Goal: Information Seeking & Learning: Learn about a topic

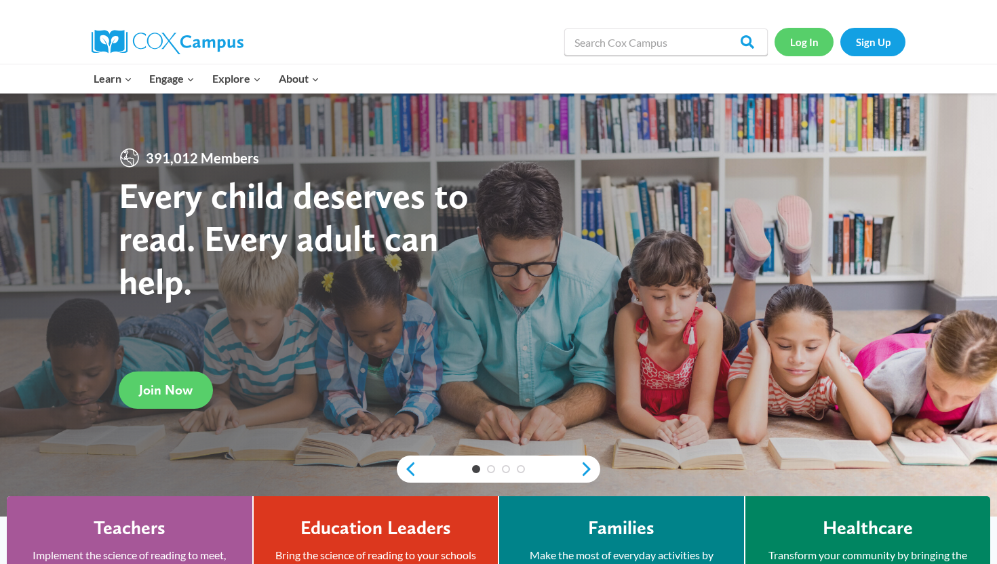
click at [807, 49] on link "Log In" at bounding box center [803, 42] width 59 height 28
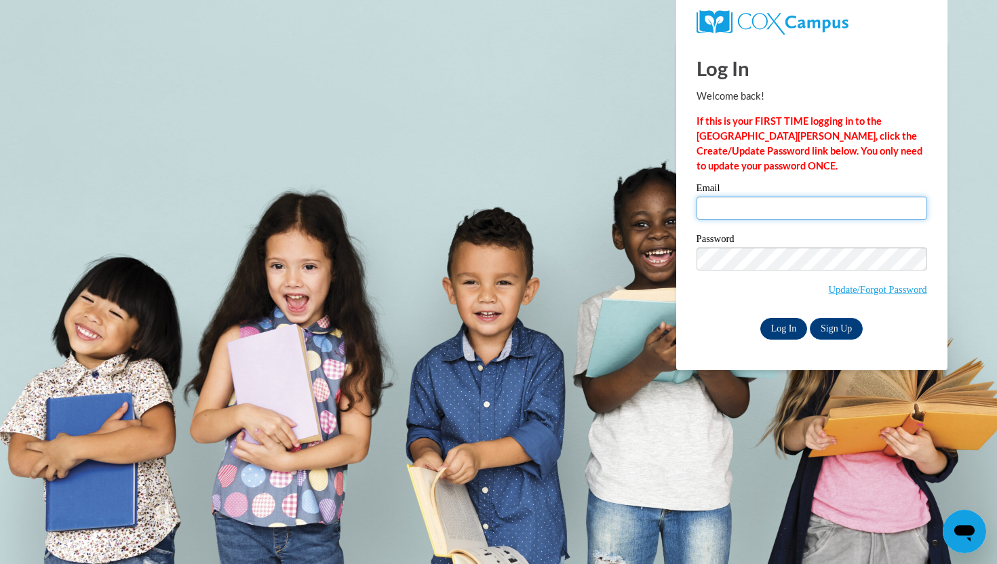
type input "aszath6@gmail.com"
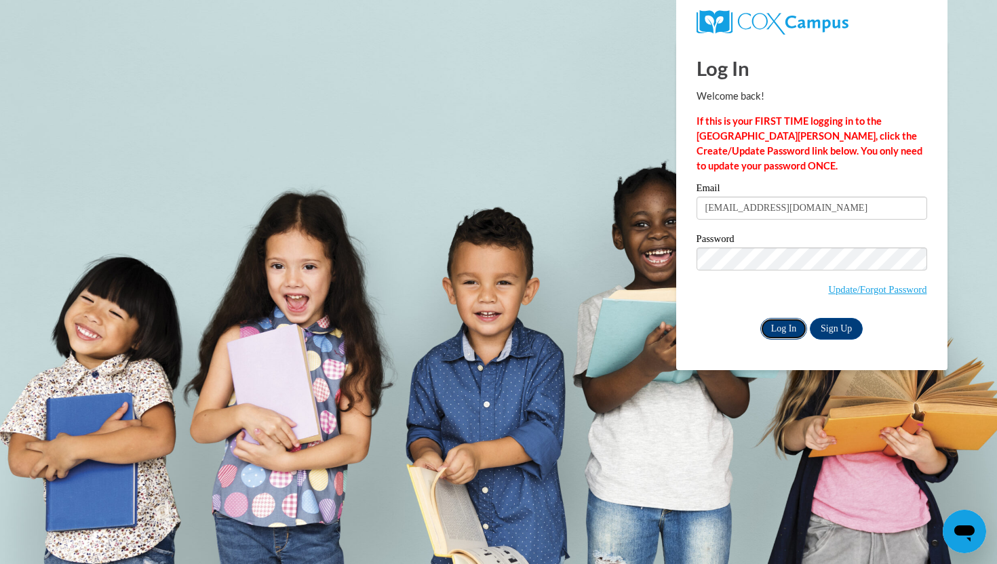
click at [782, 325] on input "Log In" at bounding box center [783, 329] width 47 height 22
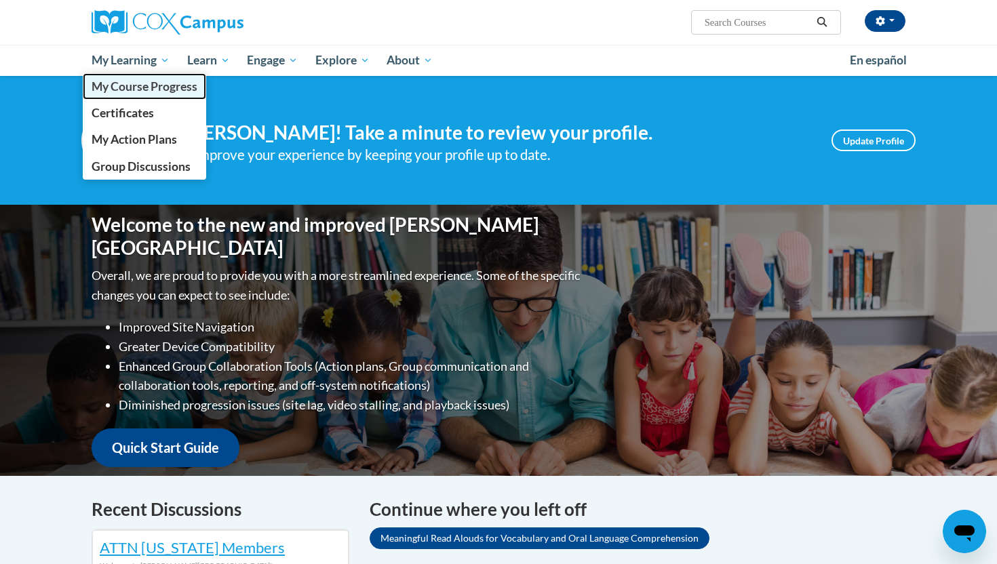
click at [147, 87] on span "My Course Progress" at bounding box center [145, 86] width 106 height 14
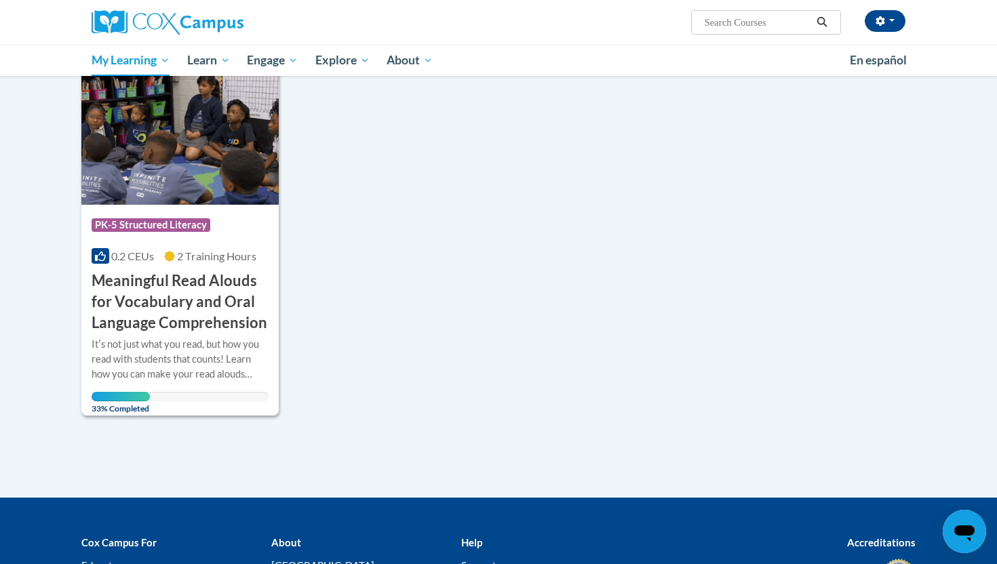
scroll to position [191, 0]
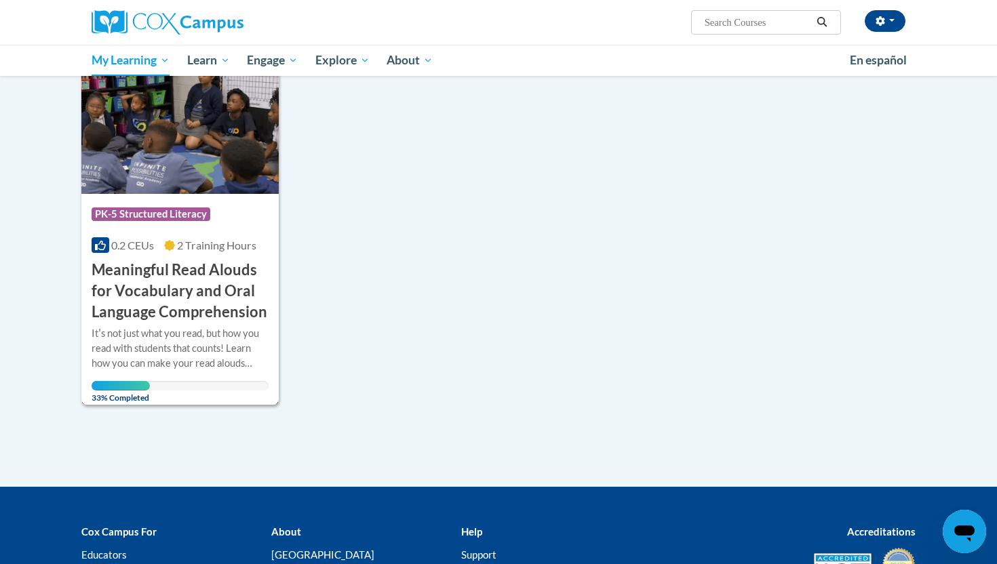
click at [172, 364] on div "Itʹs not just what you read, but how you read with students that counts! Learn …" at bounding box center [180, 348] width 177 height 45
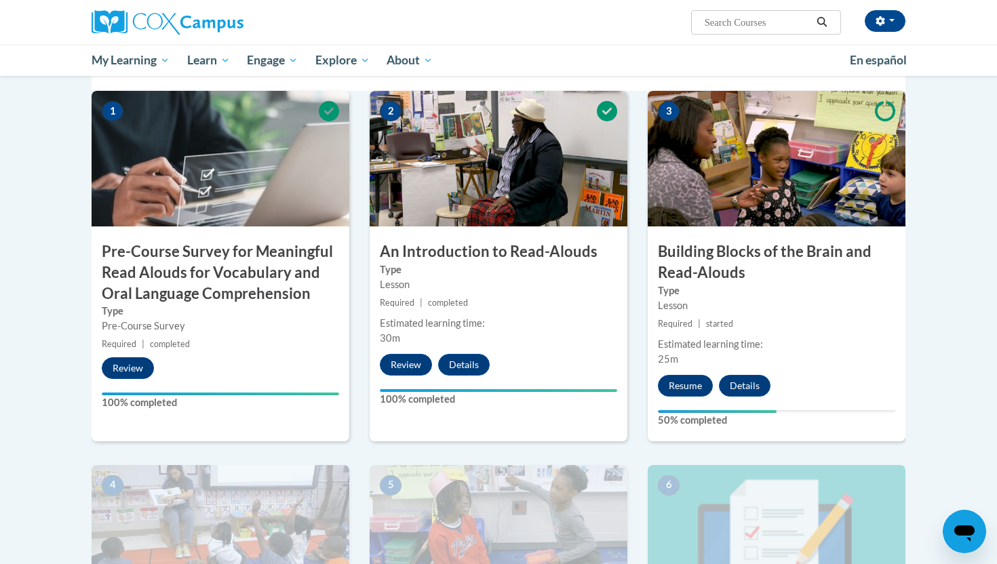
scroll to position [310, 0]
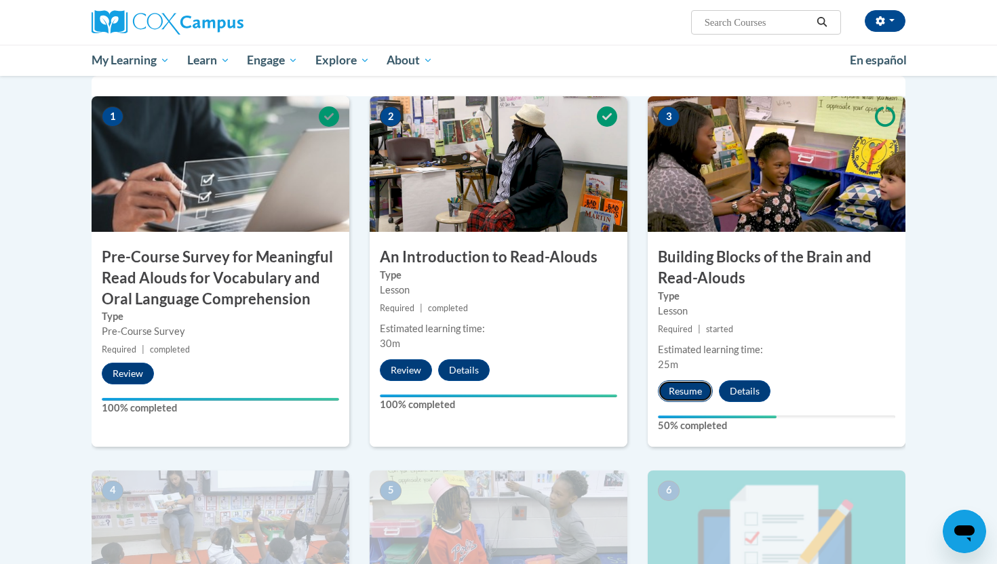
click at [684, 391] on button "Resume" at bounding box center [685, 391] width 55 height 22
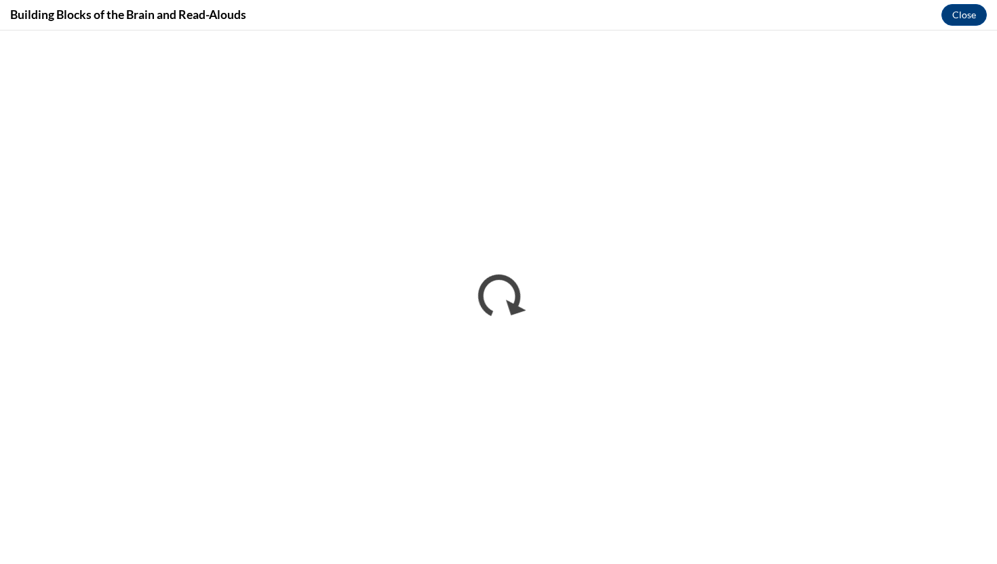
scroll to position [0, 0]
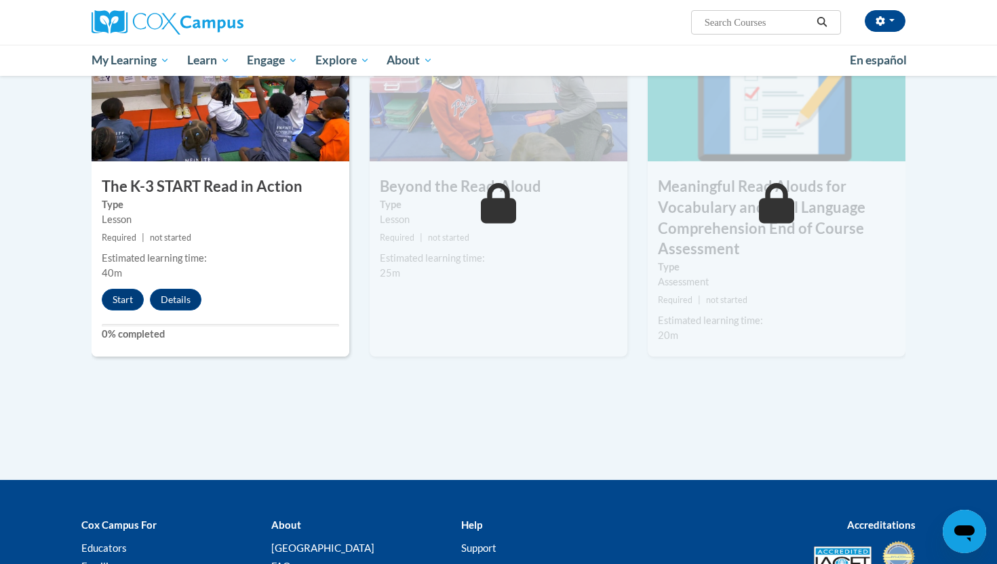
scroll to position [753, 0]
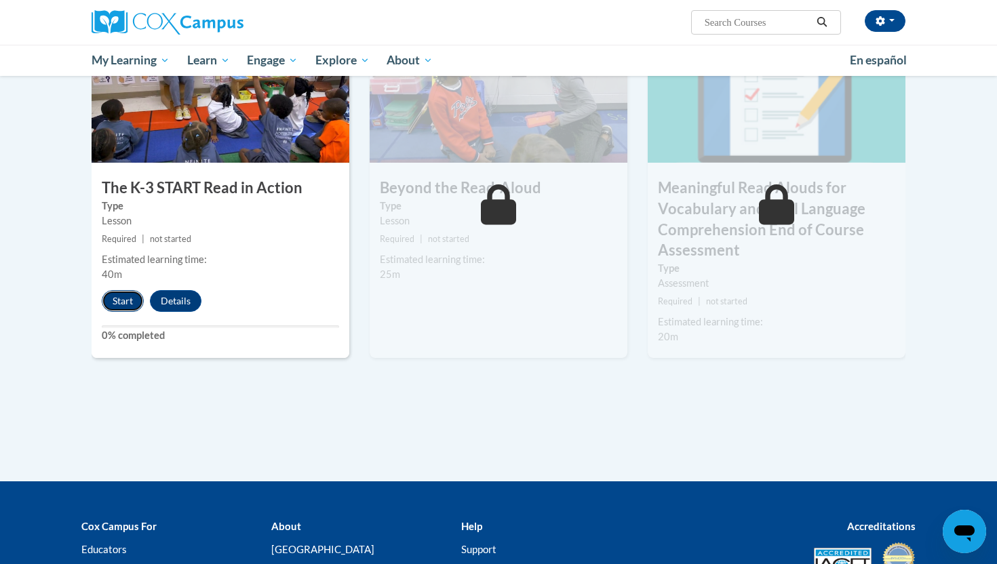
click at [123, 305] on button "Start" at bounding box center [123, 301] width 42 height 22
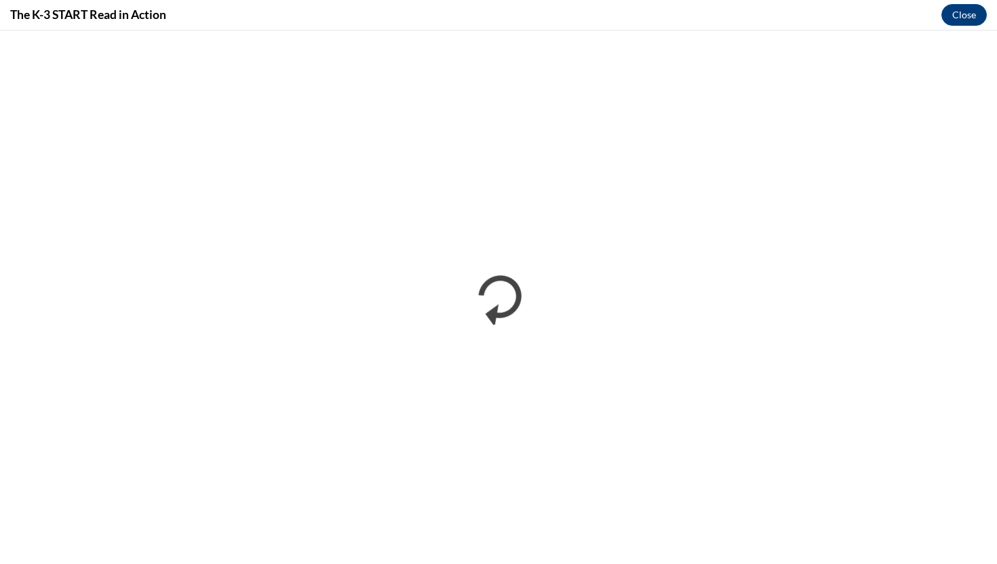
scroll to position [0, 0]
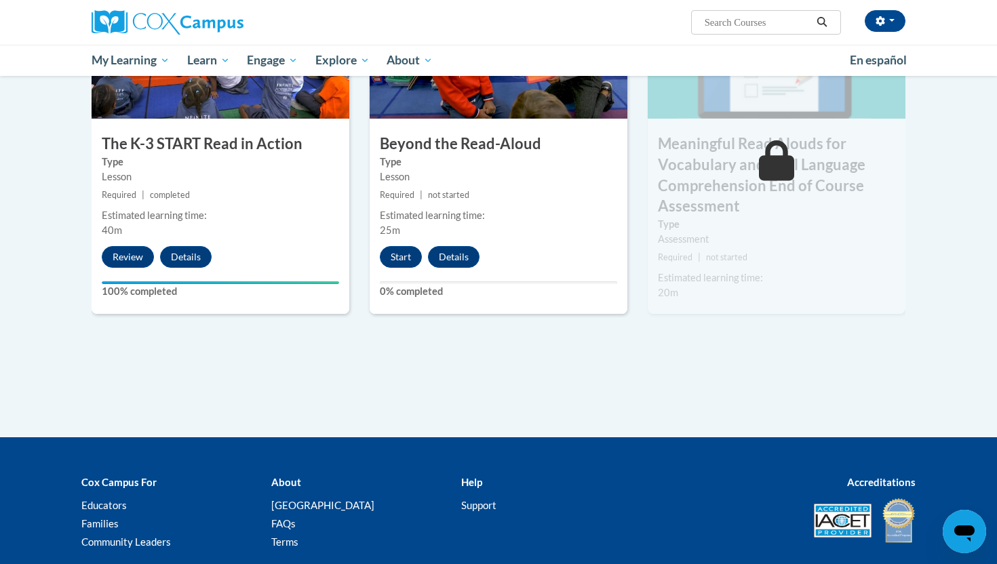
scroll to position [709, 0]
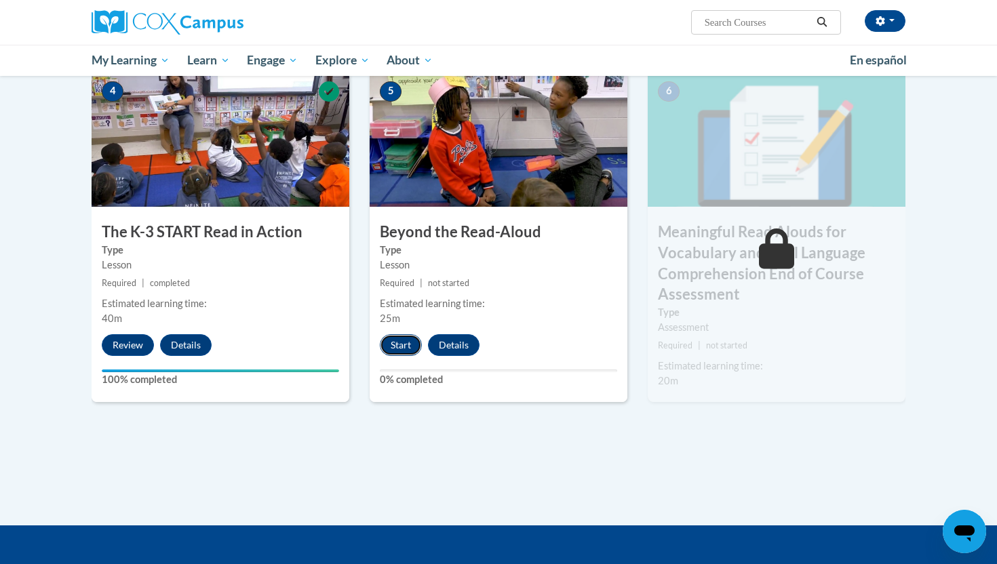
click at [405, 349] on button "Start" at bounding box center [401, 345] width 42 height 22
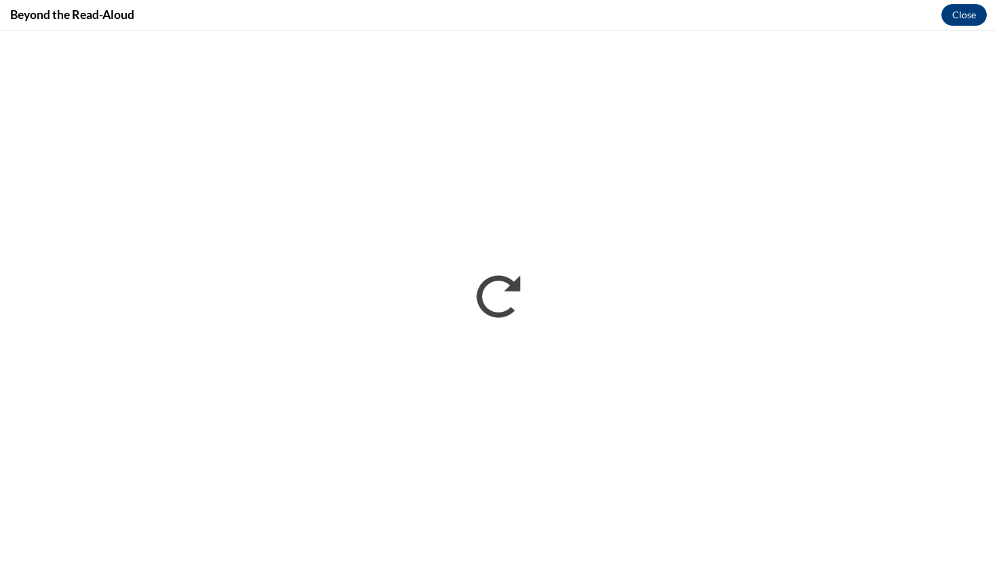
scroll to position [0, 0]
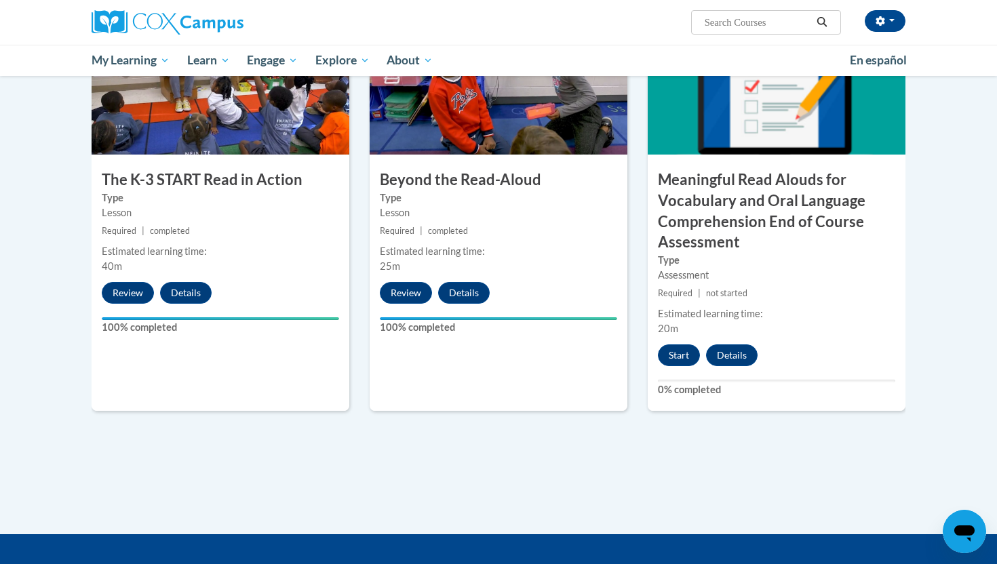
scroll to position [762, 0]
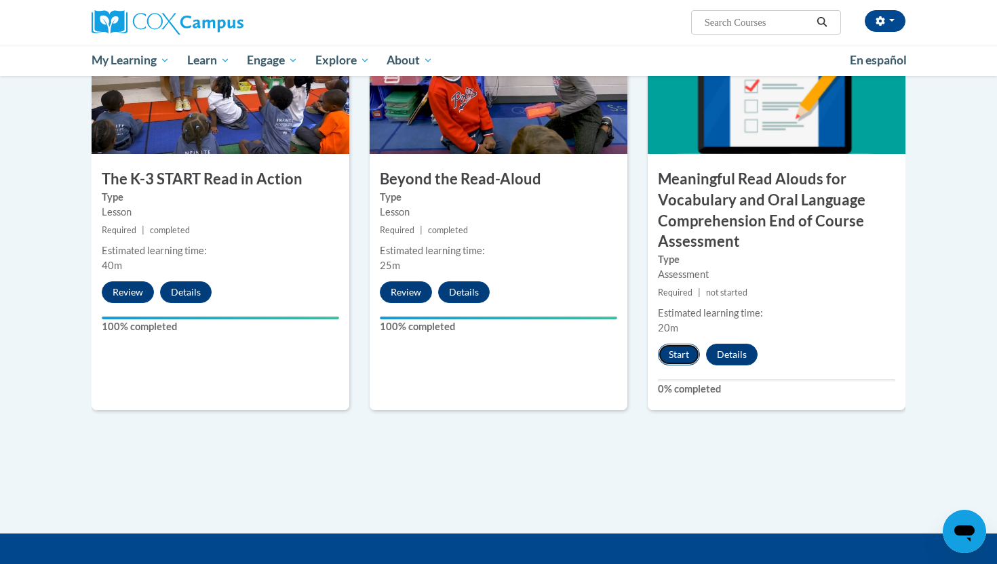
click at [684, 349] on button "Start" at bounding box center [679, 355] width 42 height 22
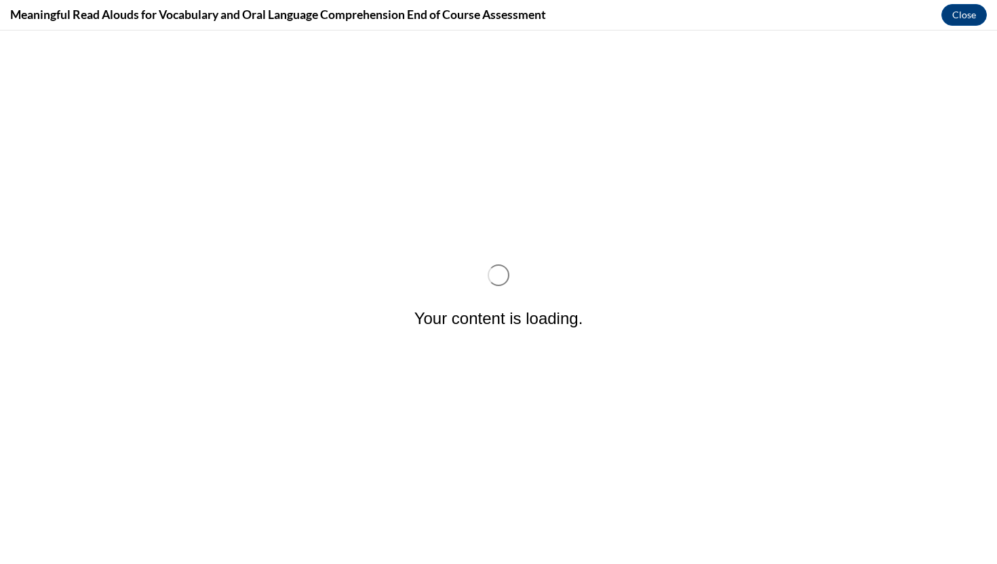
scroll to position [0, 0]
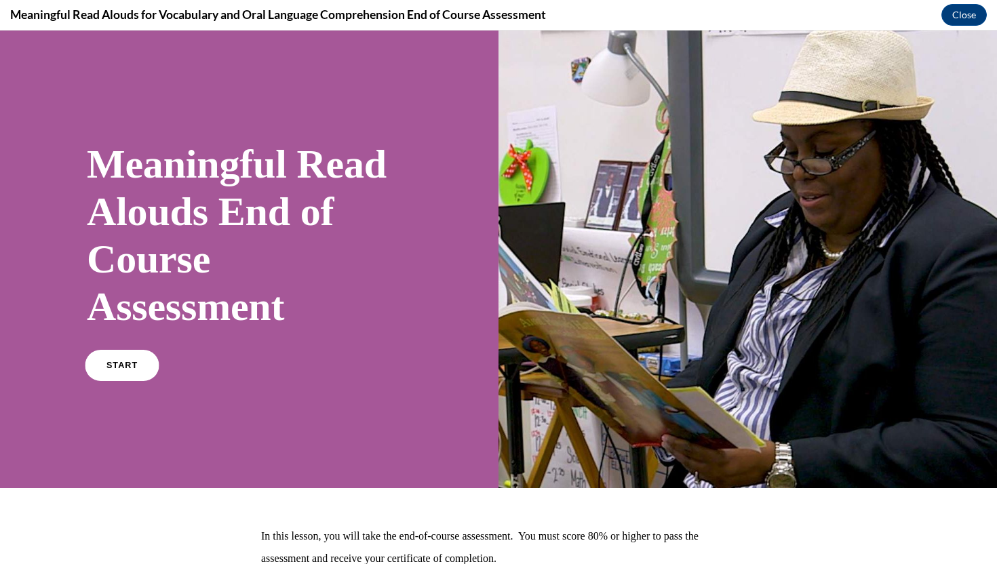
click at [125, 370] on span "START" at bounding box center [121, 366] width 31 height 10
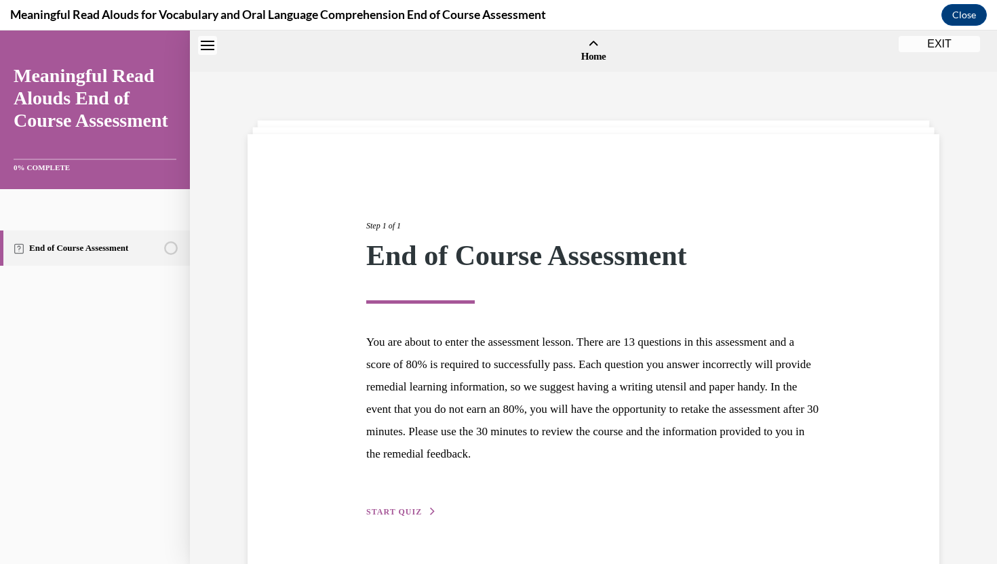
scroll to position [42, 0]
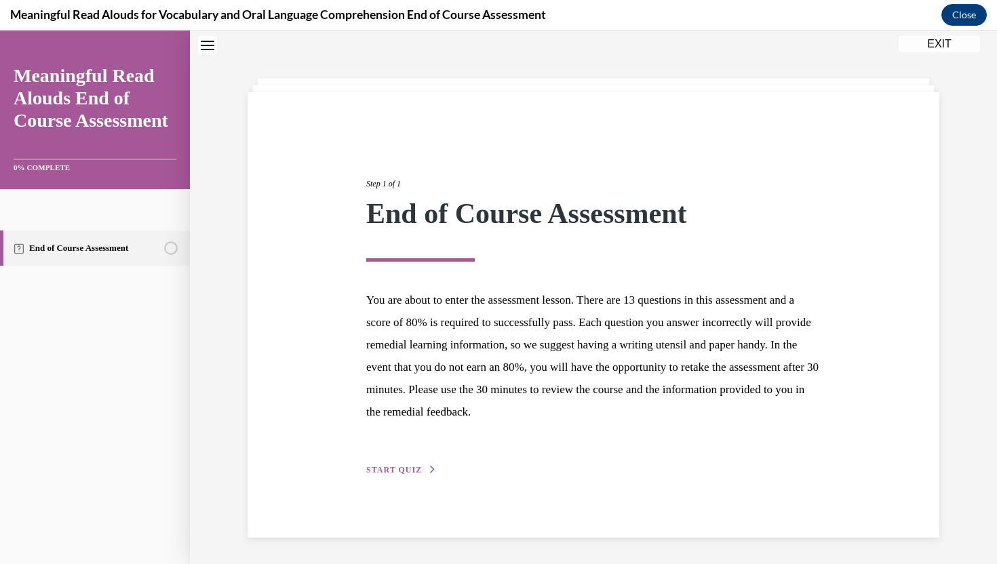
click at [390, 472] on span "START QUIZ" at bounding box center [394, 469] width 56 height 9
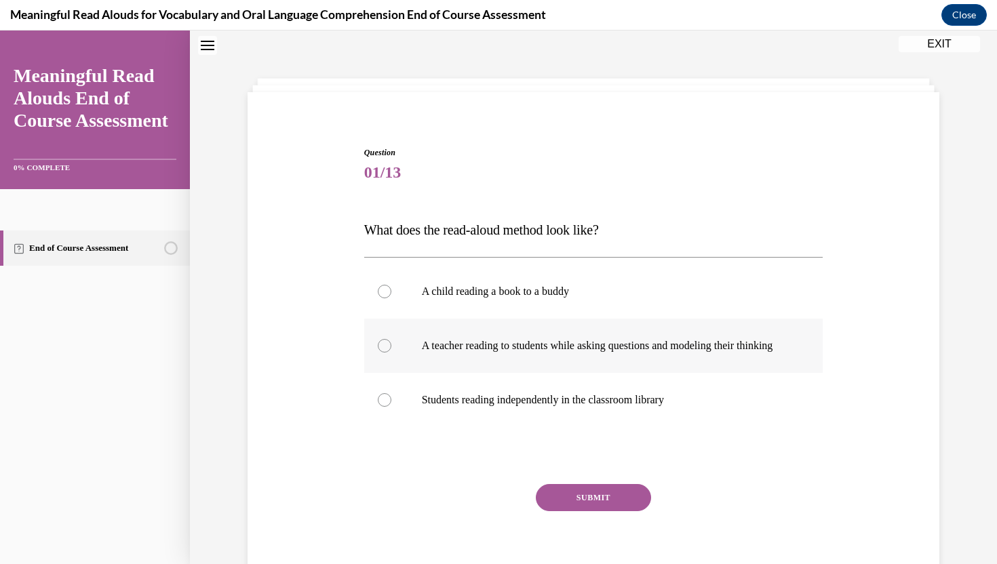
click at [486, 353] on p "A teacher reading to students while asking questions and modeling their thinking" at bounding box center [606, 346] width 368 height 14
click at [391, 353] on input "A teacher reading to students while asking questions and modeling their thinking" at bounding box center [385, 346] width 14 height 14
radio input "true"
click at [578, 509] on button "SUBMIT" at bounding box center [593, 497] width 115 height 27
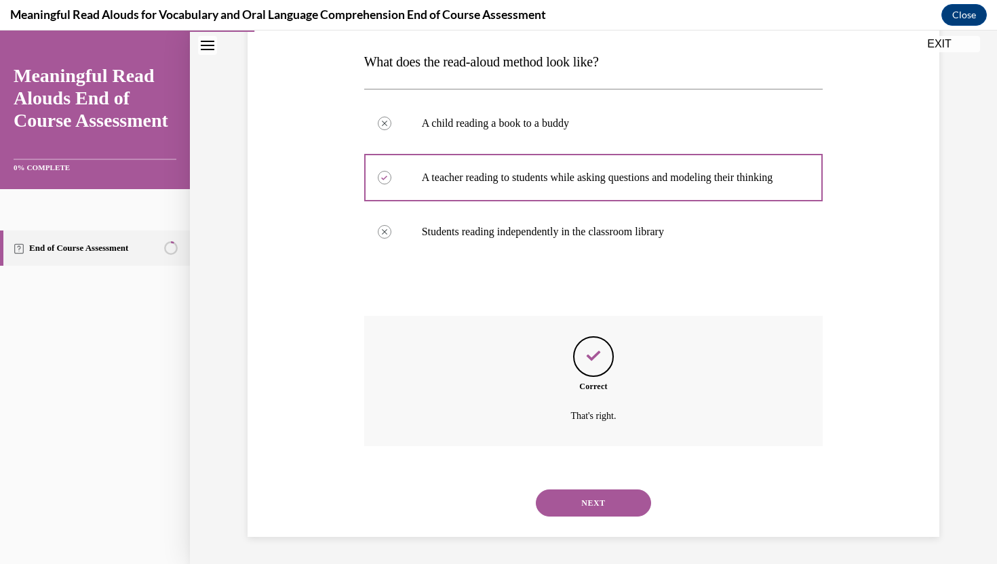
scroll to position [224, 0]
click at [581, 513] on button "NEXT" at bounding box center [593, 503] width 115 height 27
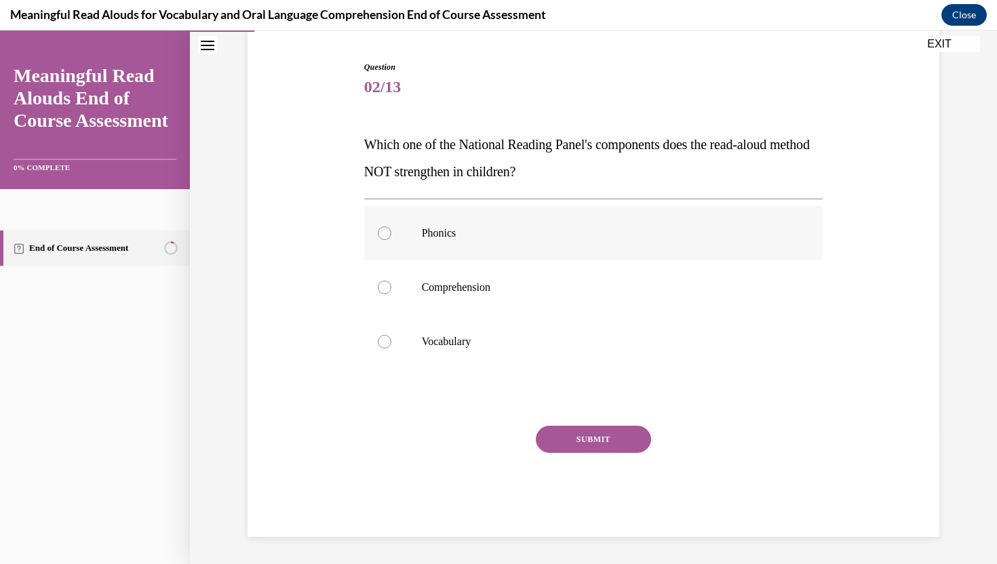
click at [595, 250] on label "Phonics" at bounding box center [593, 233] width 459 height 54
click at [391, 240] on input "Phonics" at bounding box center [385, 233] width 14 height 14
radio input "true"
click at [598, 443] on button "SUBMIT" at bounding box center [593, 439] width 115 height 27
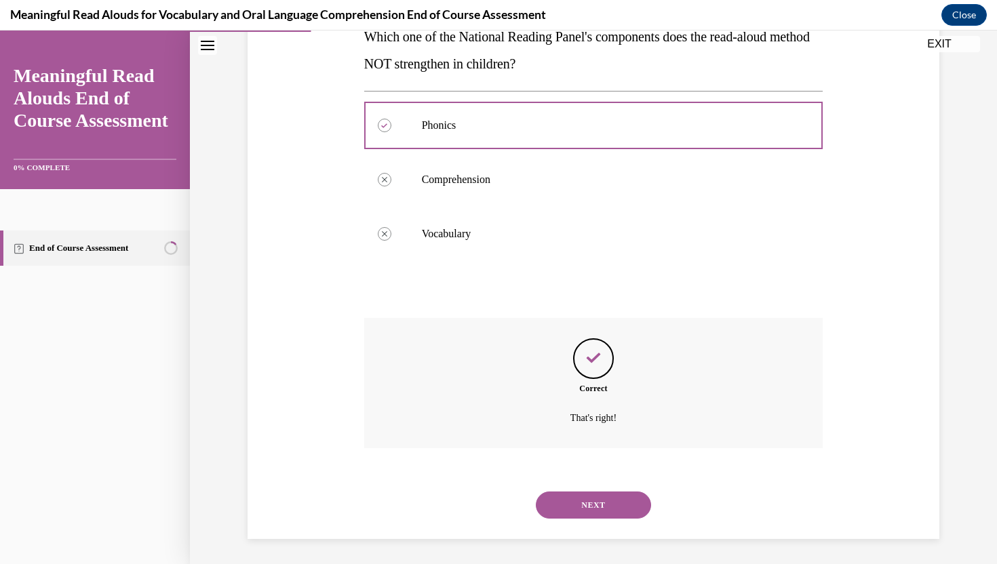
scroll to position [237, 0]
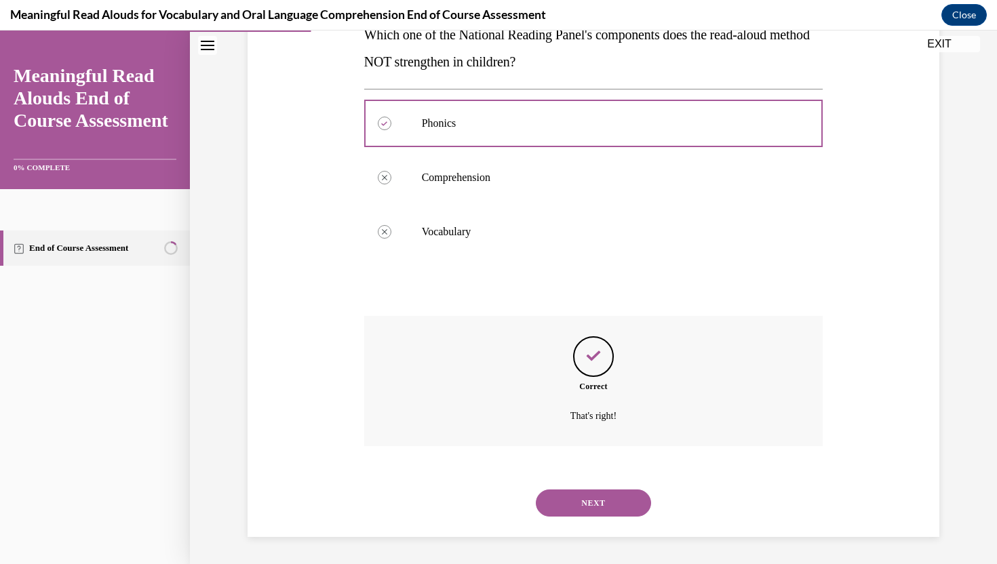
click at [599, 517] on div "NEXT" at bounding box center [593, 503] width 459 height 54
click at [598, 505] on button "NEXT" at bounding box center [593, 503] width 115 height 27
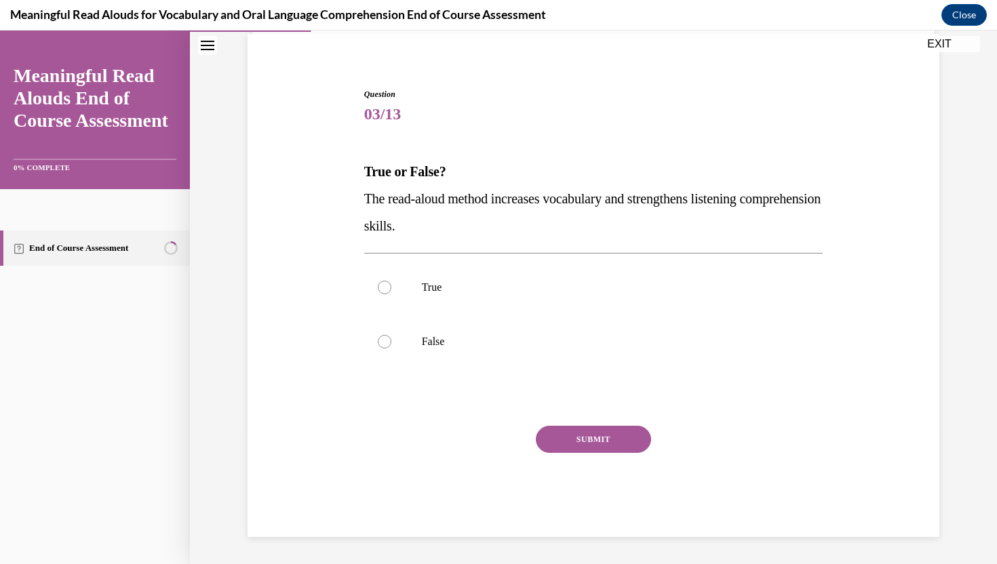
scroll to position [100, 0]
click at [532, 295] on label "True" at bounding box center [593, 287] width 459 height 54
click at [391, 294] on input "True" at bounding box center [385, 288] width 14 height 14
radio input "true"
click at [578, 430] on button "SUBMIT" at bounding box center [593, 439] width 115 height 27
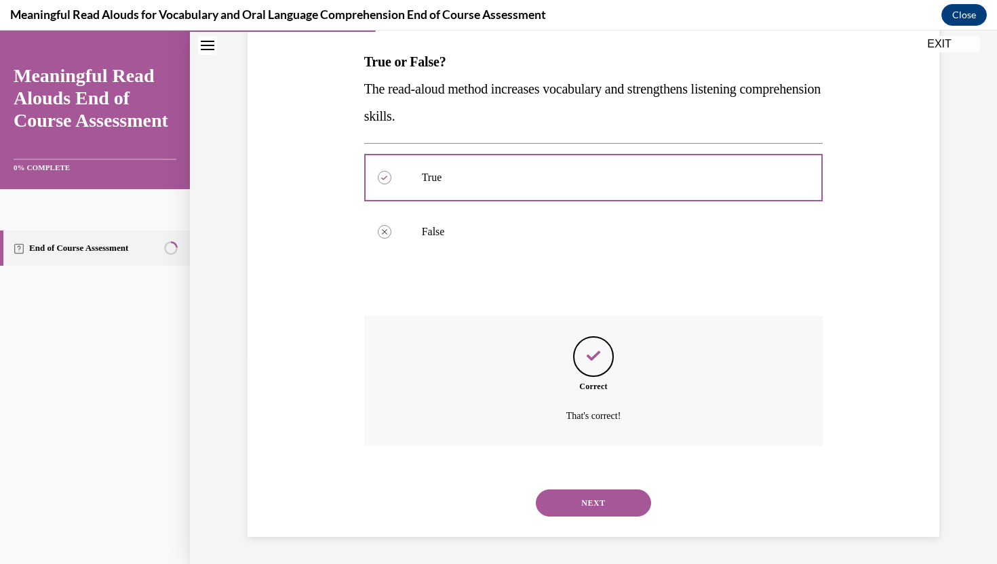
click at [589, 505] on button "NEXT" at bounding box center [593, 503] width 115 height 27
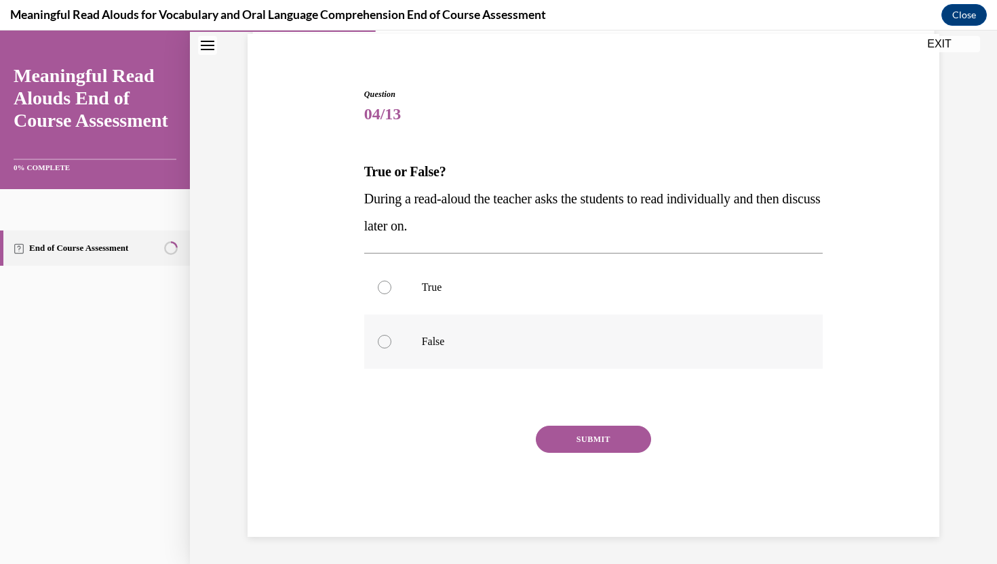
click at [519, 349] on label "False" at bounding box center [593, 342] width 459 height 54
click at [391, 349] on input "False" at bounding box center [385, 342] width 14 height 14
radio input "true"
click at [568, 431] on button "SUBMIT" at bounding box center [593, 439] width 115 height 27
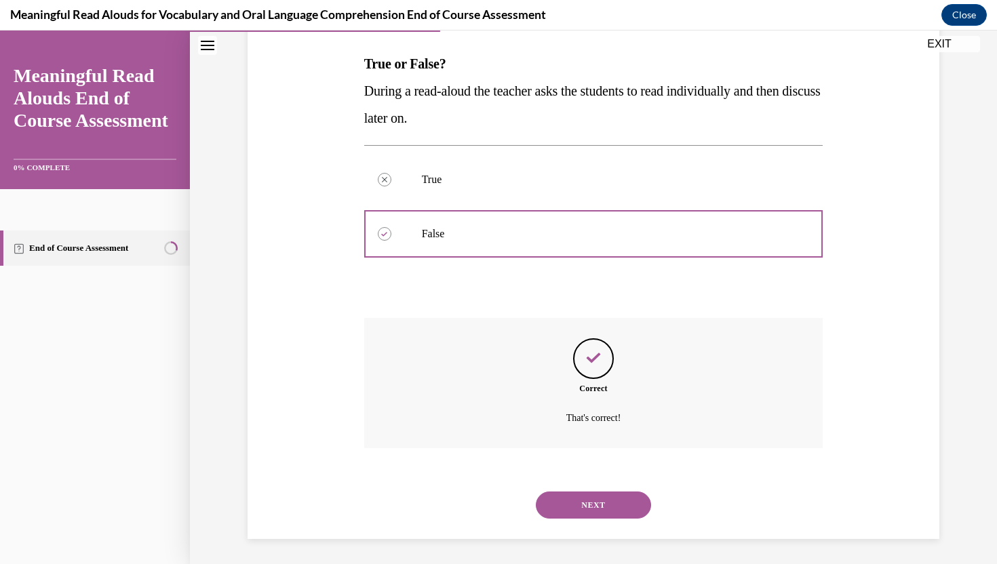
scroll to position [210, 0]
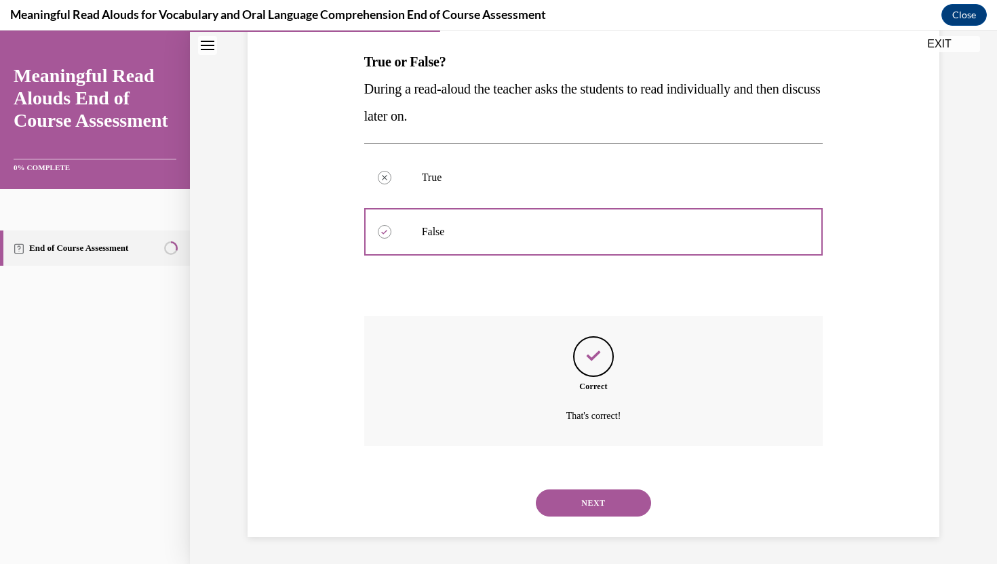
click at [582, 502] on button "NEXT" at bounding box center [593, 503] width 115 height 27
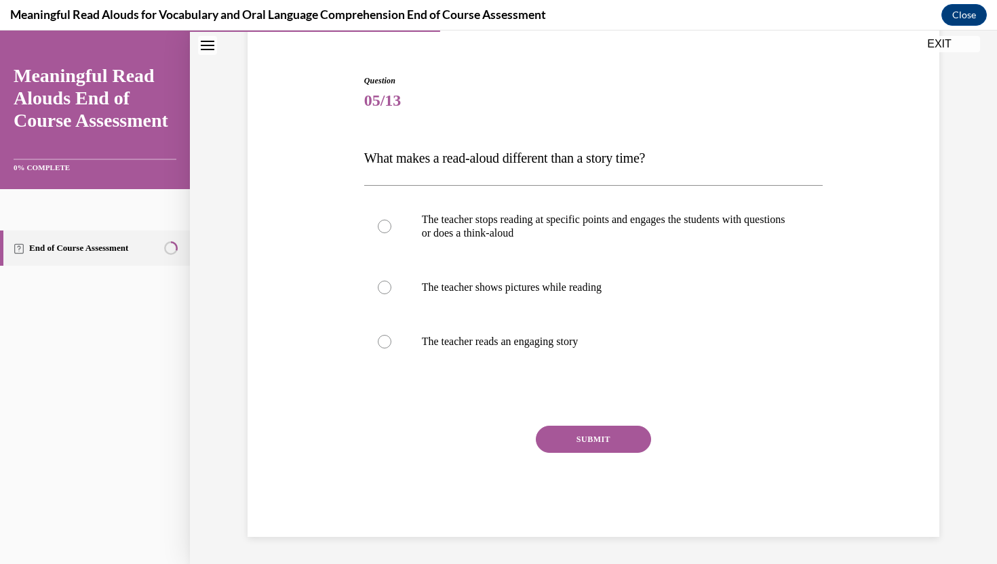
scroll to position [114, 0]
click at [549, 244] on label "The teacher stops reading at specific points and engages the students with ques…" at bounding box center [593, 227] width 459 height 68
click at [391, 233] on input "The teacher stops reading at specific points and engages the students with ques…" at bounding box center [385, 227] width 14 height 14
radio input "true"
click at [578, 431] on button "SUBMIT" at bounding box center [593, 439] width 115 height 27
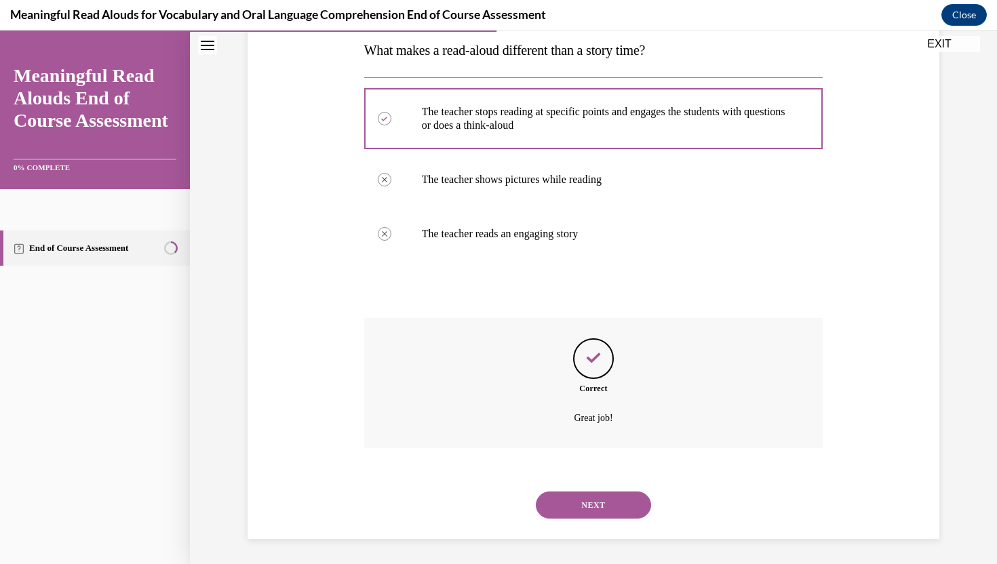
scroll to position [224, 0]
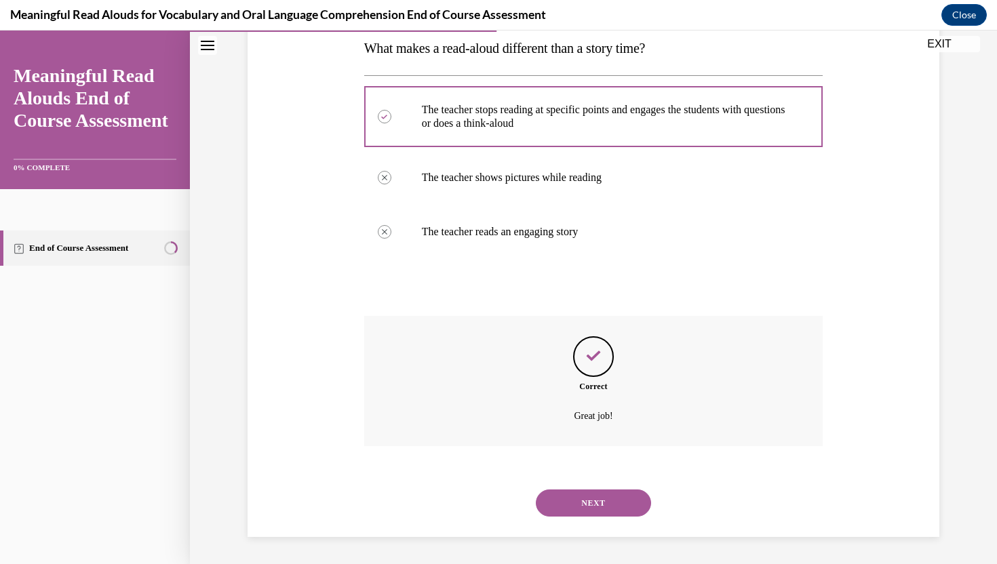
click at [593, 504] on button "NEXT" at bounding box center [593, 503] width 115 height 27
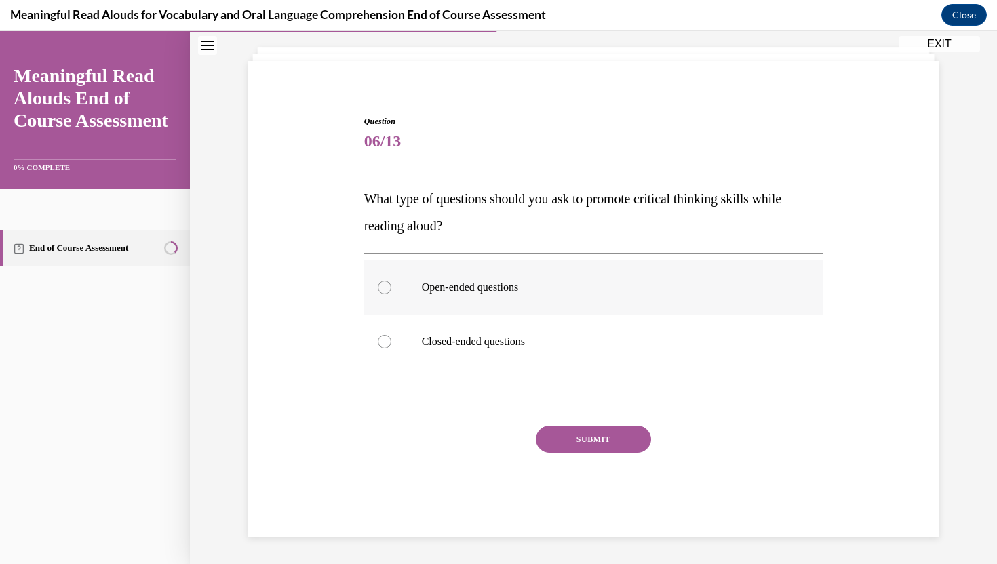
click at [551, 294] on p "Open-ended questions" at bounding box center [606, 288] width 368 height 14
click at [391, 294] on input "Open-ended questions" at bounding box center [385, 288] width 14 height 14
radio input "true"
click at [592, 439] on button "SUBMIT" at bounding box center [593, 439] width 115 height 27
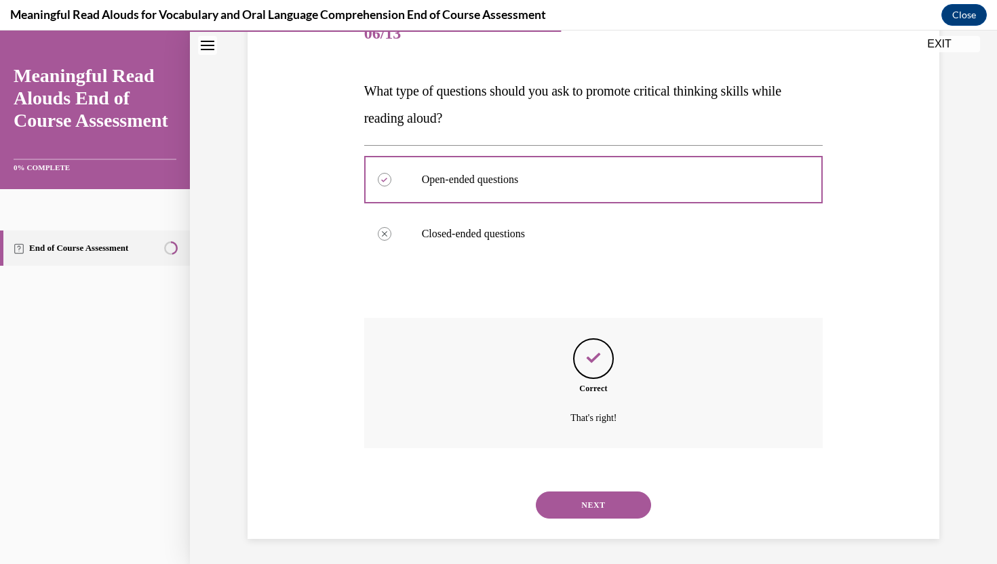
scroll to position [183, 0]
click at [600, 503] on button "NEXT" at bounding box center [593, 503] width 115 height 27
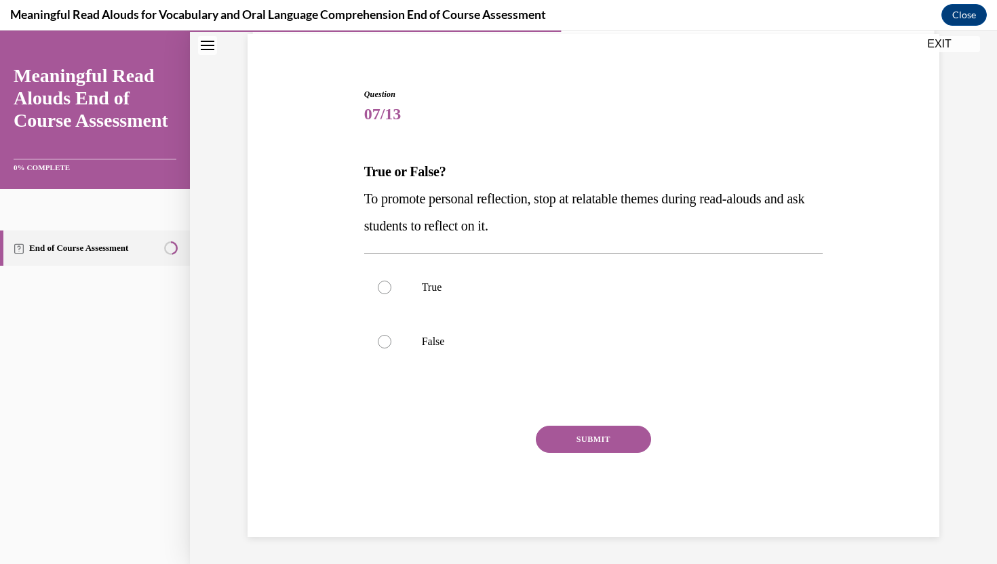
scroll to position [100, 0]
click at [597, 273] on label "True" at bounding box center [593, 287] width 459 height 54
click at [391, 281] on input "True" at bounding box center [385, 288] width 14 height 14
radio input "true"
click at [600, 435] on button "SUBMIT" at bounding box center [593, 439] width 115 height 27
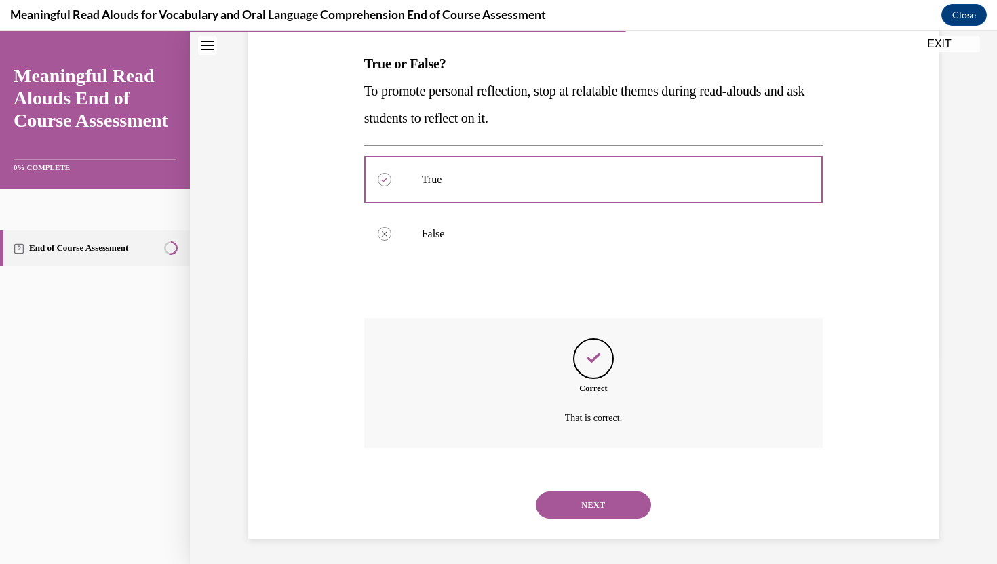
scroll to position [210, 0]
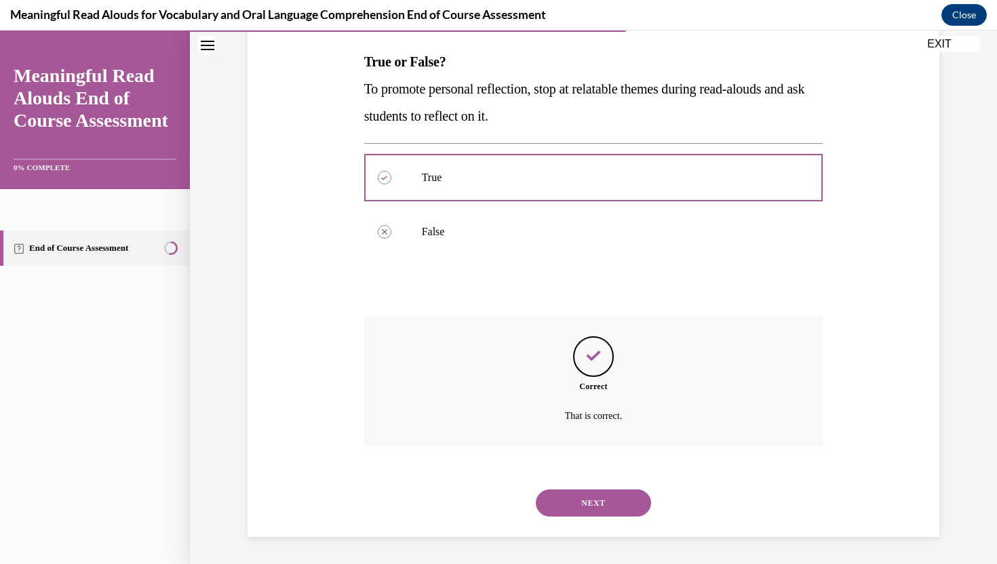
click at [578, 510] on button "NEXT" at bounding box center [593, 503] width 115 height 27
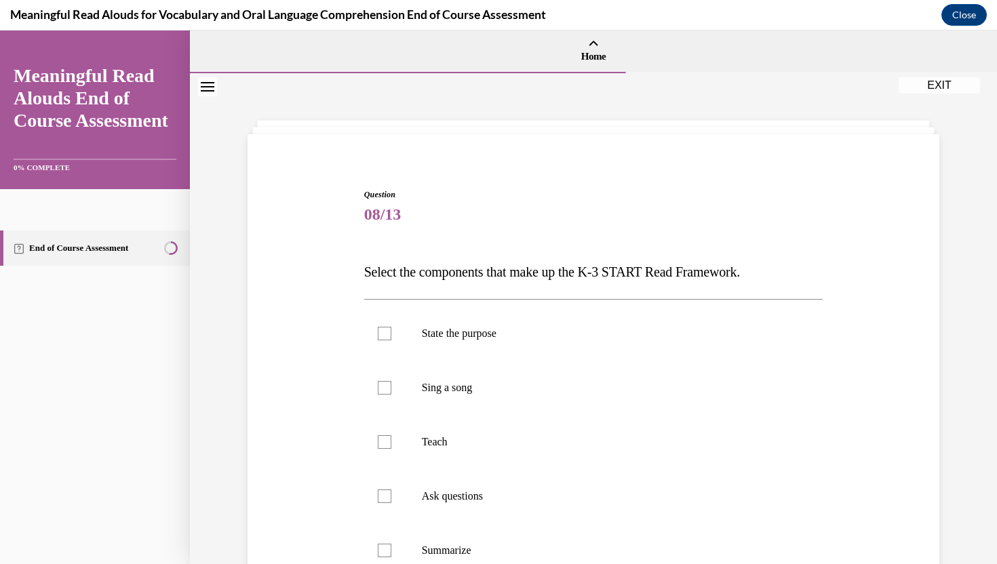
click at [578, 510] on label "Ask questions" at bounding box center [593, 496] width 459 height 54
click at [391, 503] on input "Ask questions" at bounding box center [385, 497] width 14 height 14
checkbox input "true"
click at [591, 346] on label "State the purpose" at bounding box center [593, 334] width 459 height 54
click at [391, 340] on input "State the purpose" at bounding box center [385, 334] width 14 height 14
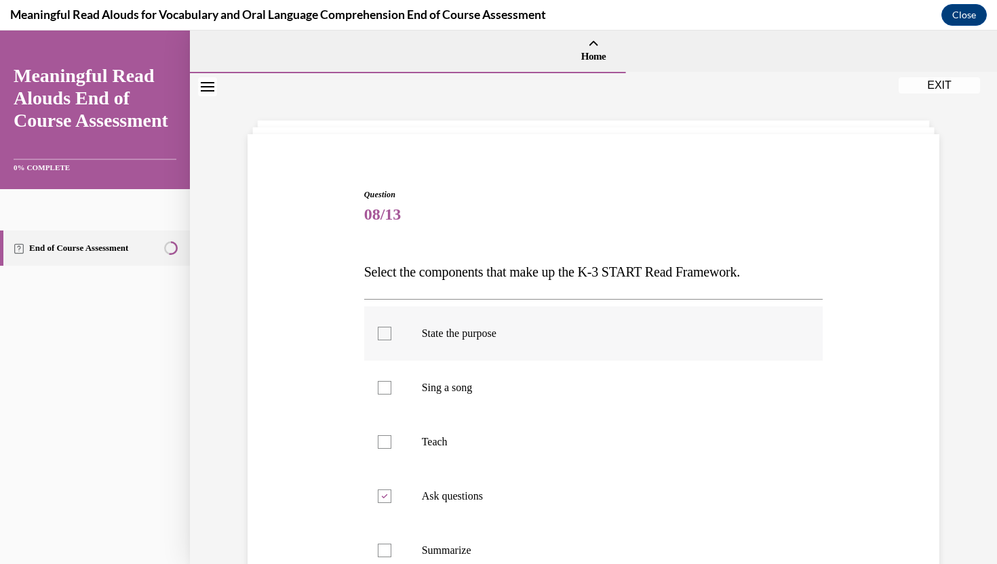
checkbox input "true"
click at [585, 427] on label "Teach" at bounding box center [593, 442] width 459 height 54
click at [391, 435] on input "Teach" at bounding box center [385, 442] width 14 height 14
checkbox input "true"
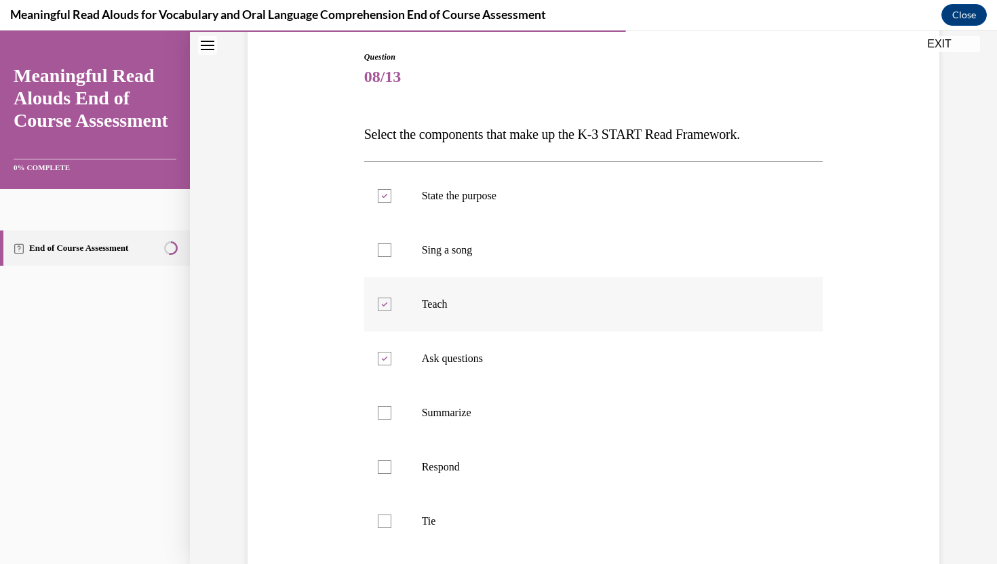
scroll to position [150, 0]
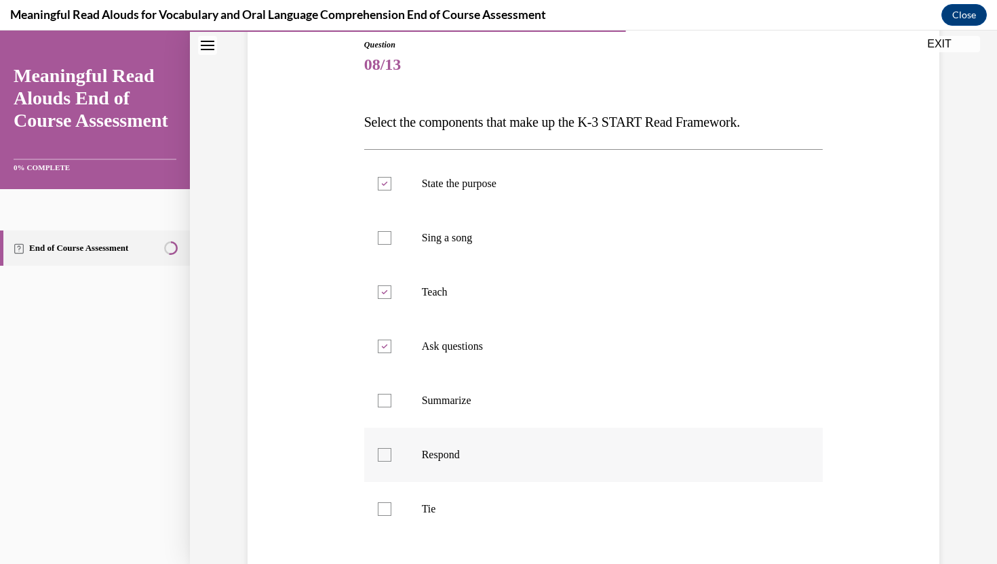
click at [585, 452] on p "Respond" at bounding box center [606, 455] width 368 height 14
click at [391, 452] on input "Respond" at bounding box center [385, 455] width 14 height 14
checkbox input "true"
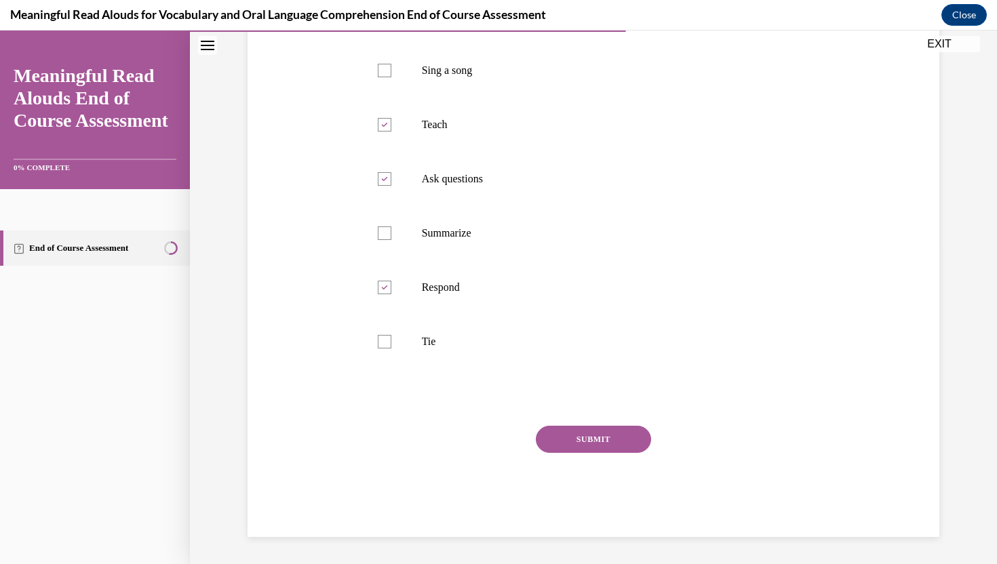
click at [585, 448] on button "SUBMIT" at bounding box center [593, 439] width 115 height 27
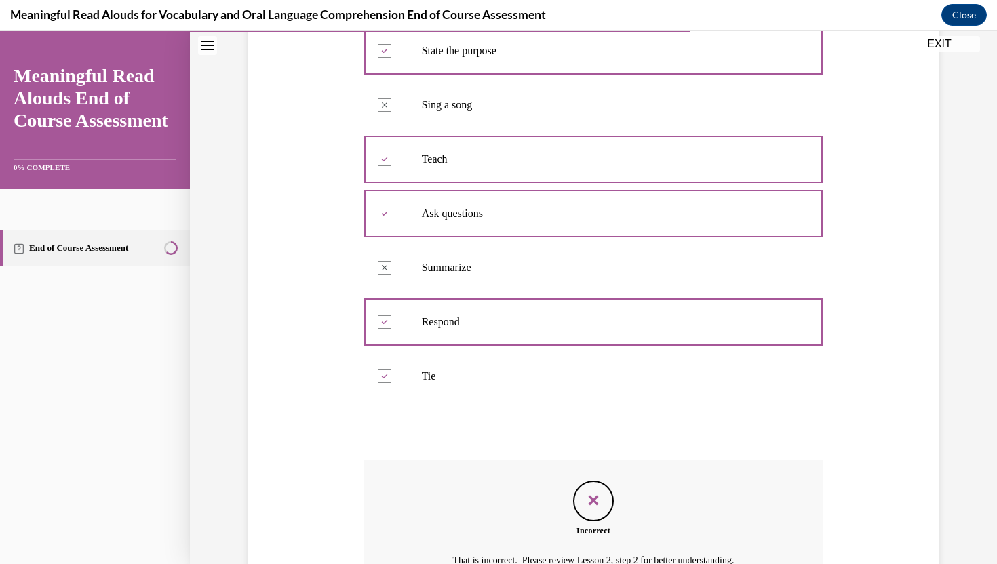
scroll to position [241, 0]
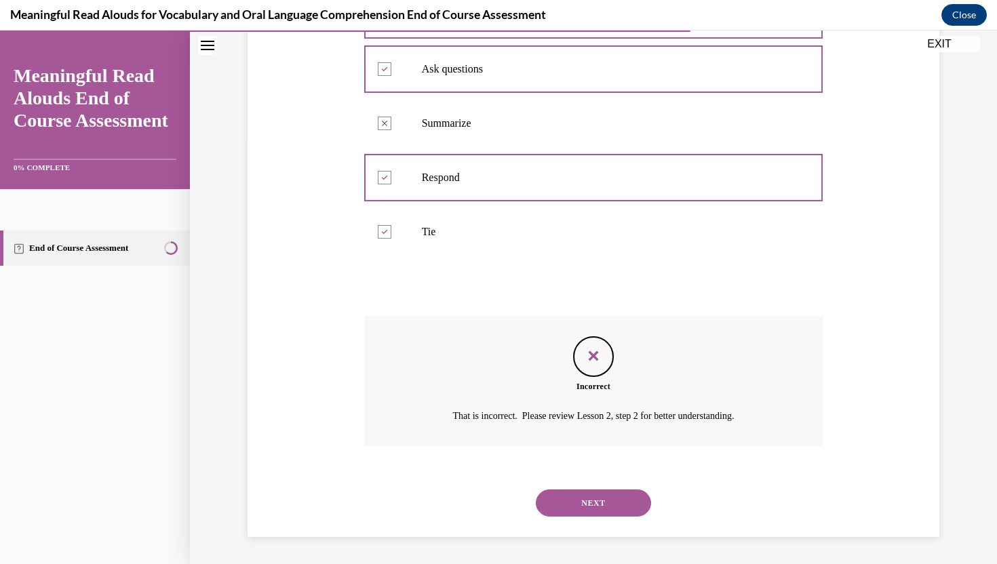
click at [592, 512] on button "NEXT" at bounding box center [593, 503] width 115 height 27
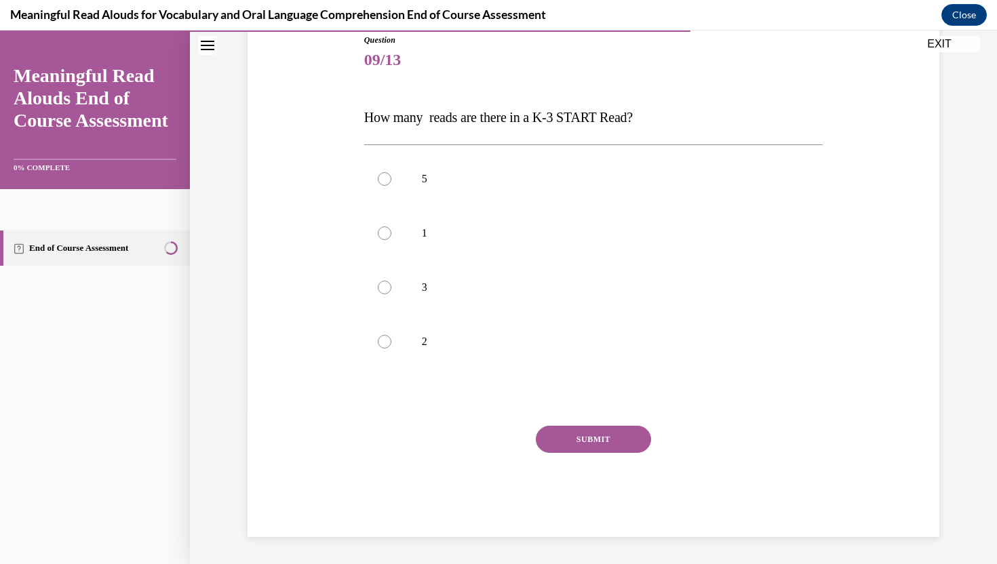
scroll to position [151, 0]
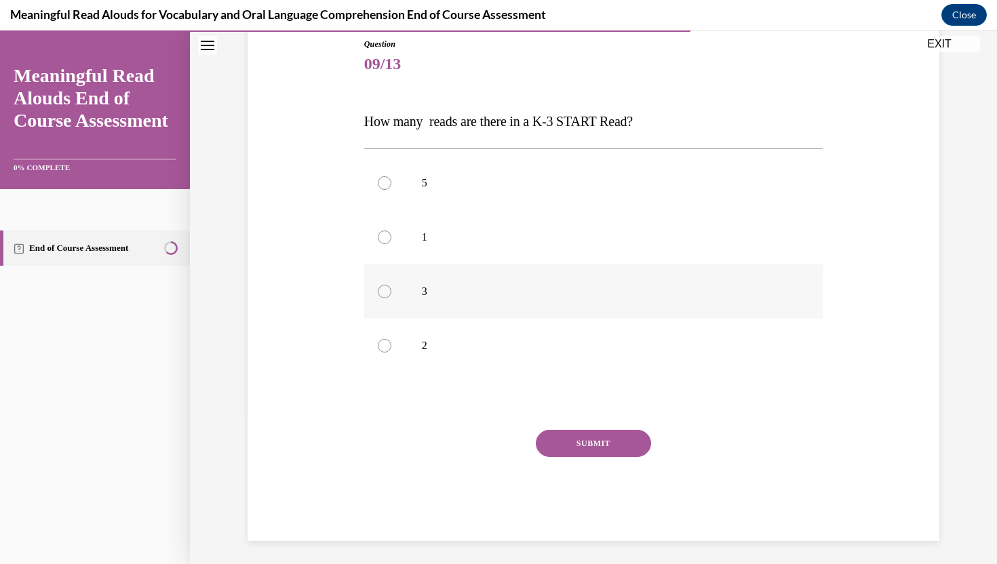
click at [530, 288] on p "3" at bounding box center [606, 292] width 368 height 14
click at [391, 288] on input "3" at bounding box center [385, 292] width 14 height 14
radio input "true"
click at [595, 437] on button "SUBMIT" at bounding box center [593, 443] width 115 height 27
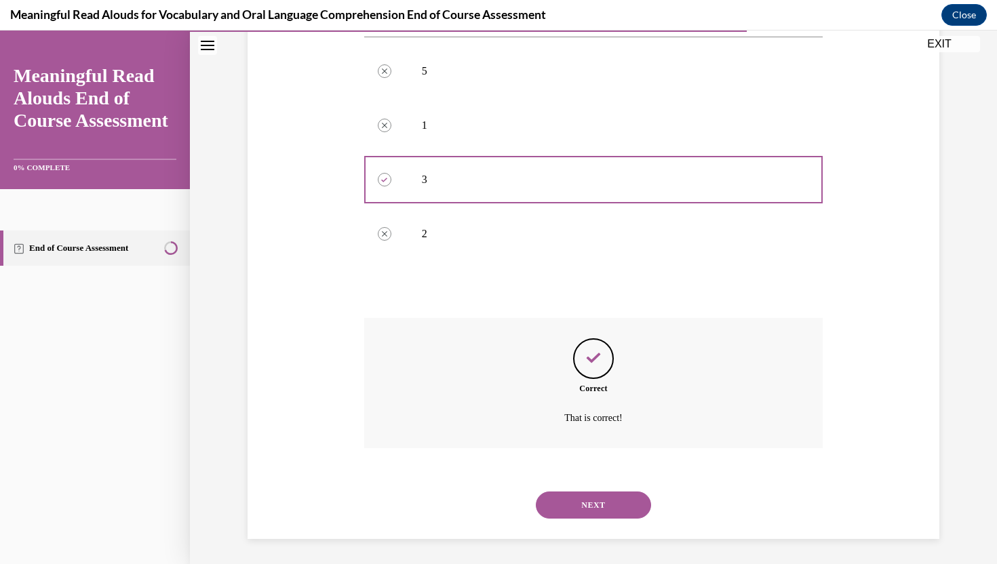
scroll to position [264, 0]
click at [598, 498] on button "NEXT" at bounding box center [593, 503] width 115 height 27
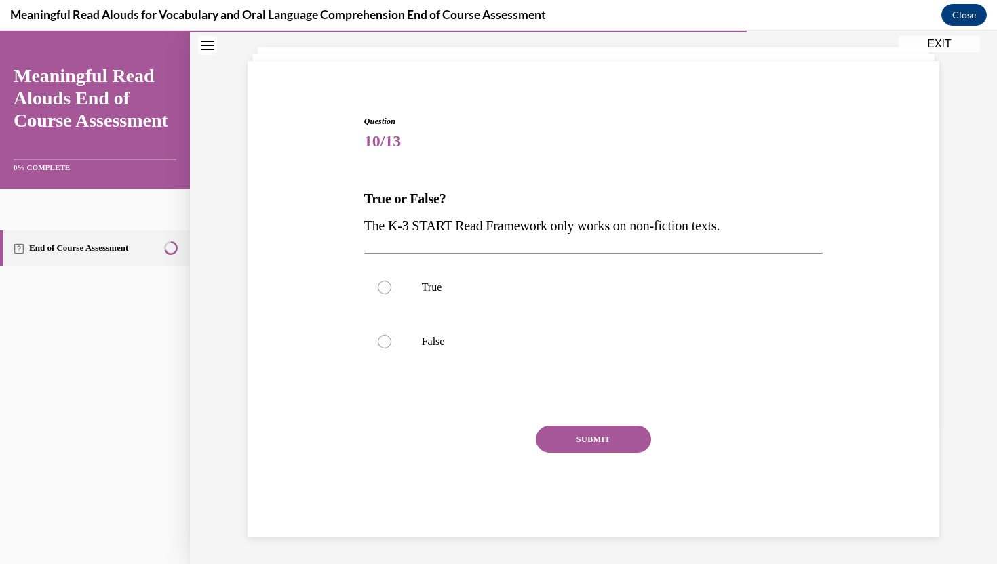
scroll to position [73, 0]
click at [541, 289] on p "True" at bounding box center [606, 288] width 368 height 14
click at [391, 289] on input "True" at bounding box center [385, 288] width 14 height 14
radio input "true"
click at [582, 433] on button "SUBMIT" at bounding box center [593, 439] width 115 height 27
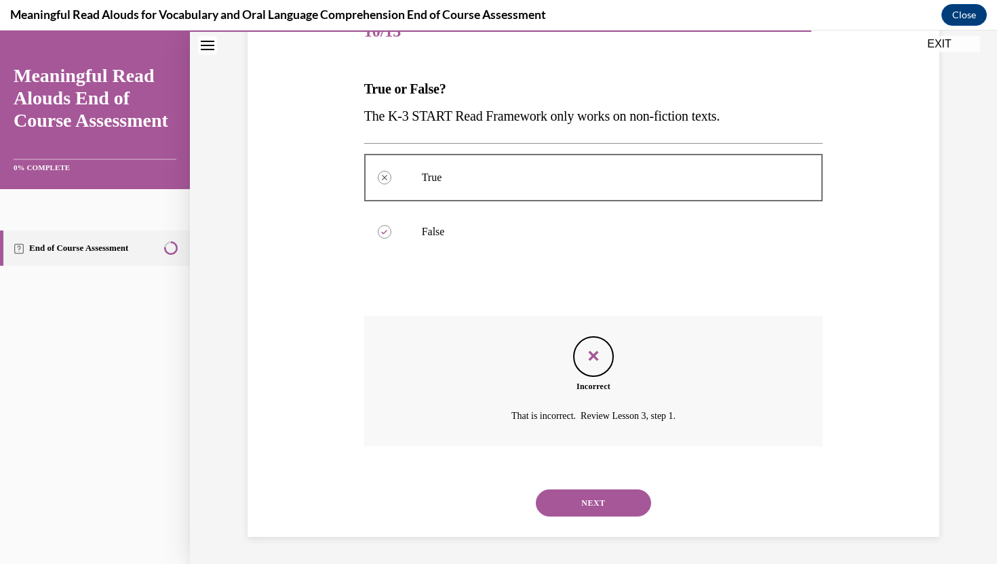
click at [594, 494] on button "NEXT" at bounding box center [593, 503] width 115 height 27
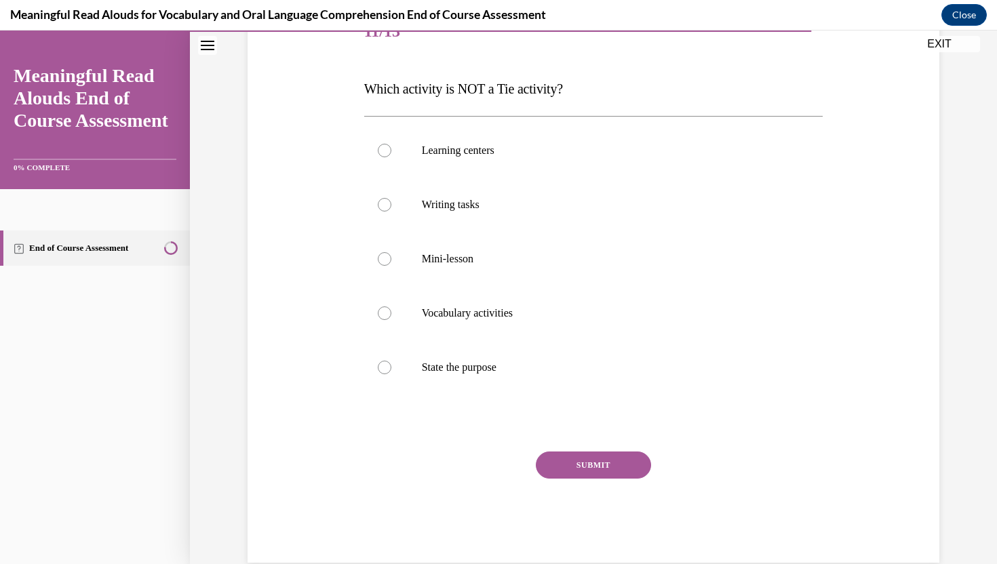
scroll to position [151, 0]
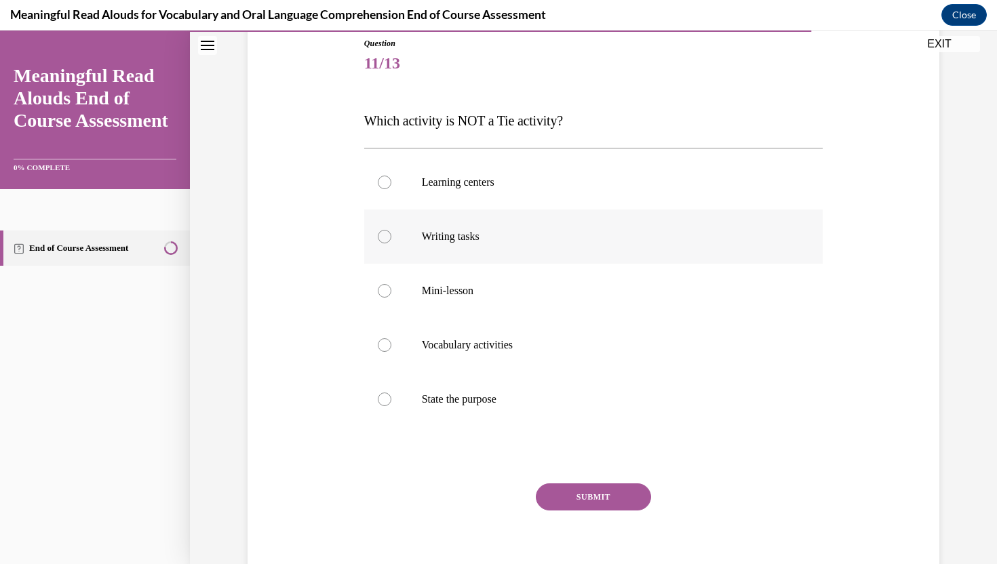
click at [537, 231] on p "Writing tasks" at bounding box center [606, 237] width 368 height 14
click at [391, 231] on input "Writing tasks" at bounding box center [385, 237] width 14 height 14
radio input "true"
click at [577, 502] on button "SUBMIT" at bounding box center [593, 496] width 115 height 27
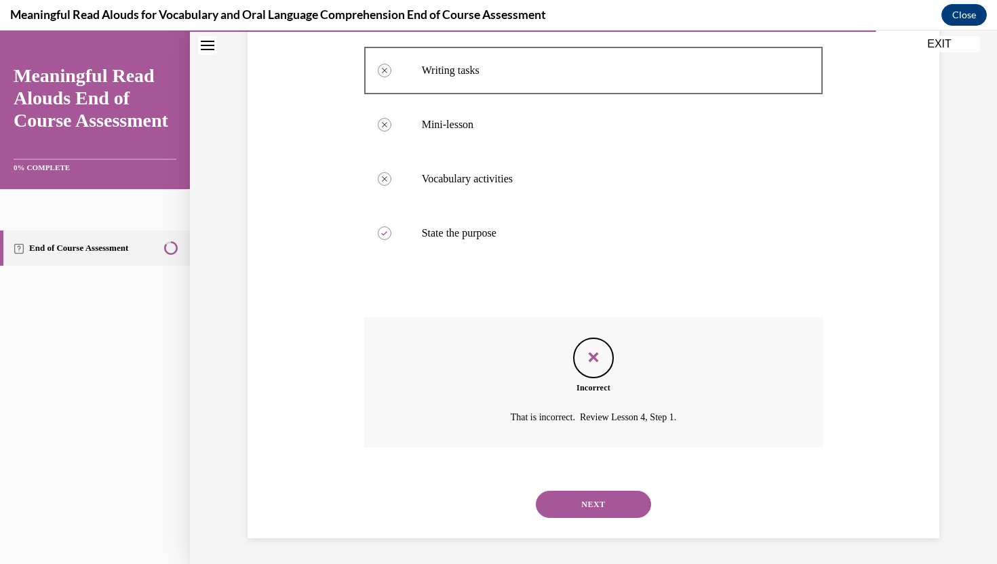
scroll to position [319, 0]
click at [580, 512] on button "NEXT" at bounding box center [593, 503] width 115 height 27
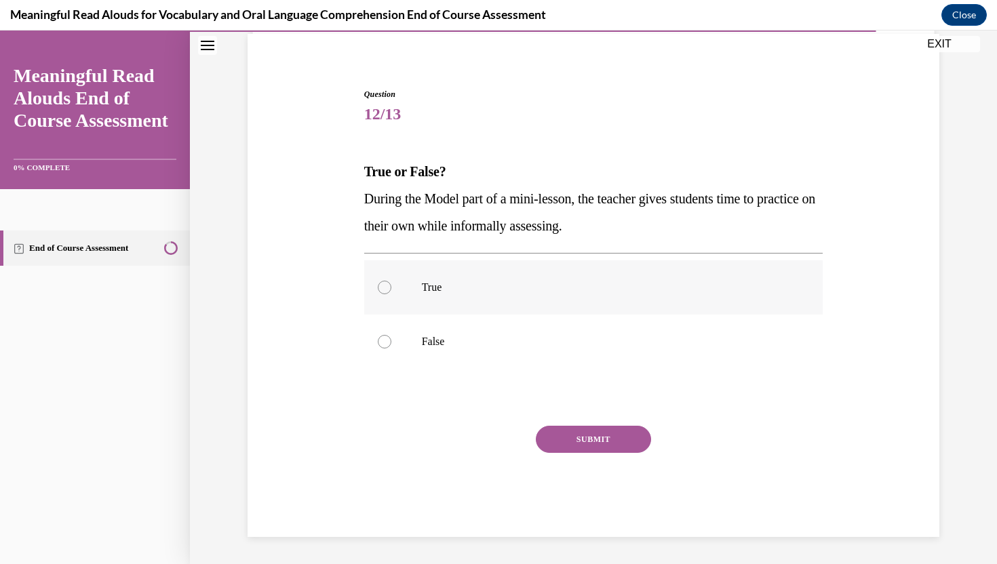
click at [516, 283] on p "True" at bounding box center [606, 288] width 368 height 14
click at [391, 283] on input "True" at bounding box center [385, 288] width 14 height 14
radio input "true"
click at [588, 439] on button "SUBMIT" at bounding box center [593, 439] width 115 height 27
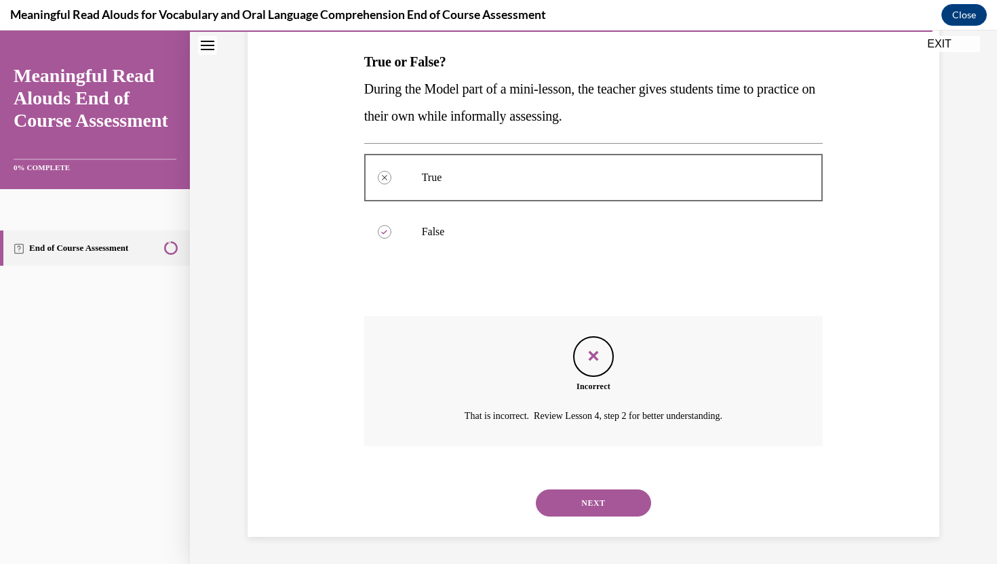
click at [599, 494] on button "NEXT" at bounding box center [593, 503] width 115 height 27
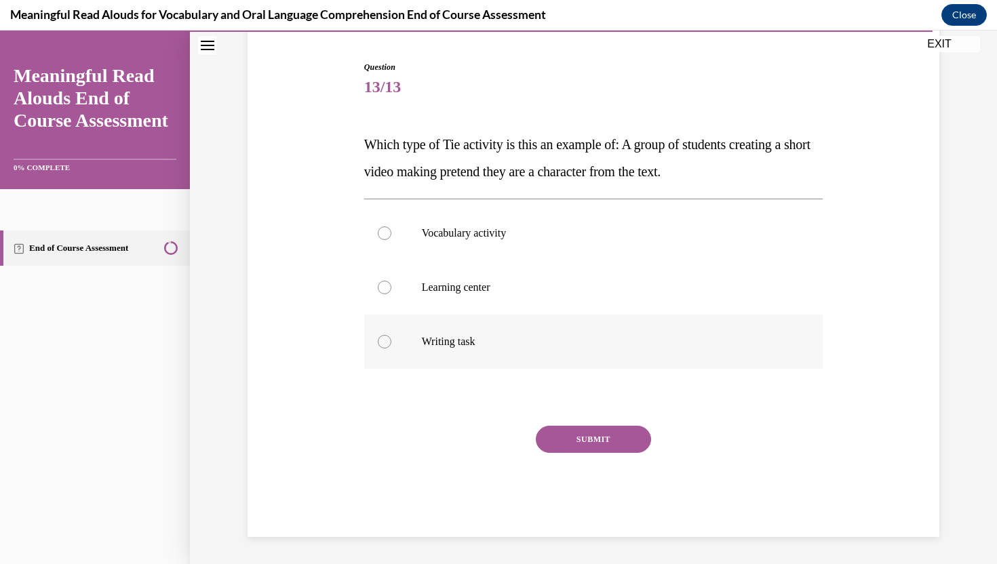
click at [578, 355] on label "Writing task" at bounding box center [593, 342] width 459 height 54
click at [391, 349] on input "Writing task" at bounding box center [385, 342] width 14 height 14
radio input "true"
click at [588, 277] on label "Learning center" at bounding box center [593, 287] width 459 height 54
click at [391, 281] on input "Learning center" at bounding box center [385, 288] width 14 height 14
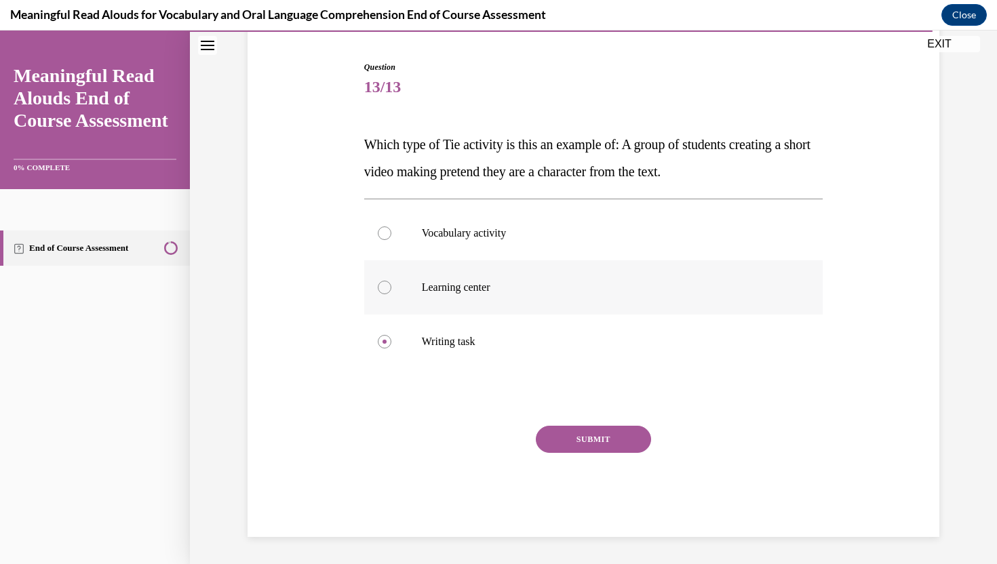
radio input "true"
click at [566, 437] on button "SUBMIT" at bounding box center [593, 439] width 115 height 27
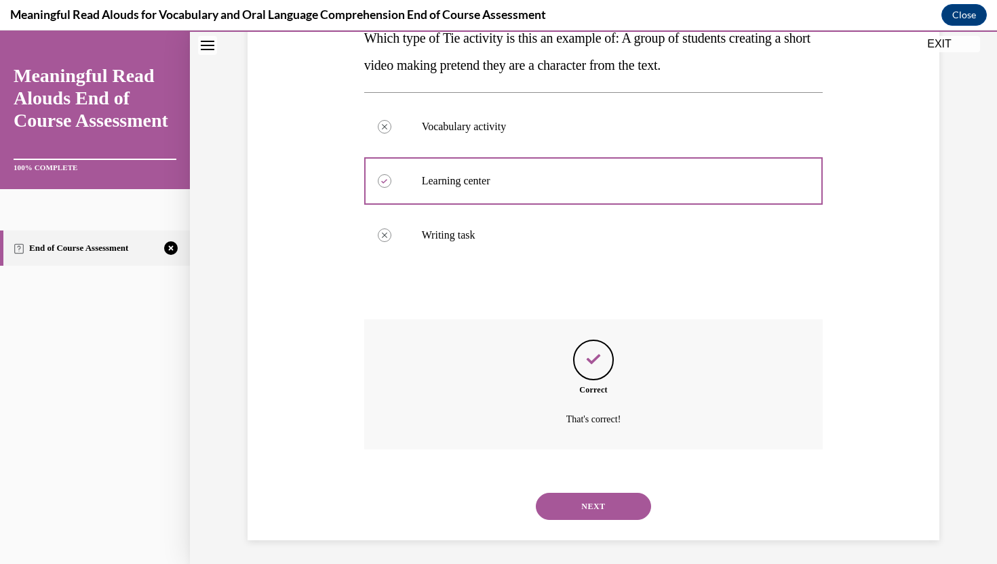
scroll to position [237, 0]
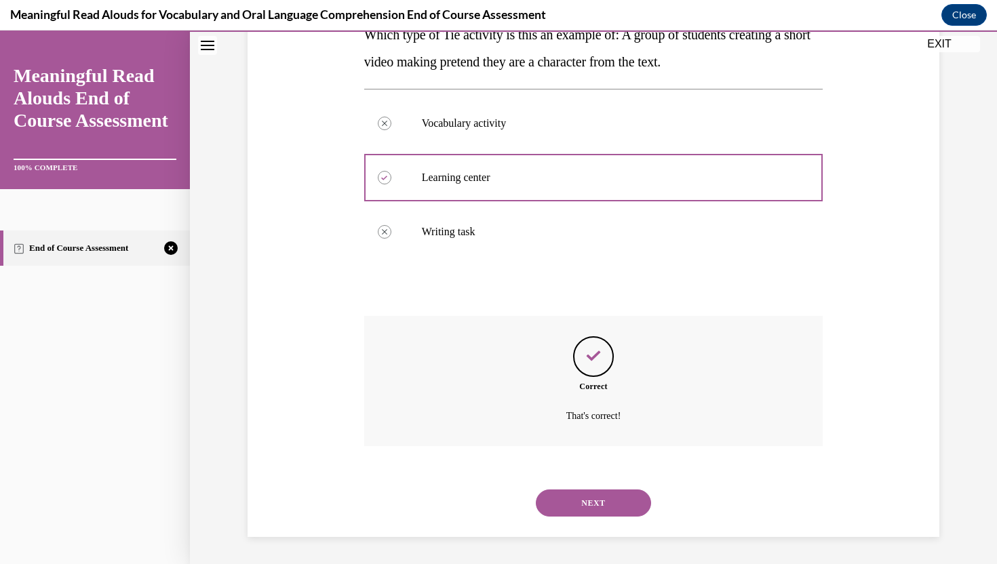
click at [578, 500] on button "NEXT" at bounding box center [593, 503] width 115 height 27
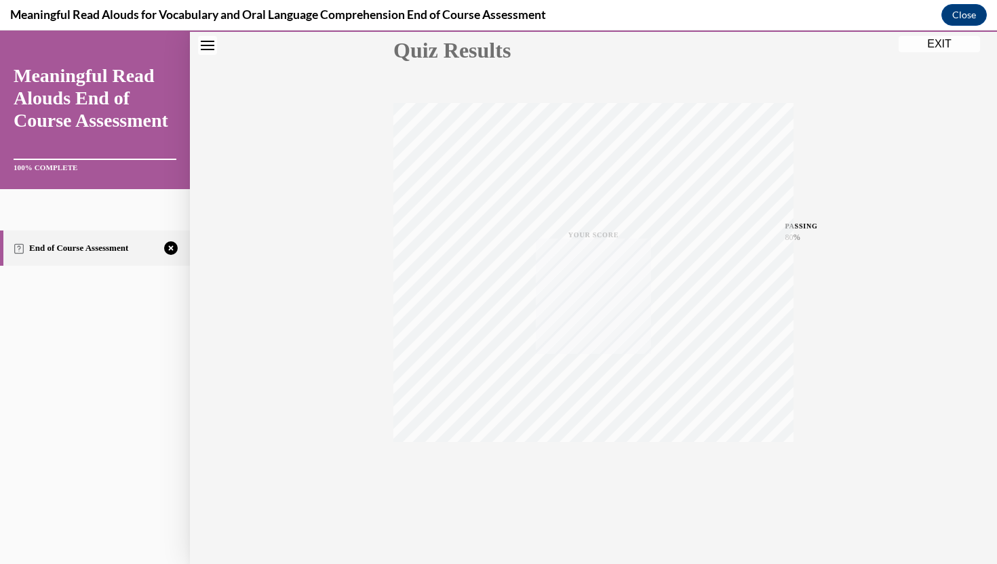
scroll to position [161, 0]
click at [593, 485] on icon "button" at bounding box center [594, 481] width 48 height 15
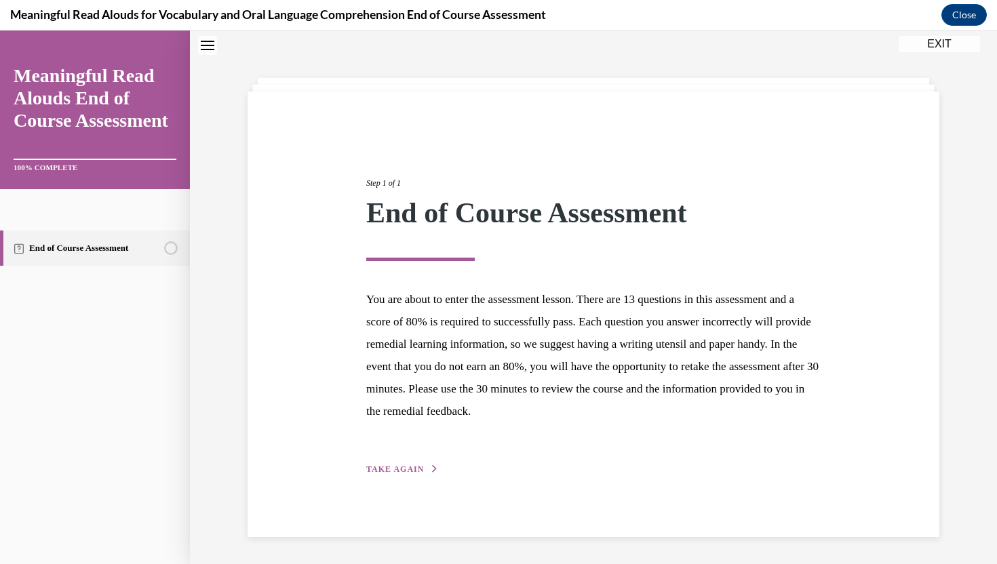
click at [427, 468] on button "TAKE AGAIN" at bounding box center [402, 469] width 73 height 12
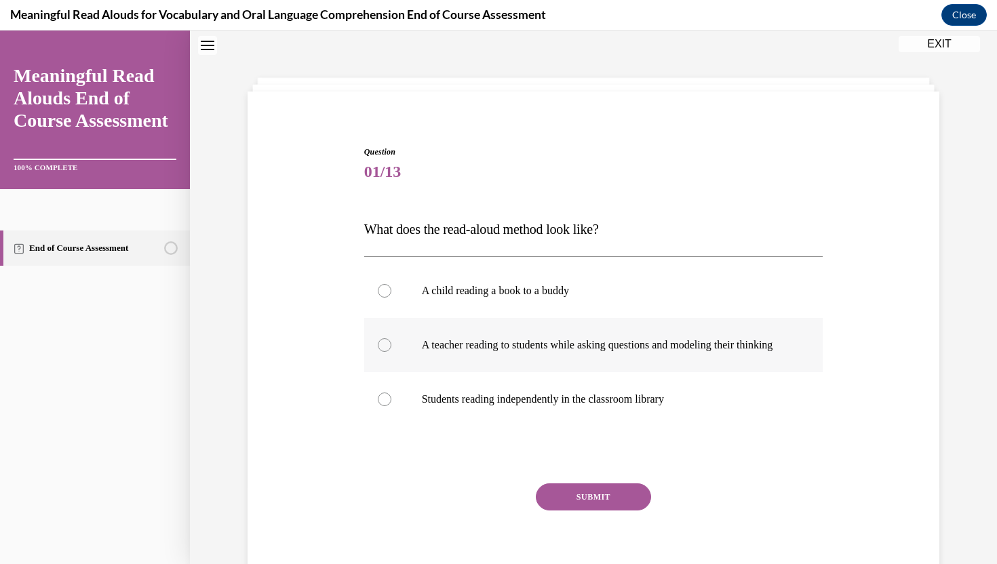
click at [481, 340] on p "A teacher reading to students while asking questions and modeling their thinking" at bounding box center [606, 345] width 368 height 14
click at [391, 340] on input "A teacher reading to students while asking questions and modeling their thinking" at bounding box center [385, 345] width 14 height 14
radio input "true"
click at [580, 508] on button "SUBMIT" at bounding box center [593, 496] width 115 height 27
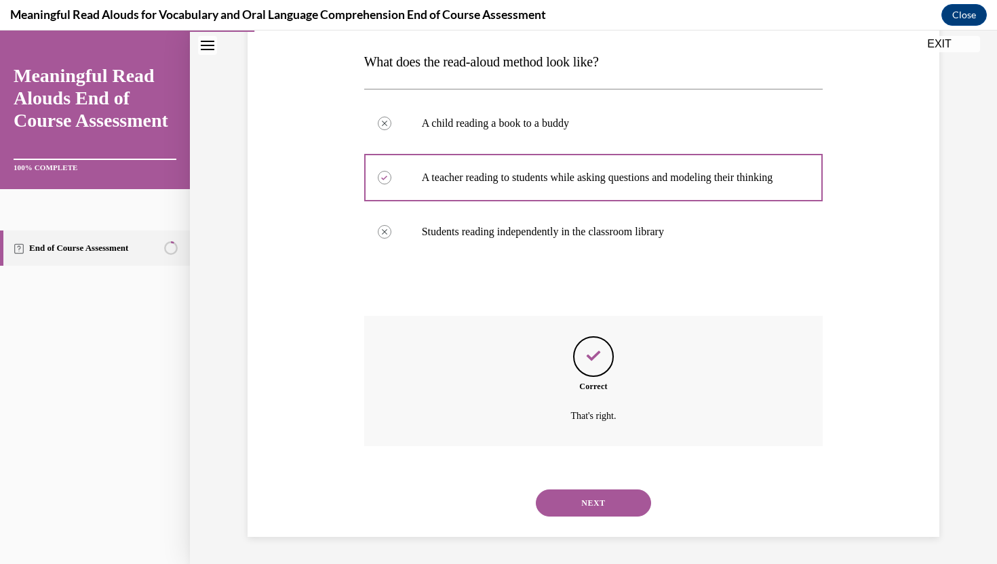
scroll to position [224, 0]
click at [578, 500] on button "NEXT" at bounding box center [593, 503] width 115 height 27
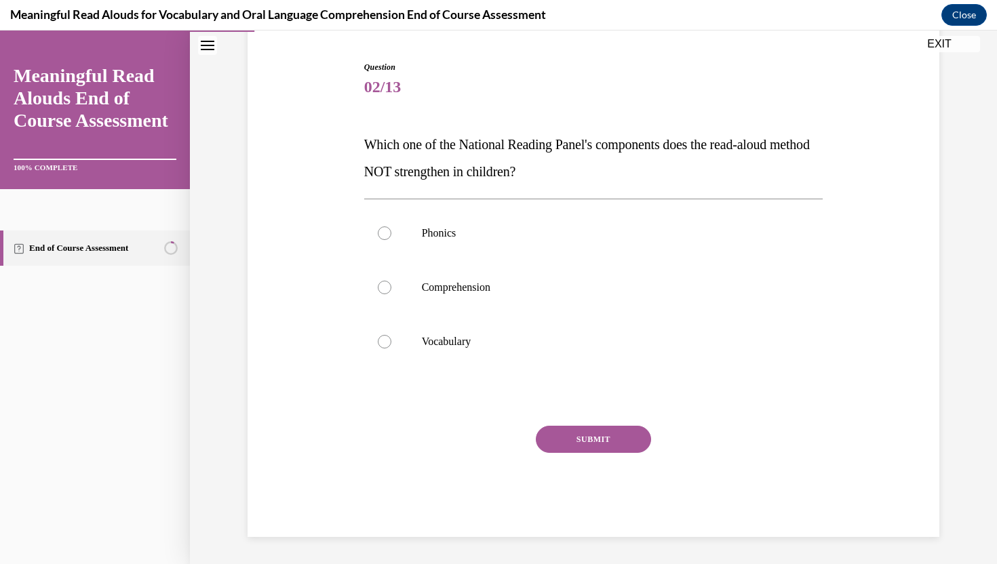
scroll to position [127, 0]
click at [498, 249] on label "Phonics" at bounding box center [593, 233] width 459 height 54
click at [391, 240] on input "Phonics" at bounding box center [385, 233] width 14 height 14
radio input "true"
click at [568, 441] on button "SUBMIT" at bounding box center [593, 439] width 115 height 27
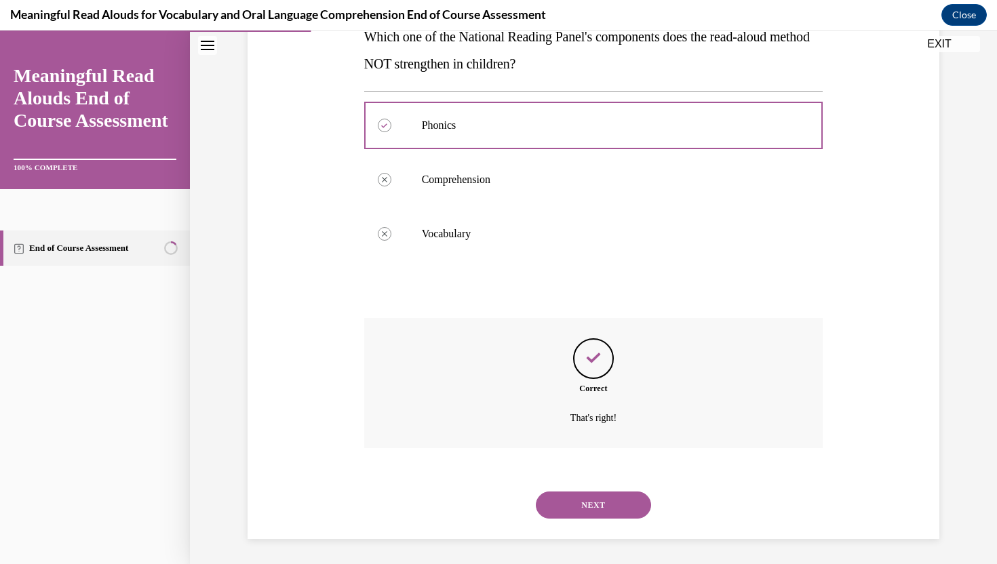
scroll to position [237, 0]
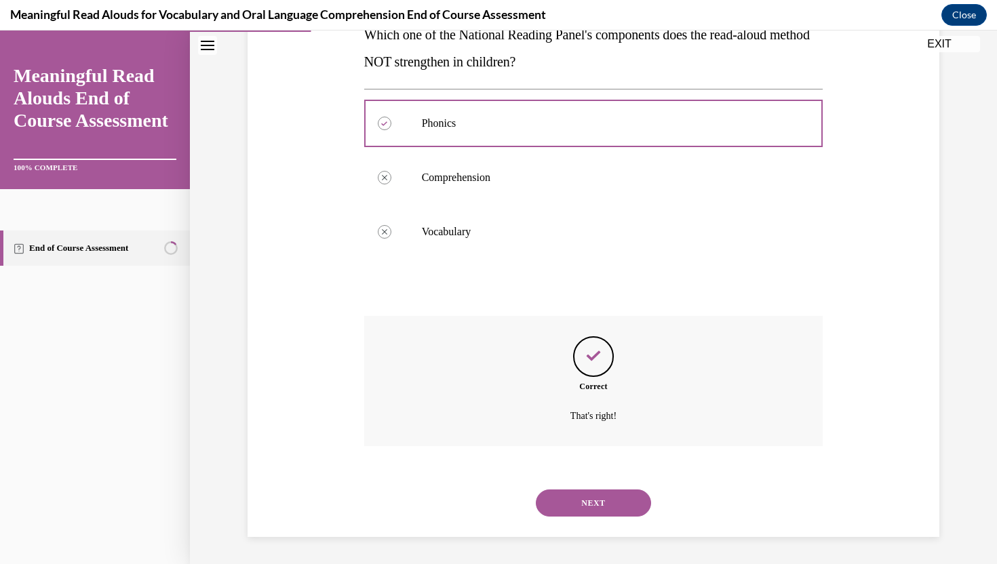
click at [578, 500] on button "NEXT" at bounding box center [593, 503] width 115 height 27
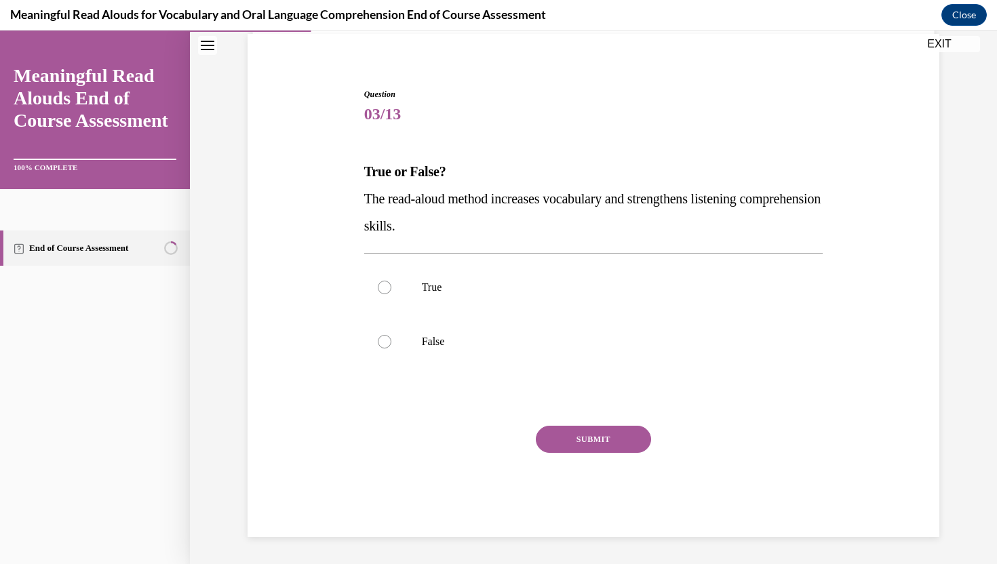
scroll to position [100, 0]
click at [536, 301] on label "True" at bounding box center [593, 287] width 459 height 54
click at [391, 294] on input "True" at bounding box center [385, 288] width 14 height 14
radio input "true"
click at [587, 443] on button "SUBMIT" at bounding box center [593, 439] width 115 height 27
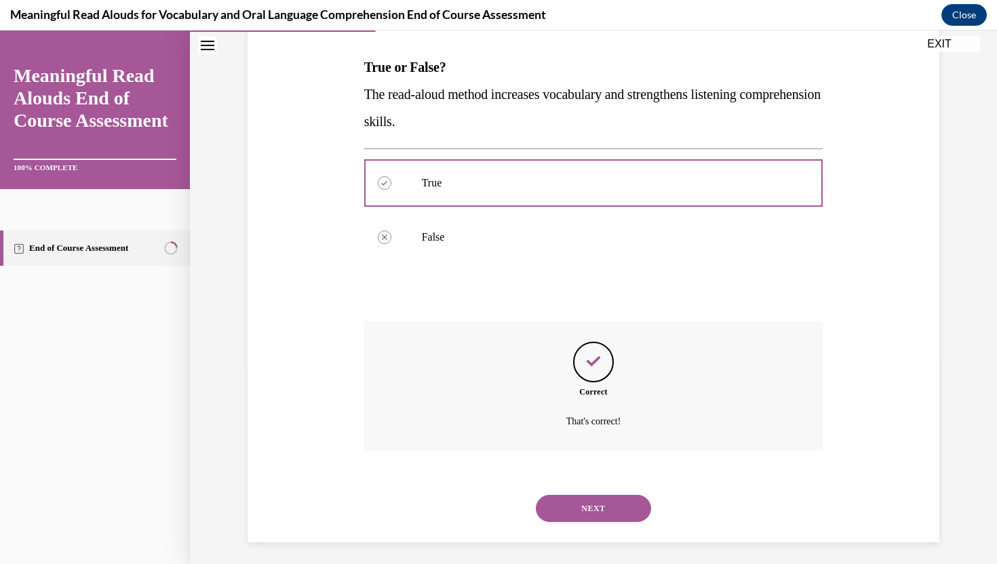
scroll to position [210, 0]
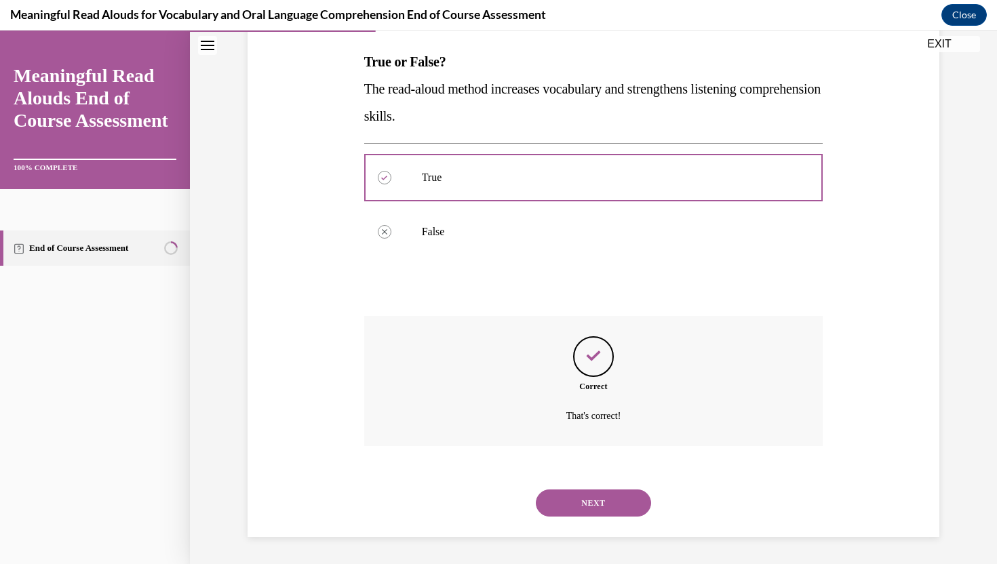
click at [598, 502] on button "NEXT" at bounding box center [593, 503] width 115 height 27
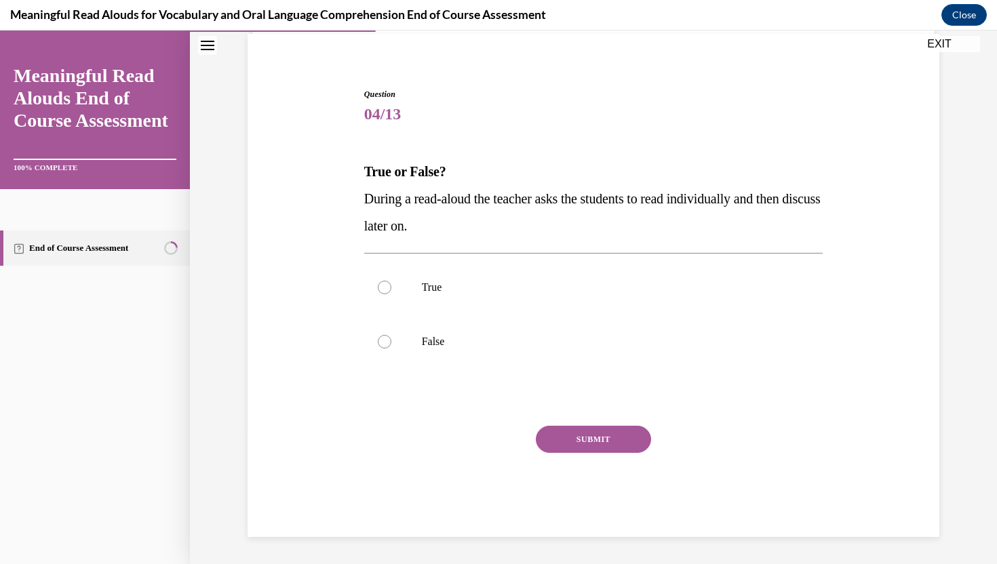
scroll to position [100, 0]
click at [548, 340] on p "False" at bounding box center [606, 342] width 368 height 14
click at [391, 340] on input "False" at bounding box center [385, 342] width 14 height 14
radio input "true"
click at [596, 439] on button "SUBMIT" at bounding box center [593, 439] width 115 height 27
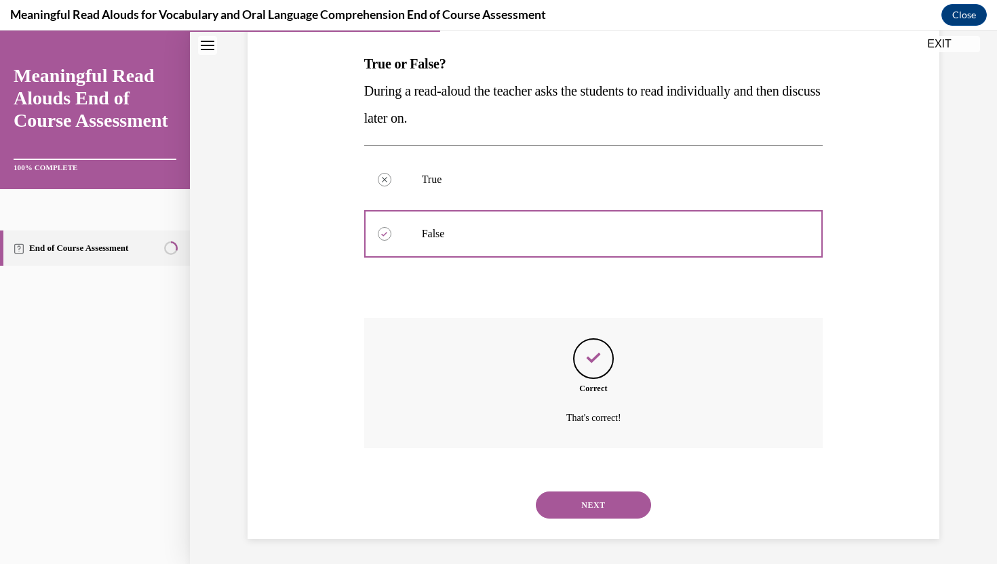
scroll to position [210, 0]
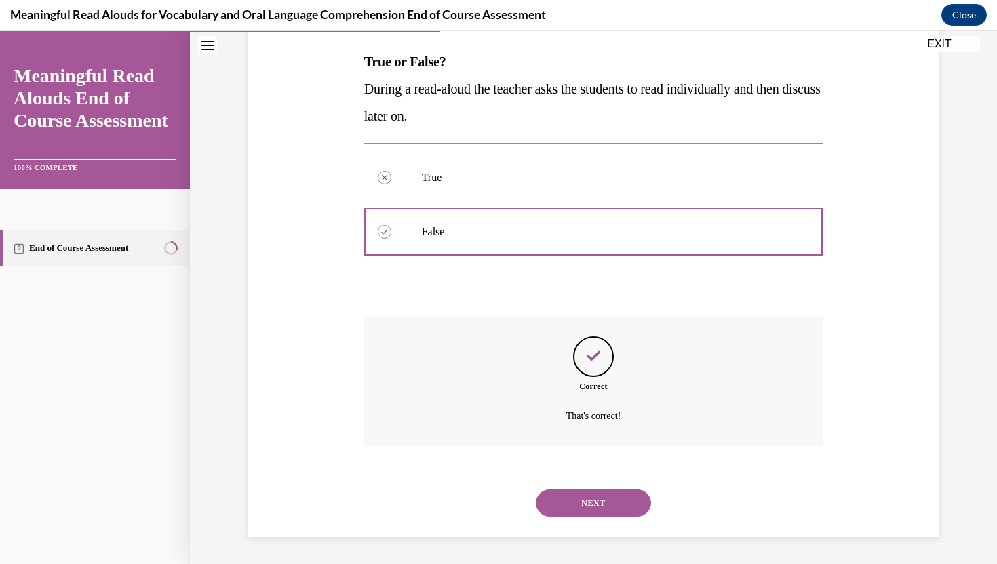
click at [599, 502] on button "NEXT" at bounding box center [593, 503] width 115 height 27
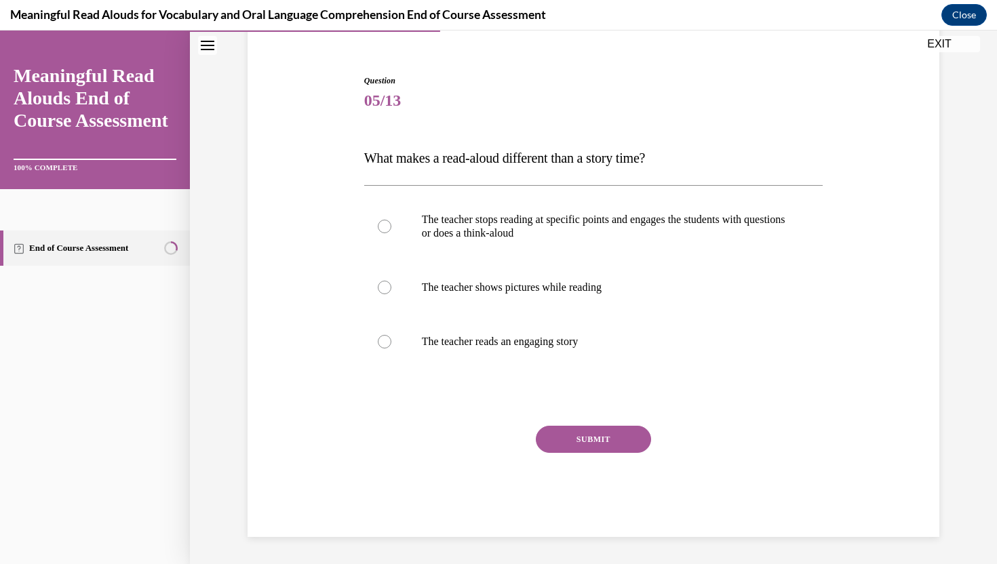
scroll to position [114, 0]
click at [567, 254] on label "The teacher stops reading at specific points and engages the students with ques…" at bounding box center [593, 227] width 459 height 68
click at [391, 233] on input "The teacher stops reading at specific points and engages the students with ques…" at bounding box center [385, 227] width 14 height 14
radio input "true"
click at [597, 433] on button "SUBMIT" at bounding box center [593, 439] width 115 height 27
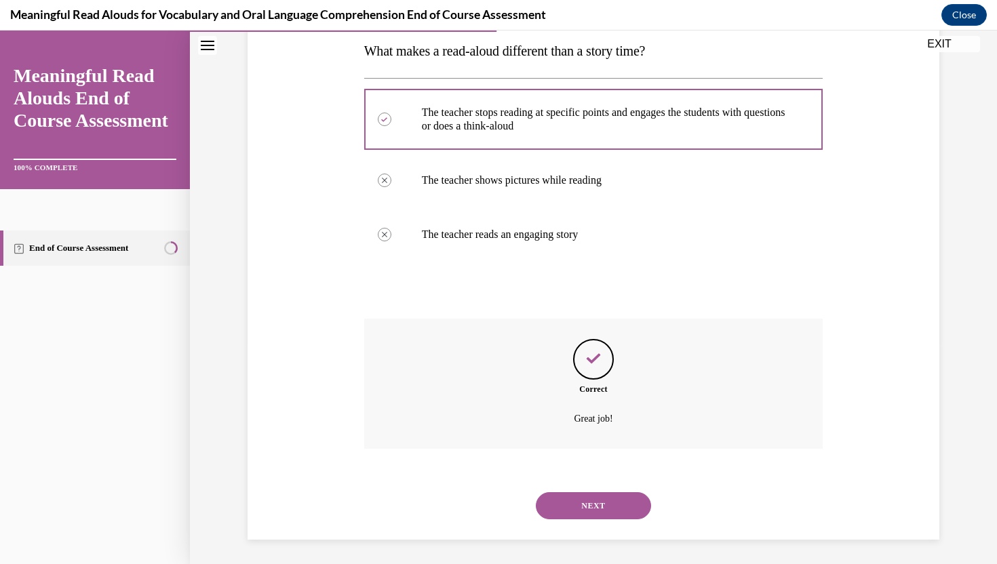
scroll to position [224, 0]
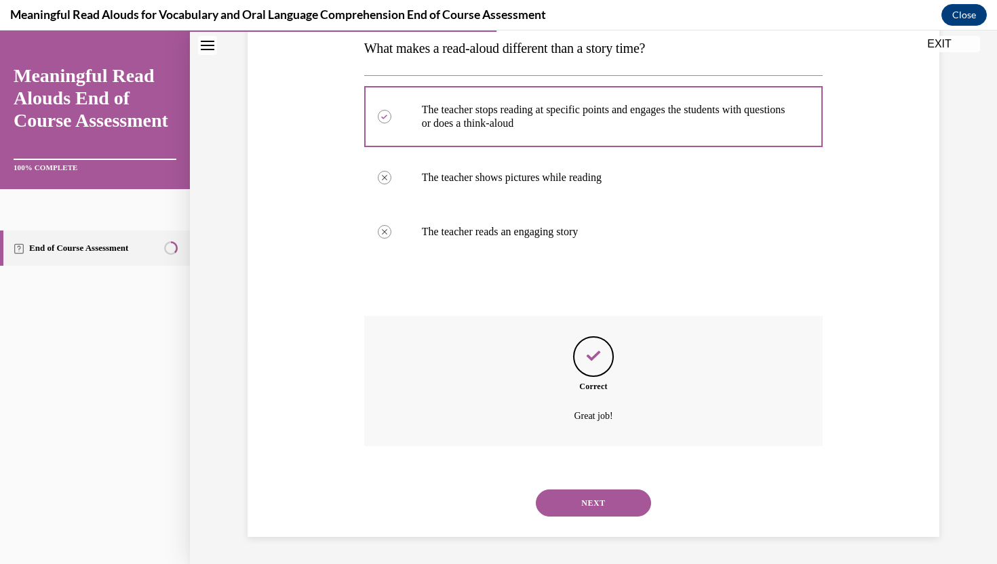
click at [604, 500] on button "NEXT" at bounding box center [593, 503] width 115 height 27
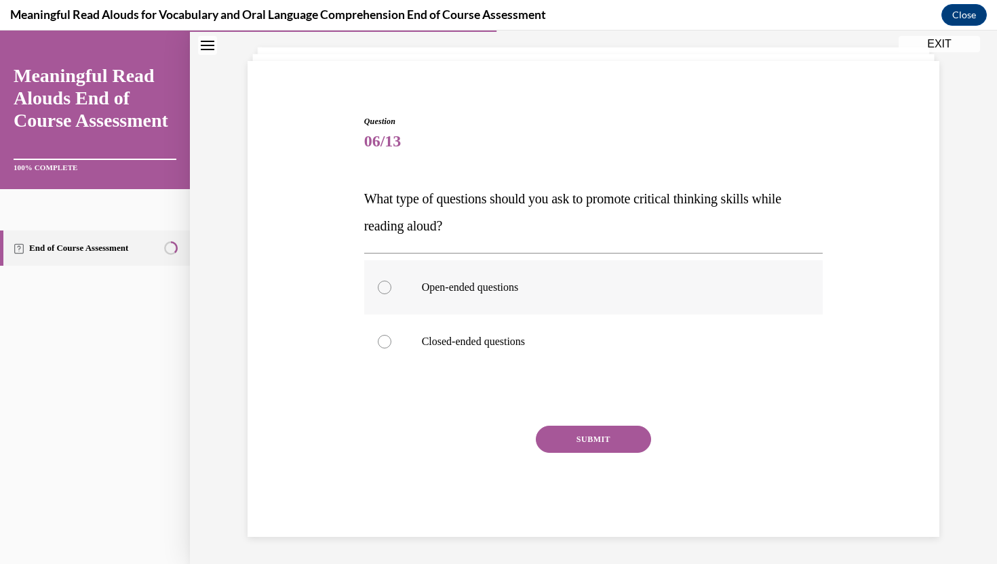
click at [549, 286] on p "Open-ended questions" at bounding box center [606, 288] width 368 height 14
click at [391, 286] on input "Open-ended questions" at bounding box center [385, 288] width 14 height 14
radio input "true"
click at [599, 434] on button "SUBMIT" at bounding box center [593, 439] width 115 height 27
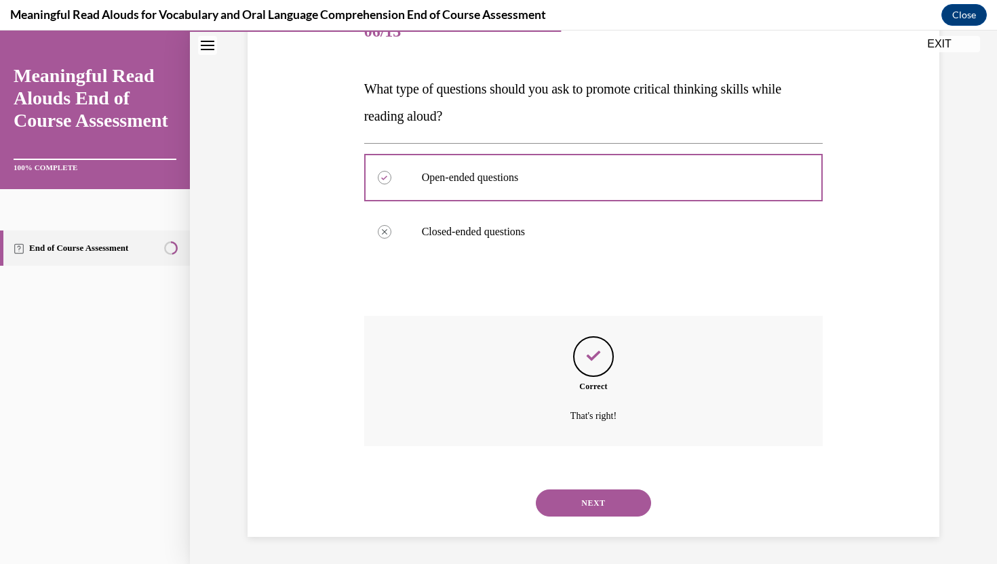
click at [610, 498] on button "NEXT" at bounding box center [593, 503] width 115 height 27
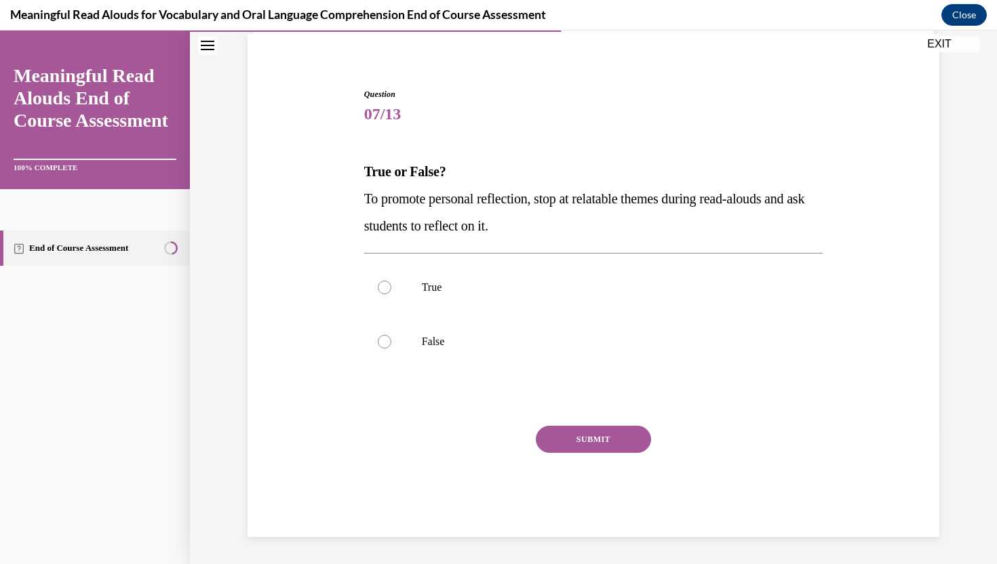
scroll to position [100, 0]
click at [568, 286] on p "True" at bounding box center [606, 288] width 368 height 14
click at [391, 286] on input "True" at bounding box center [385, 288] width 14 height 14
radio input "true"
click at [606, 442] on button "SUBMIT" at bounding box center [593, 439] width 115 height 27
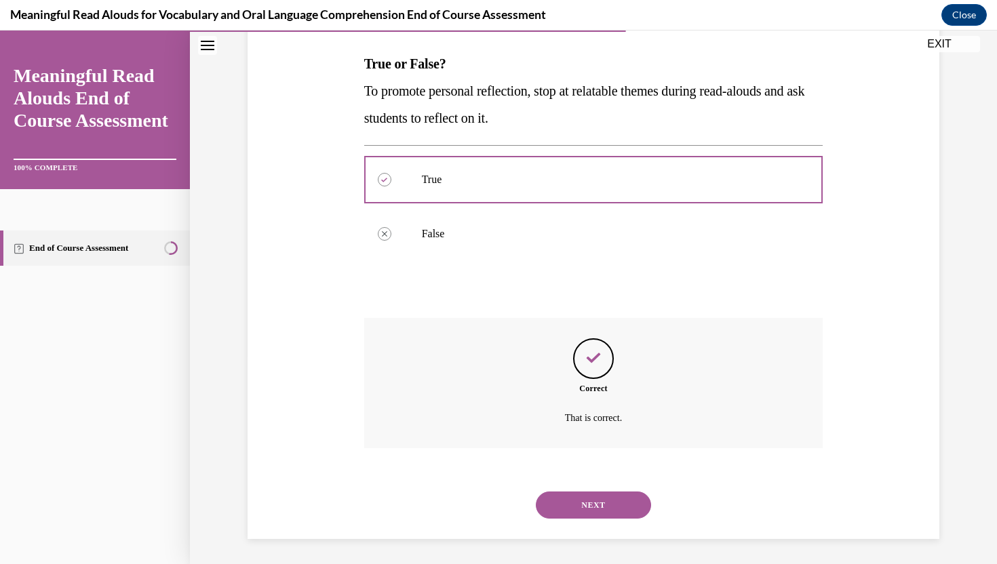
scroll to position [210, 0]
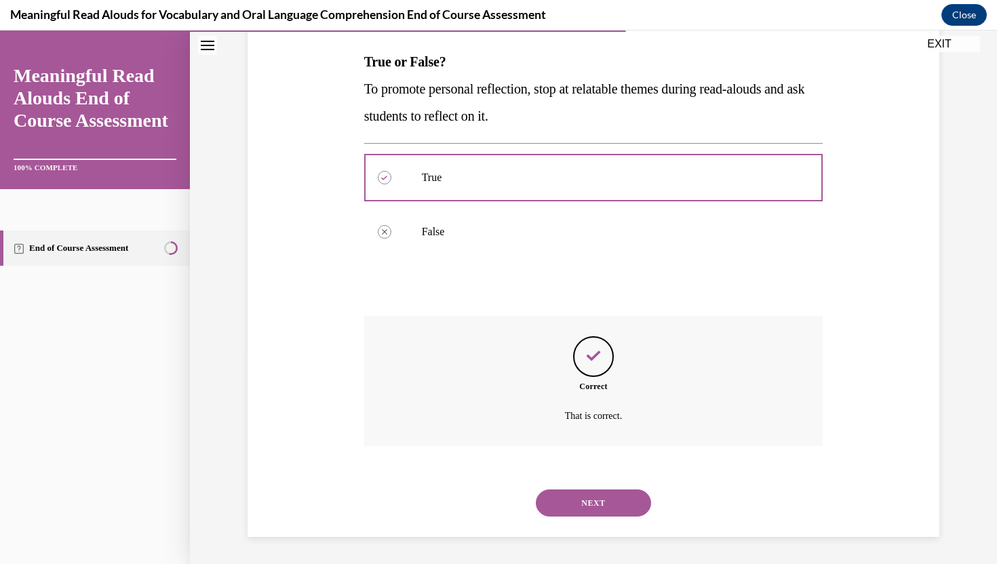
click at [594, 505] on button "NEXT" at bounding box center [593, 503] width 115 height 27
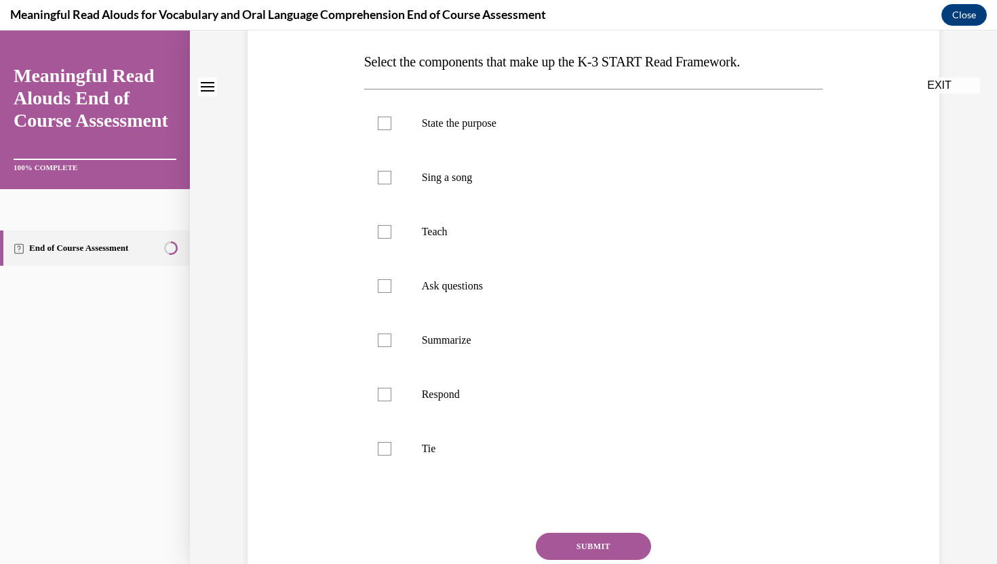
scroll to position [0, 0]
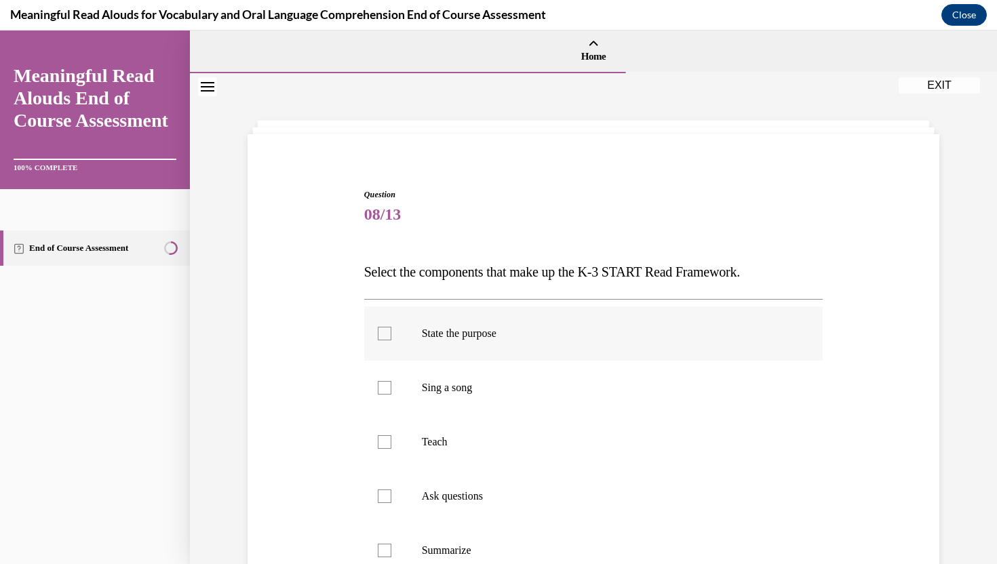
click at [557, 333] on p "State the purpose" at bounding box center [606, 334] width 368 height 14
click at [391, 333] on input "State the purpose" at bounding box center [385, 334] width 14 height 14
checkbox input "true"
click at [559, 378] on label "Sing a song" at bounding box center [593, 388] width 459 height 54
click at [391, 381] on input "Sing a song" at bounding box center [385, 388] width 14 height 14
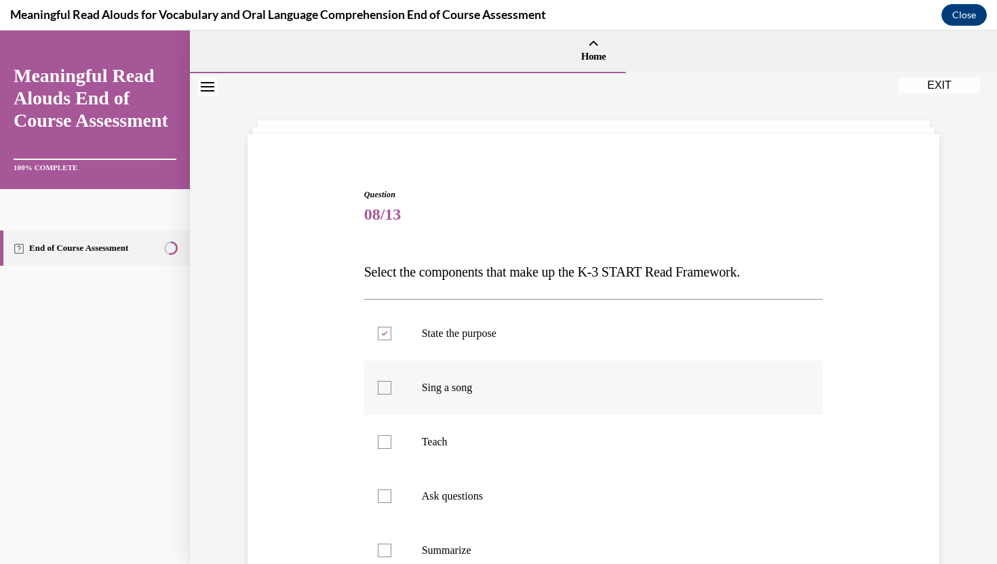
checkbox input "true"
click at [561, 439] on p "Teach" at bounding box center [606, 442] width 368 height 14
click at [391, 439] on input "Teach" at bounding box center [385, 442] width 14 height 14
checkbox input "true"
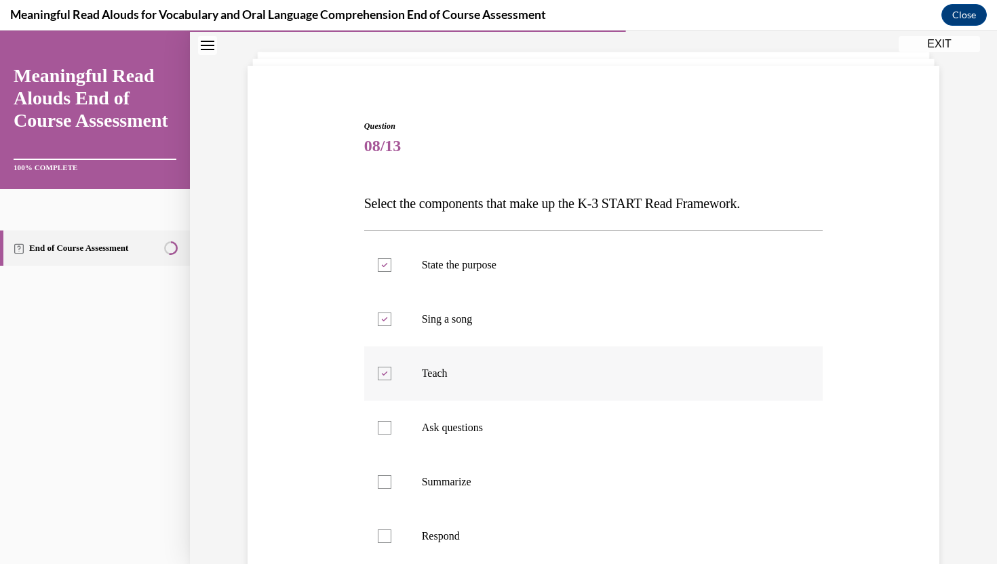
scroll to position [89, 0]
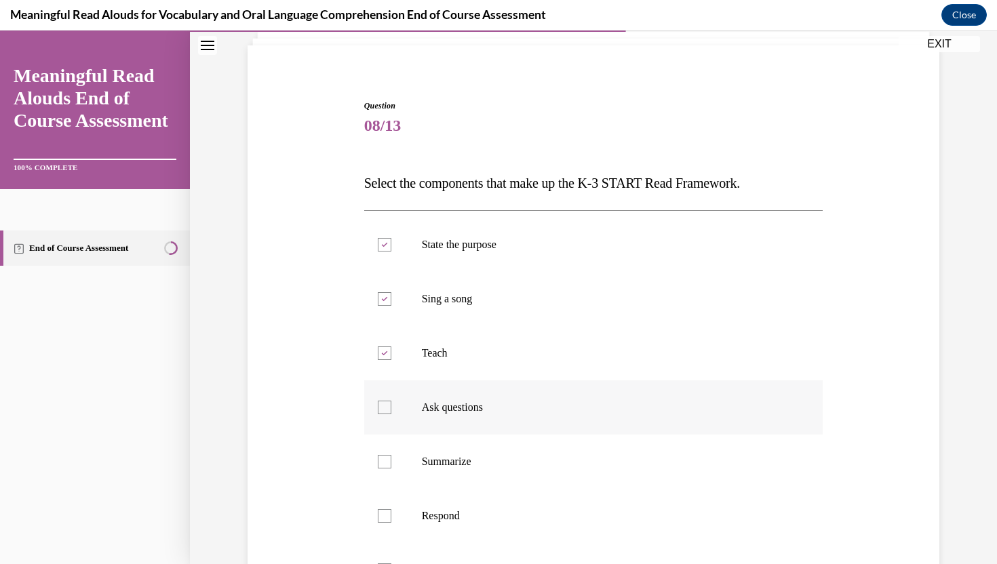
click at [558, 433] on label "Ask questions" at bounding box center [593, 407] width 459 height 54
click at [391, 414] on input "Ask questions" at bounding box center [385, 408] width 14 height 14
checkbox input "true"
click at [561, 449] on label "Summarize" at bounding box center [593, 462] width 459 height 54
click at [391, 455] on input "Summarize" at bounding box center [385, 462] width 14 height 14
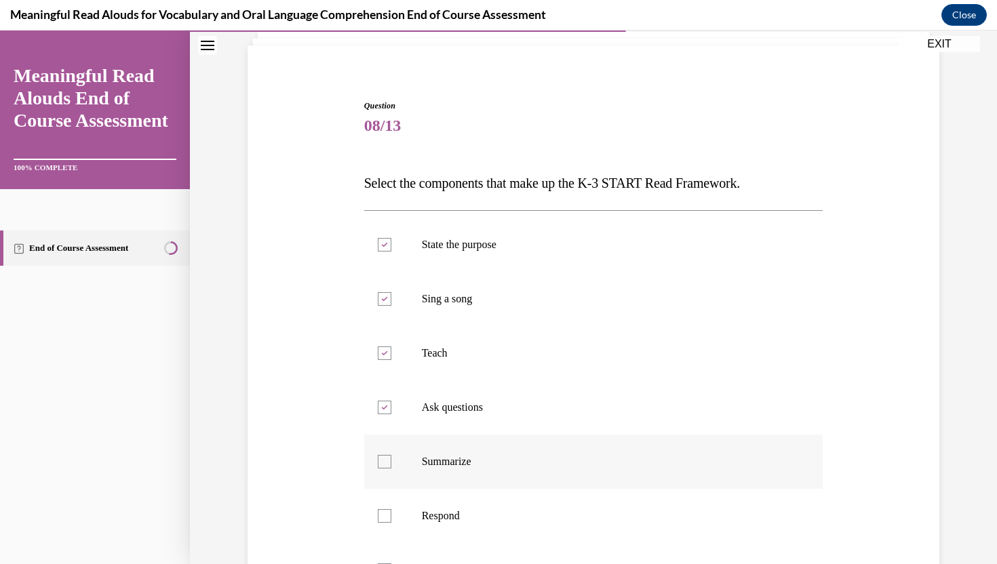
checkbox input "true"
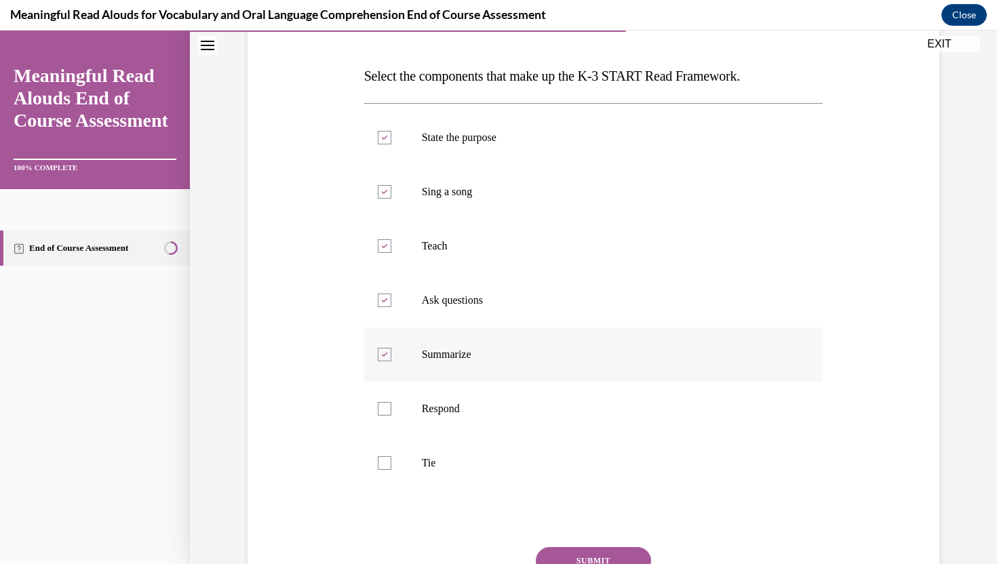
scroll to position [200, 0]
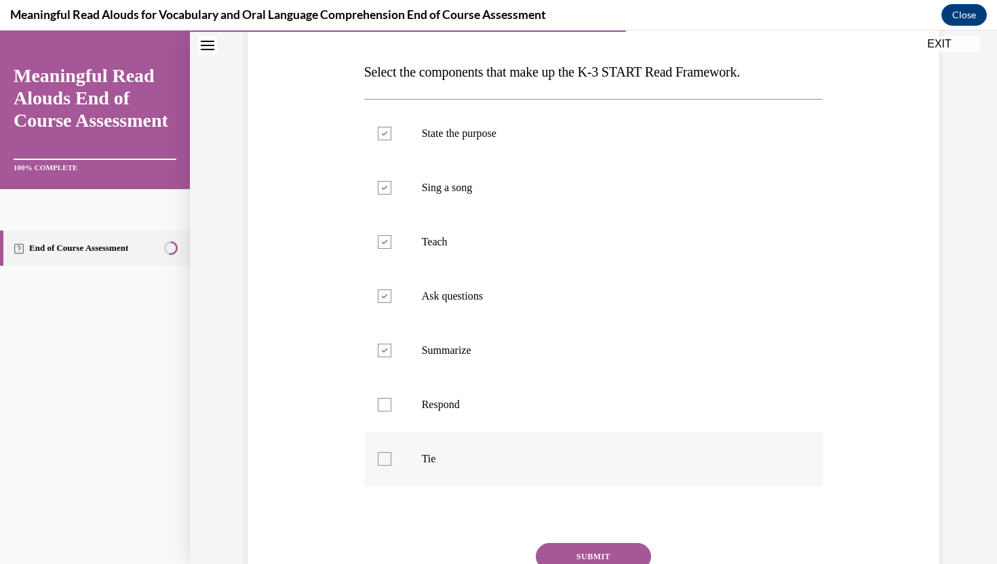
click at [562, 467] on label "Tie" at bounding box center [593, 459] width 459 height 54
click at [391, 466] on input "Tie" at bounding box center [385, 459] width 14 height 14
checkbox input "true"
click at [558, 414] on label "Respond" at bounding box center [593, 405] width 459 height 54
click at [391, 412] on input "Respond" at bounding box center [385, 405] width 14 height 14
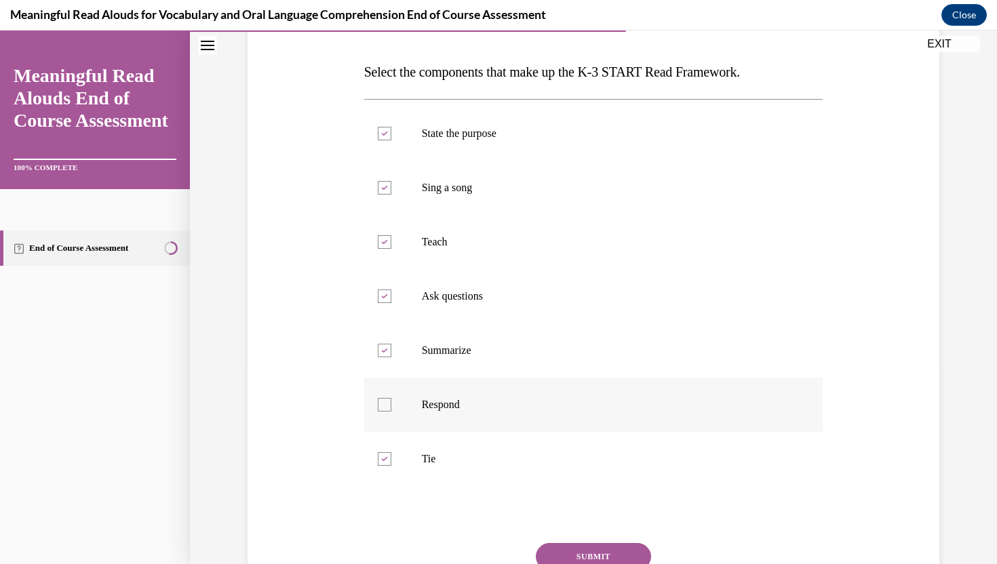
checkbox input "true"
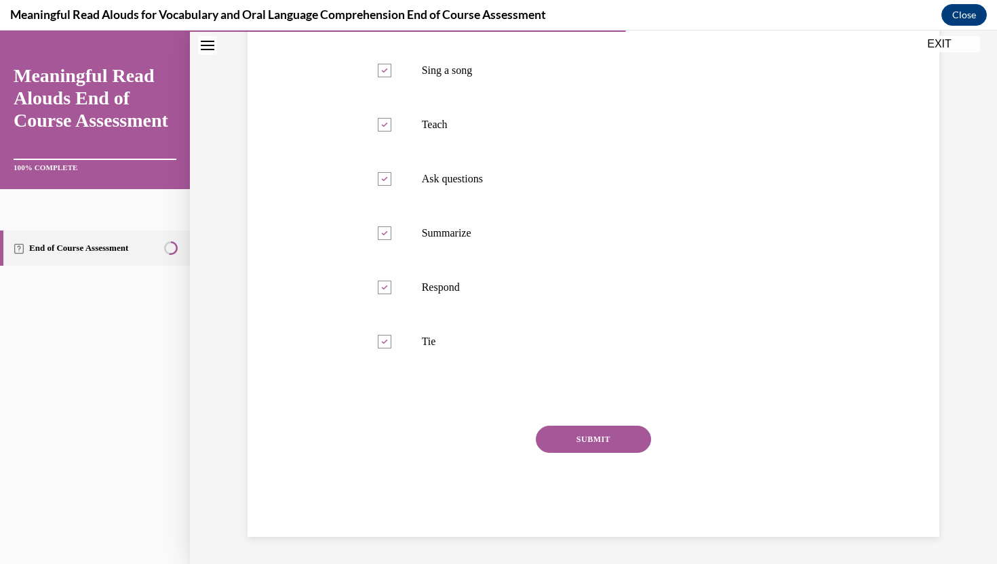
click at [570, 435] on button "SUBMIT" at bounding box center [593, 439] width 115 height 27
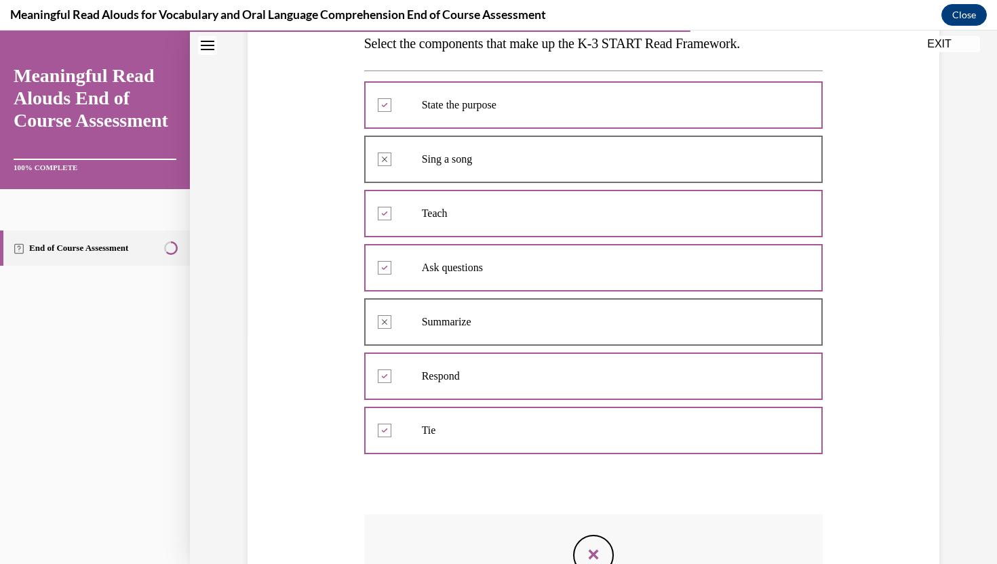
scroll to position [220, 0]
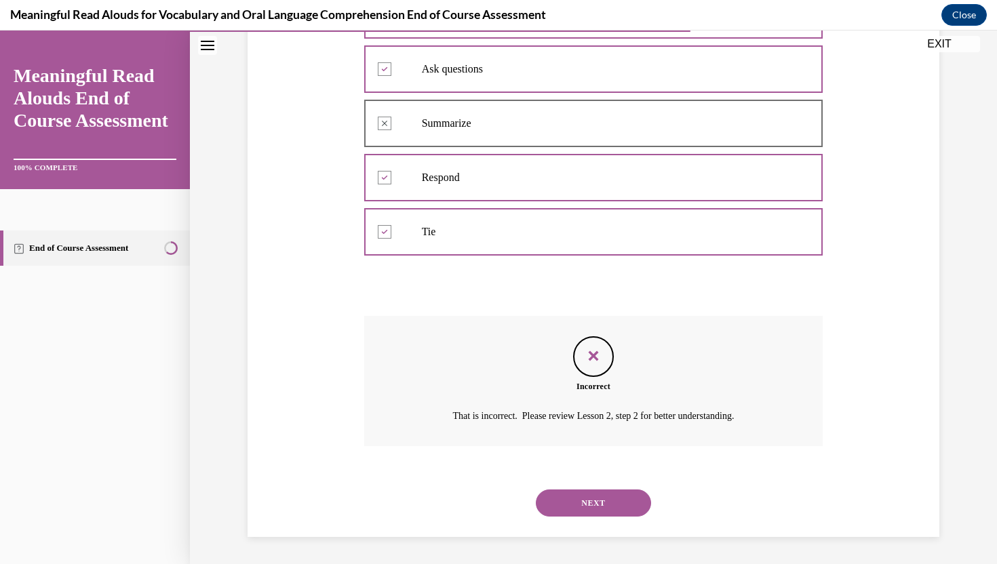
click at [590, 505] on button "NEXT" at bounding box center [593, 503] width 115 height 27
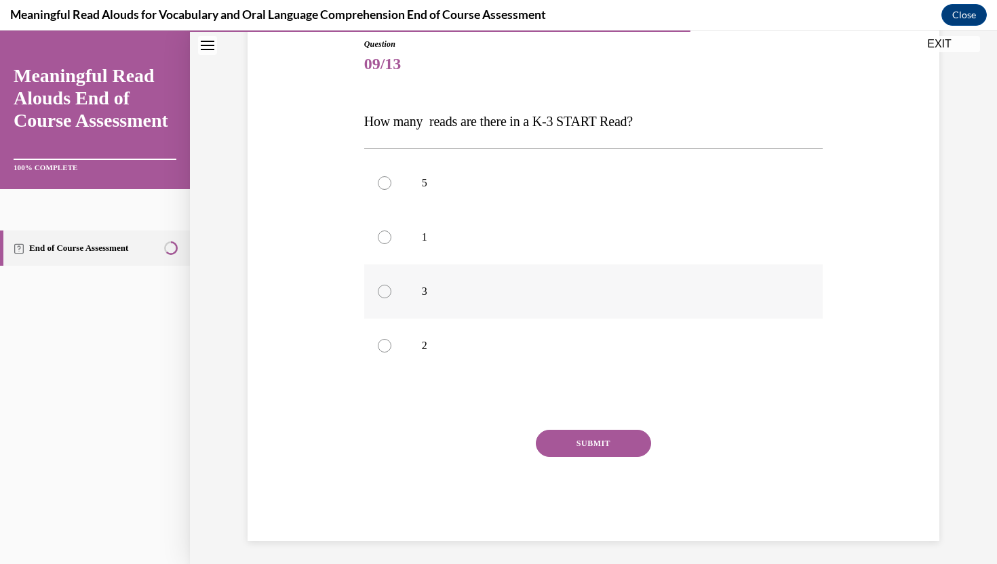
click at [515, 285] on p "3" at bounding box center [606, 292] width 368 height 14
click at [391, 285] on input "3" at bounding box center [385, 292] width 14 height 14
radio input "true"
click at [580, 437] on button "SUBMIT" at bounding box center [593, 443] width 115 height 27
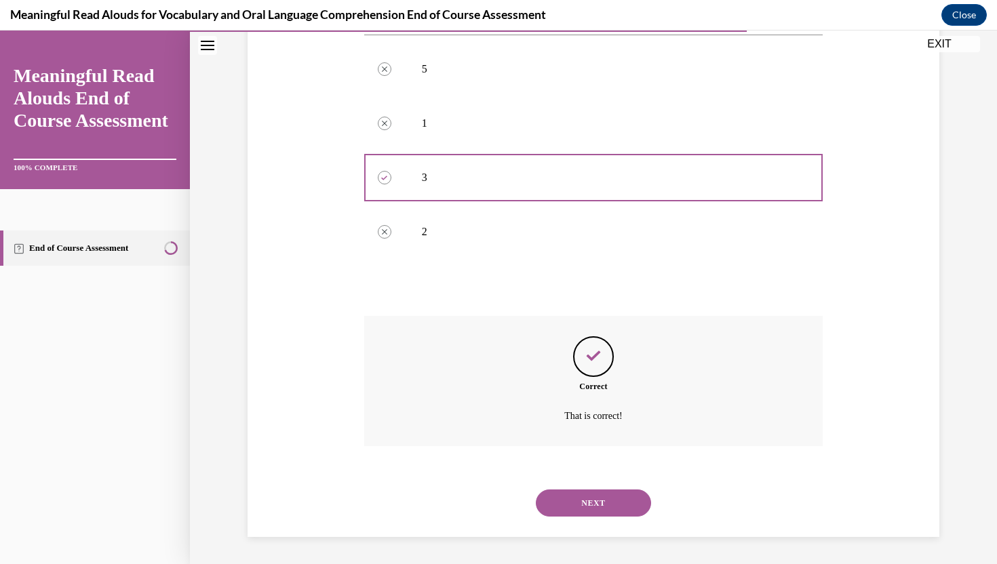
click at [587, 501] on button "NEXT" at bounding box center [593, 503] width 115 height 27
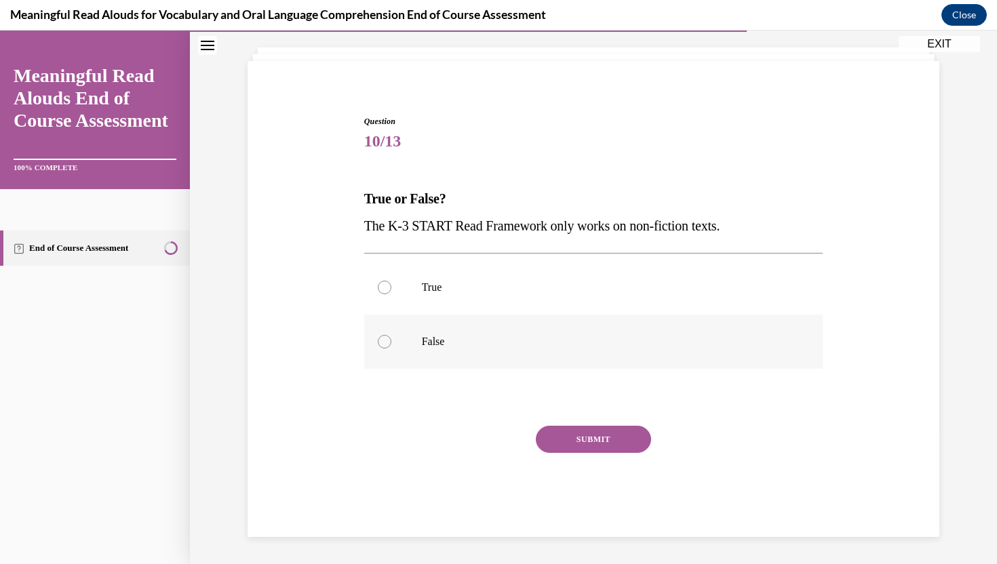
click at [547, 336] on p "False" at bounding box center [606, 342] width 368 height 14
click at [391, 336] on input "False" at bounding box center [385, 342] width 14 height 14
radio input "true"
click at [597, 431] on button "SUBMIT" at bounding box center [593, 439] width 115 height 27
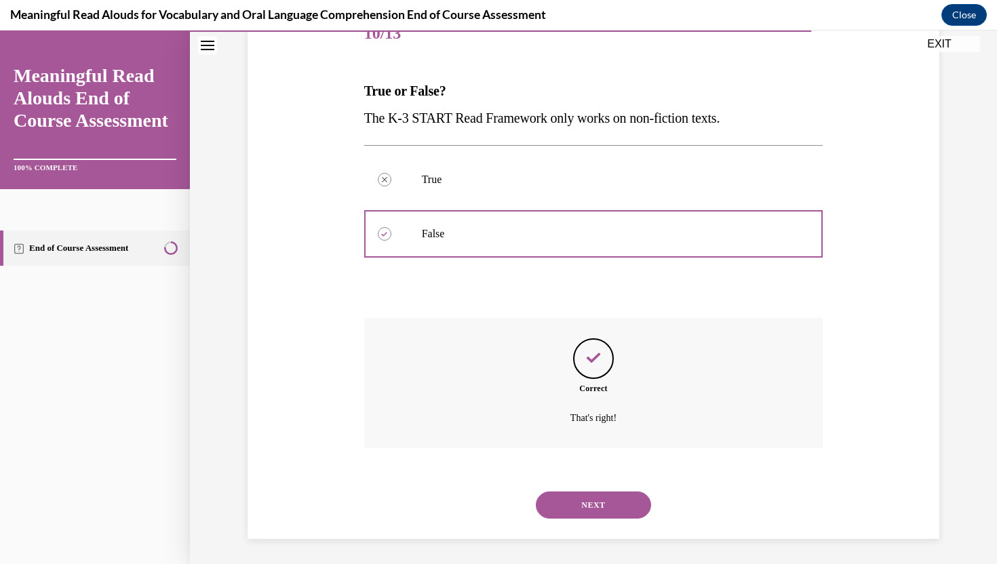
scroll to position [183, 0]
click at [598, 500] on button "NEXT" at bounding box center [593, 503] width 115 height 27
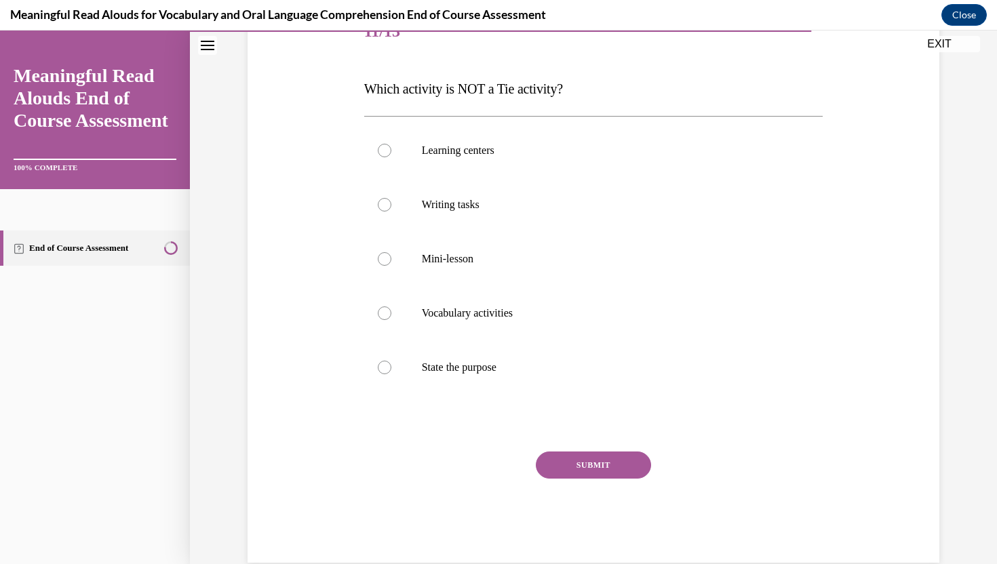
scroll to position [151, 0]
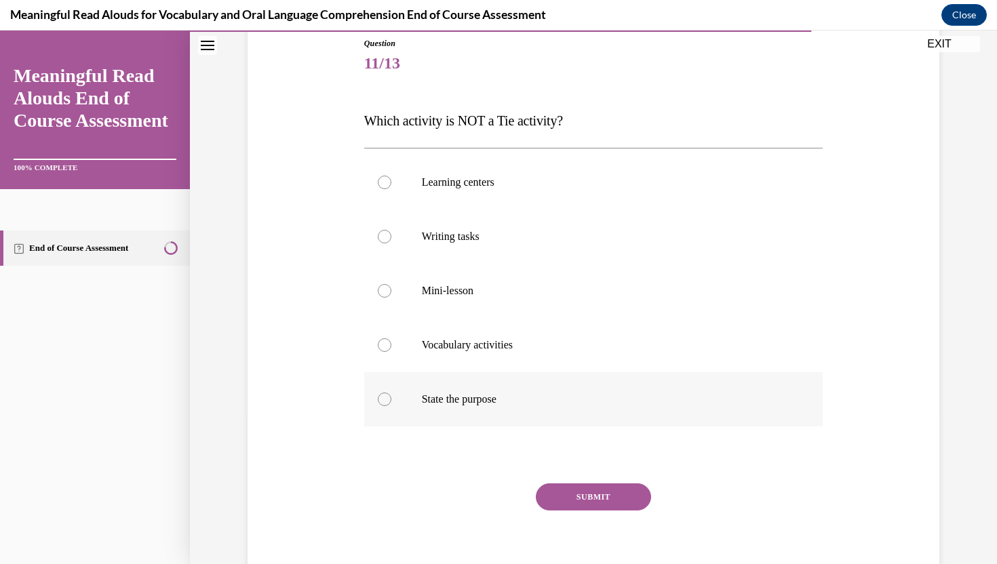
click at [528, 410] on label "State the purpose" at bounding box center [593, 399] width 459 height 54
click at [391, 406] on input "State the purpose" at bounding box center [385, 400] width 14 height 14
radio input "true"
click at [572, 494] on button "SUBMIT" at bounding box center [593, 496] width 115 height 27
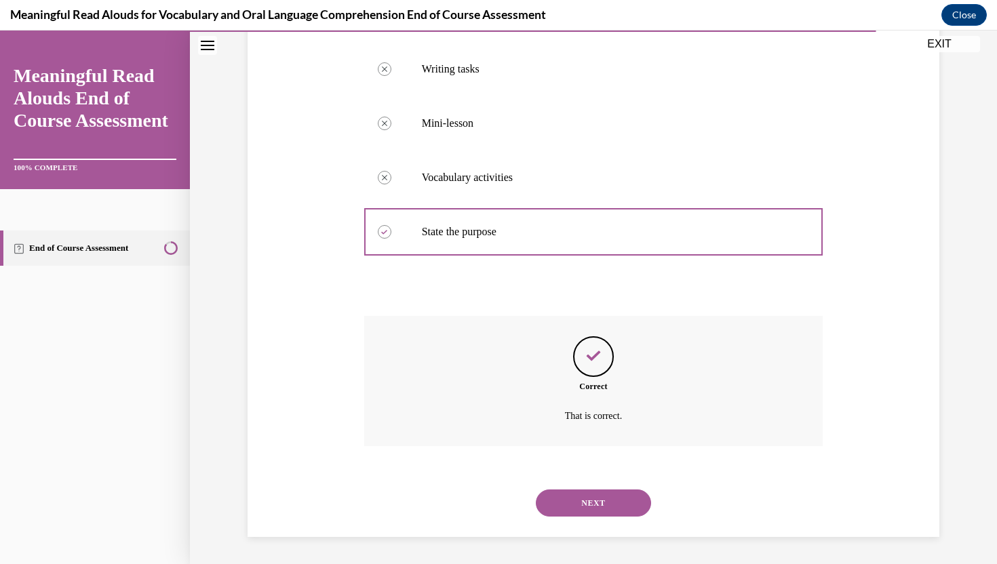
click at [578, 504] on button "NEXT" at bounding box center [593, 503] width 115 height 27
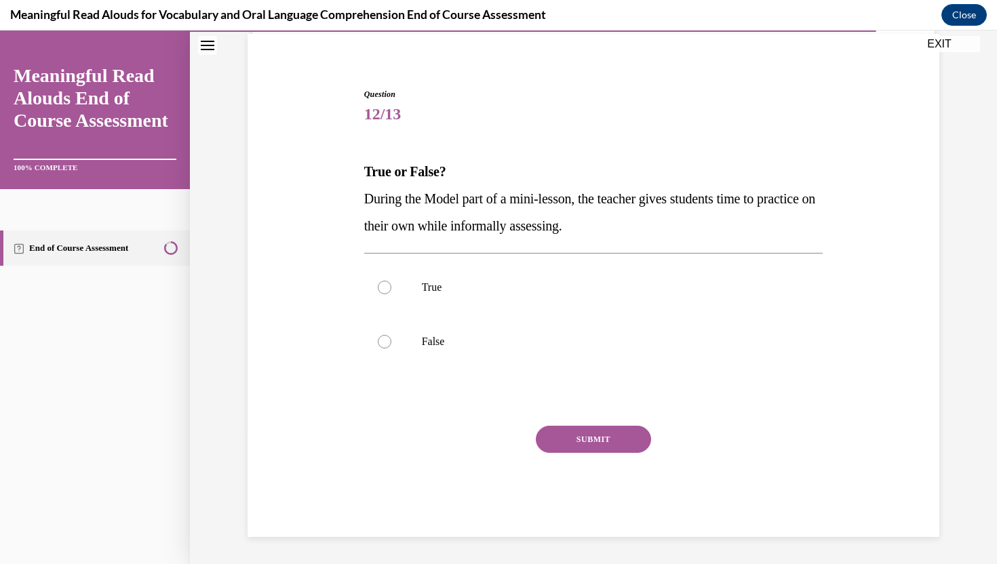
scroll to position [100, 0]
click at [560, 294] on label "True" at bounding box center [593, 287] width 459 height 54
click at [391, 294] on input "True" at bounding box center [385, 288] width 14 height 14
radio input "true"
click at [595, 433] on button "SUBMIT" at bounding box center [593, 439] width 115 height 27
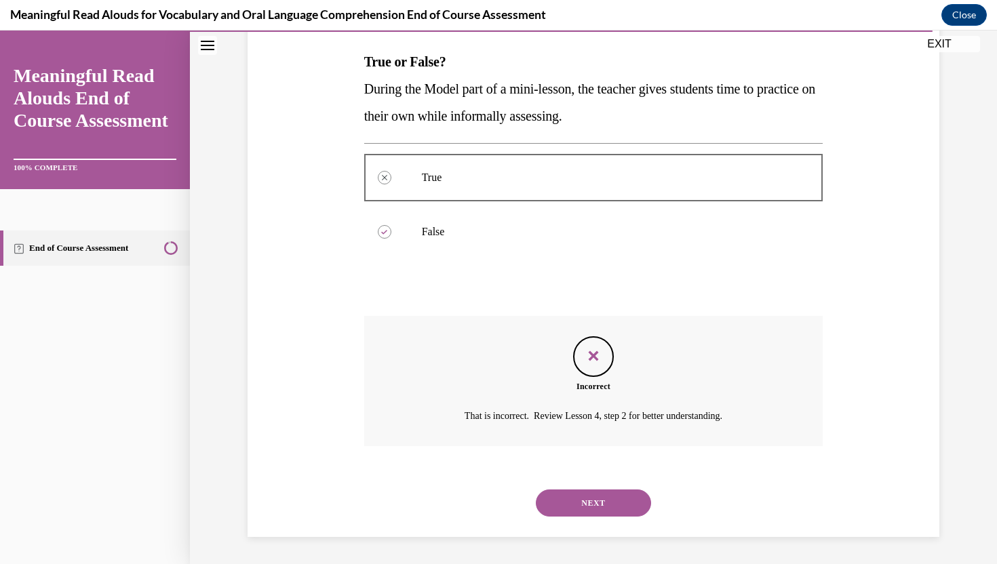
click at [595, 500] on button "NEXT" at bounding box center [593, 503] width 115 height 27
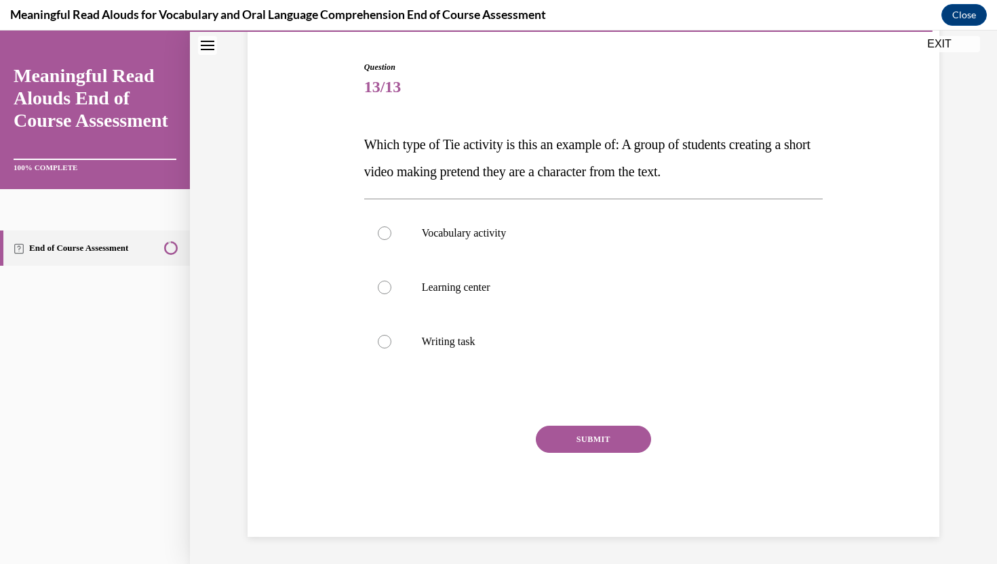
scroll to position [127, 0]
click at [542, 327] on label "Writing task" at bounding box center [593, 342] width 459 height 54
click at [391, 335] on input "Writing task" at bounding box center [385, 342] width 14 height 14
radio input "true"
click at [584, 434] on button "SUBMIT" at bounding box center [593, 439] width 115 height 27
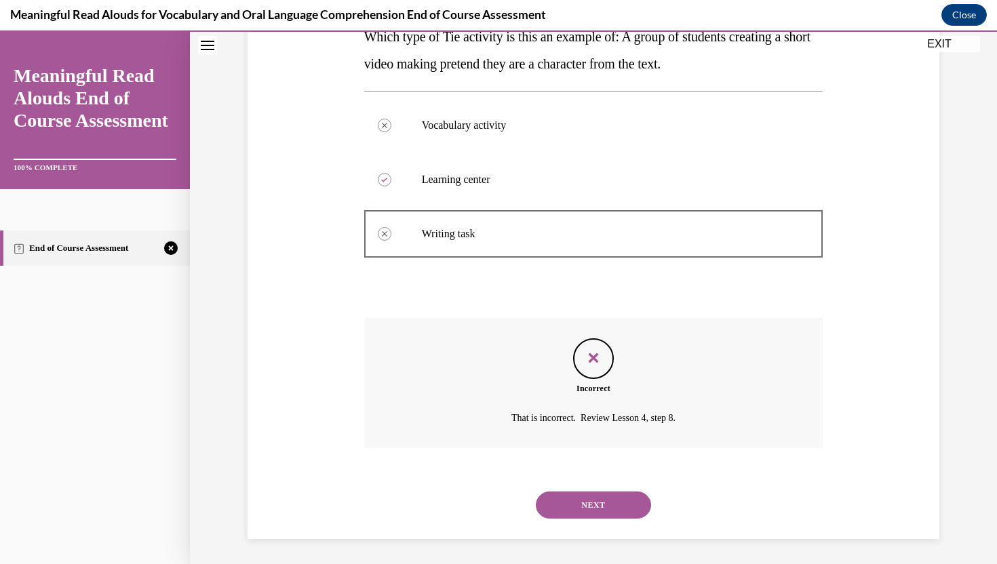
scroll to position [237, 0]
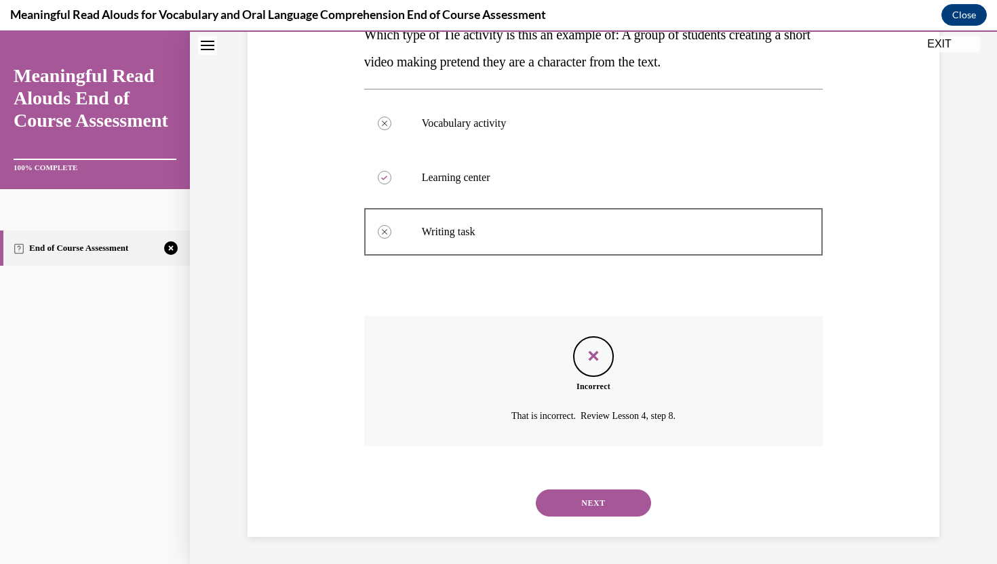
click at [594, 496] on button "NEXT" at bounding box center [593, 503] width 115 height 27
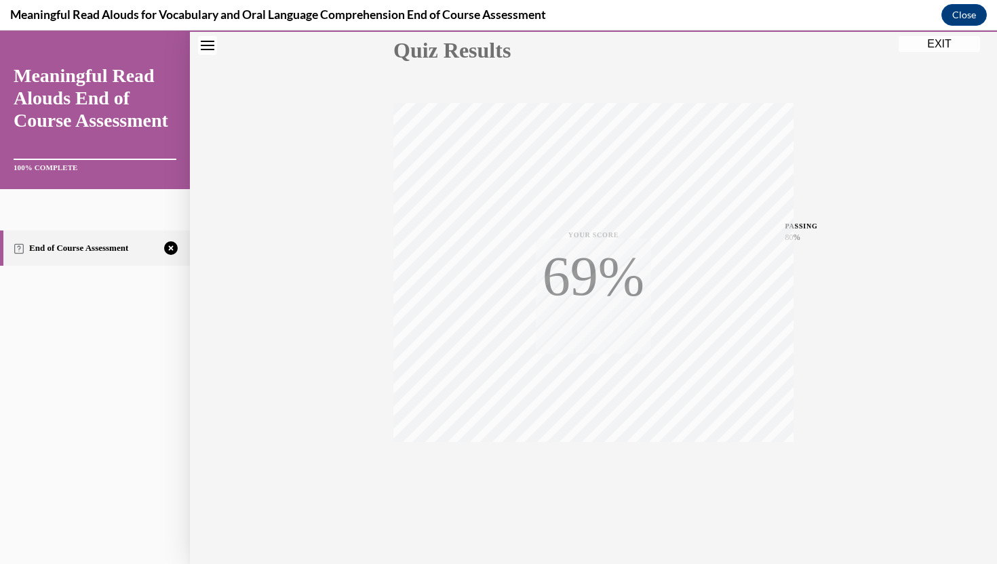
scroll to position [161, 0]
click at [589, 481] on icon "button" at bounding box center [594, 481] width 48 height 15
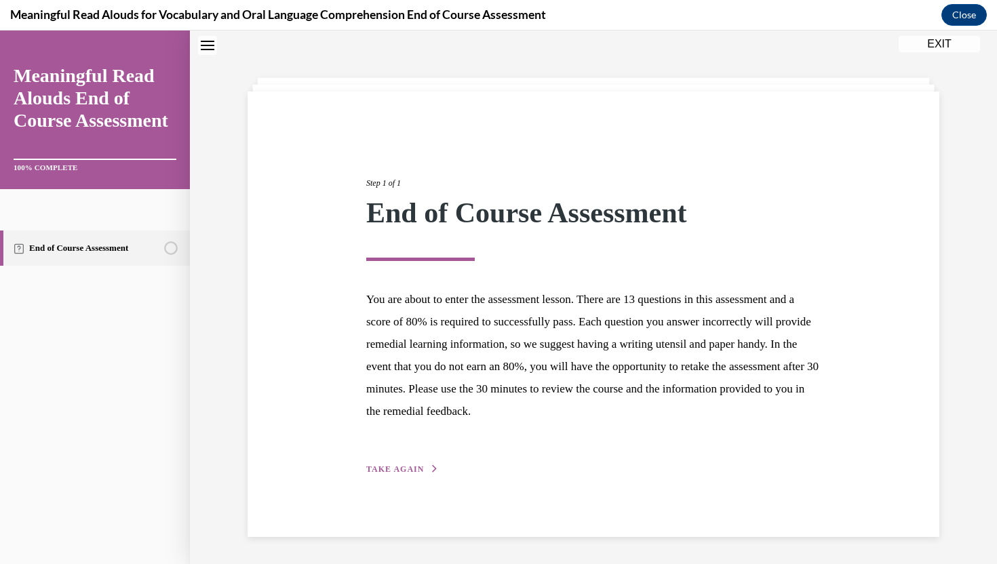
scroll to position [43, 0]
click at [425, 472] on button "TAKE AGAIN" at bounding box center [402, 469] width 73 height 12
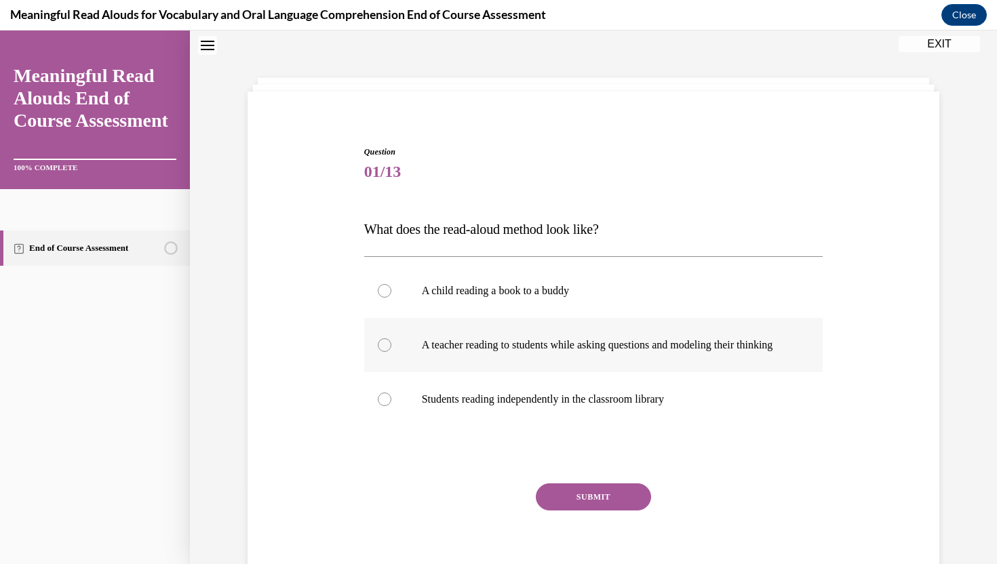
click at [431, 352] on p "A teacher reading to students while asking questions and modeling their thinking" at bounding box center [606, 345] width 368 height 14
click at [391, 352] on input "A teacher reading to students while asking questions and modeling their thinking" at bounding box center [385, 345] width 14 height 14
radio input "true"
click at [564, 511] on button "SUBMIT" at bounding box center [593, 496] width 115 height 27
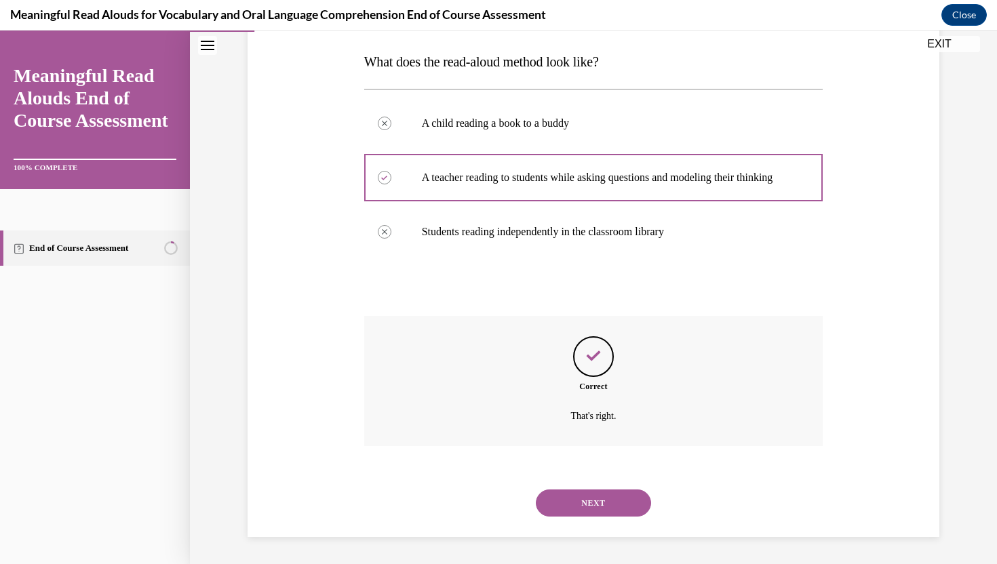
click at [588, 509] on button "NEXT" at bounding box center [593, 503] width 115 height 27
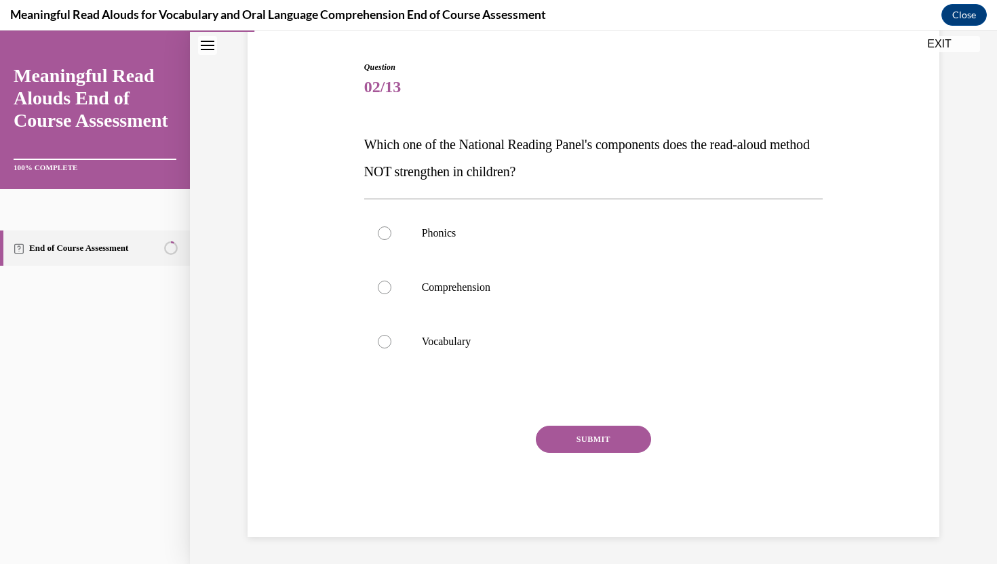
scroll to position [127, 0]
click at [469, 245] on label "Phonics" at bounding box center [593, 233] width 459 height 54
click at [391, 240] on input "Phonics" at bounding box center [385, 233] width 14 height 14
radio input "true"
click at [587, 432] on button "SUBMIT" at bounding box center [593, 439] width 115 height 27
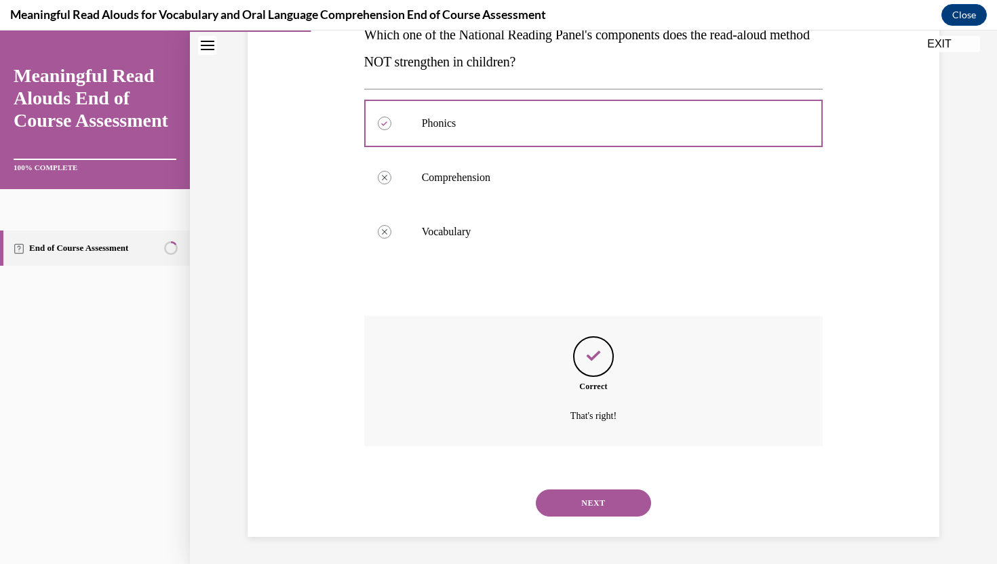
click at [620, 507] on button "NEXT" at bounding box center [593, 503] width 115 height 27
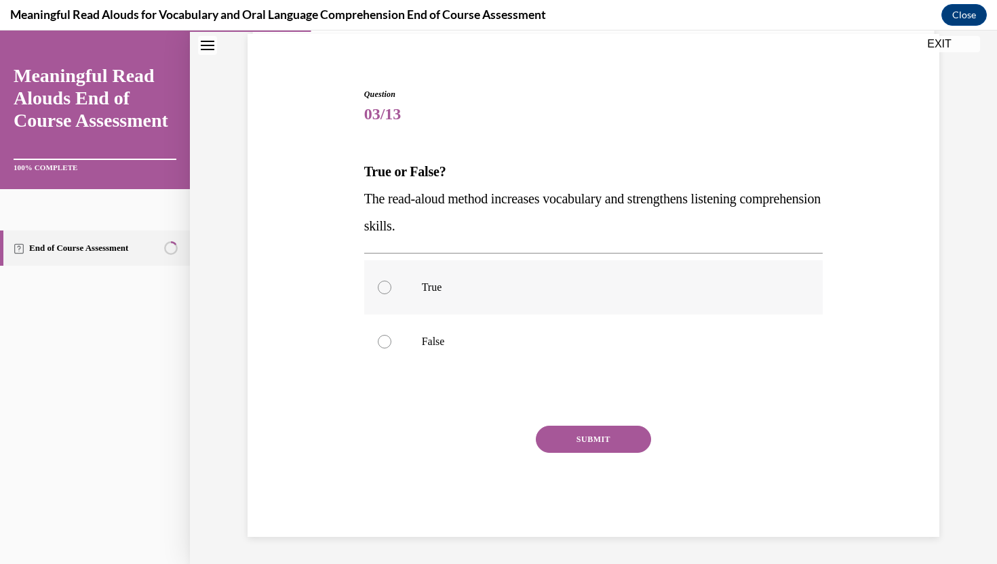
click at [534, 306] on label "True" at bounding box center [593, 287] width 459 height 54
click at [391, 294] on input "True" at bounding box center [385, 288] width 14 height 14
radio input "true"
click at [585, 436] on button "SUBMIT" at bounding box center [593, 439] width 115 height 27
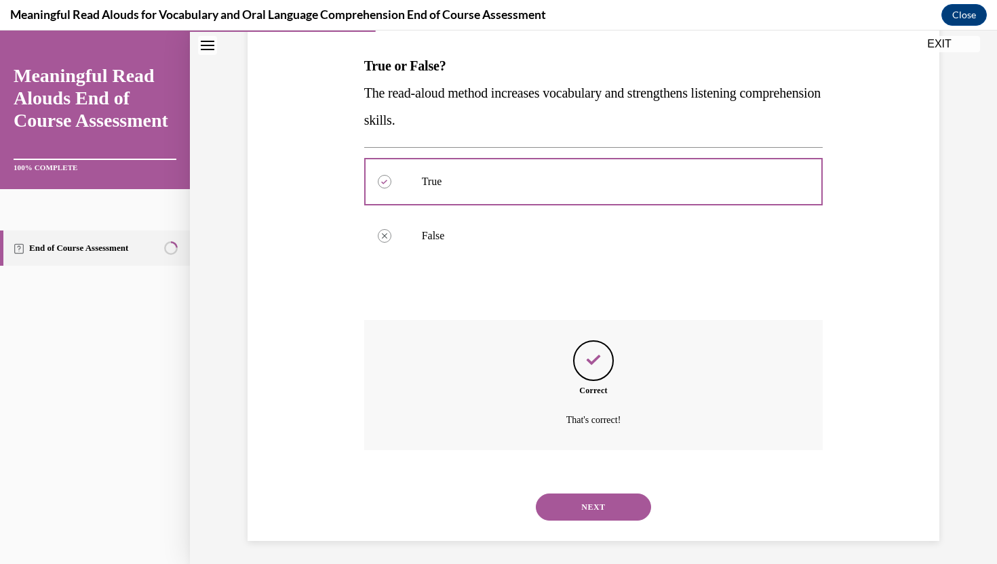
scroll to position [210, 0]
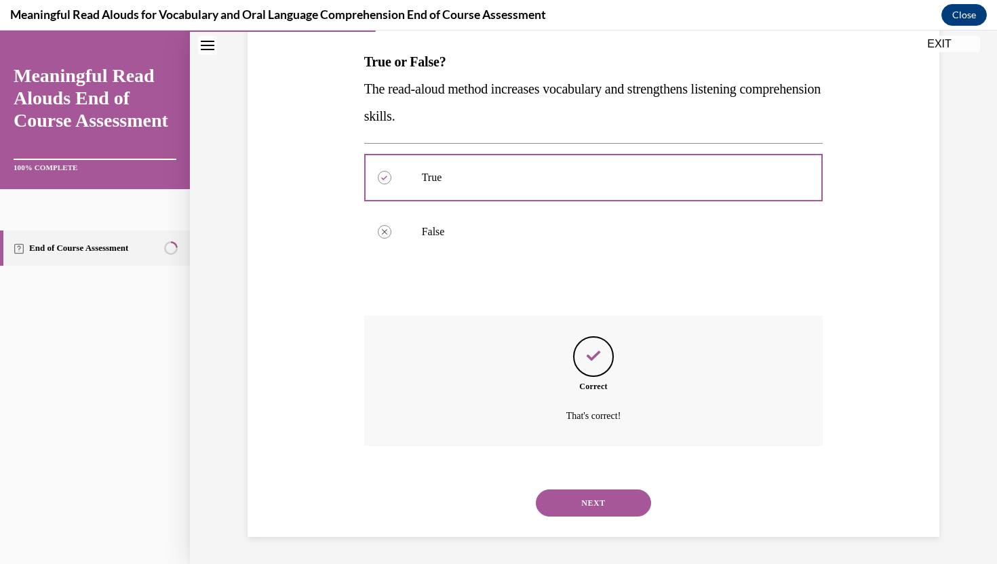
click at [587, 509] on button "NEXT" at bounding box center [593, 503] width 115 height 27
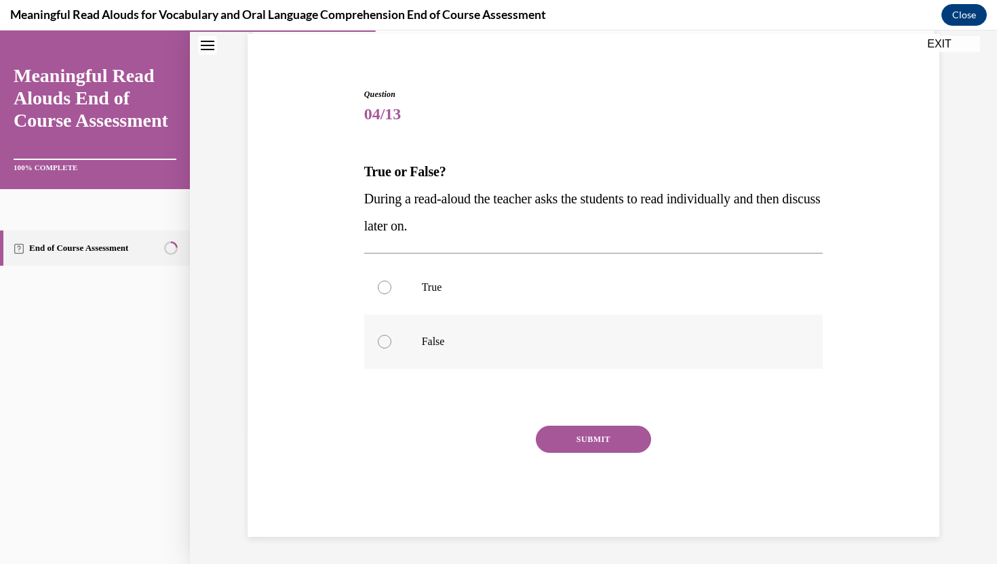
click at [499, 347] on p "False" at bounding box center [606, 342] width 368 height 14
click at [391, 347] on input "False" at bounding box center [385, 342] width 14 height 14
radio input "true"
click at [577, 444] on button "SUBMIT" at bounding box center [593, 439] width 115 height 27
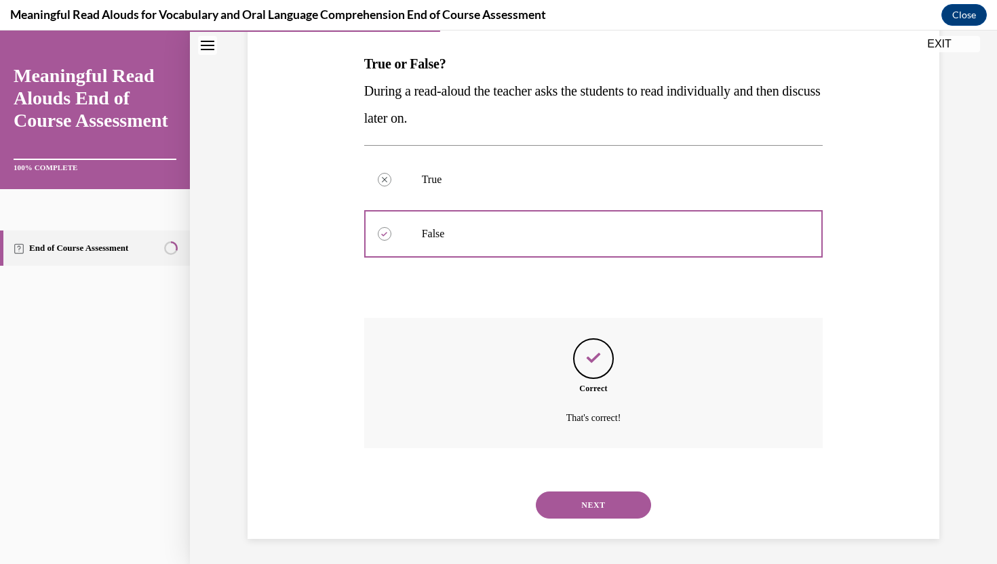
scroll to position [210, 0]
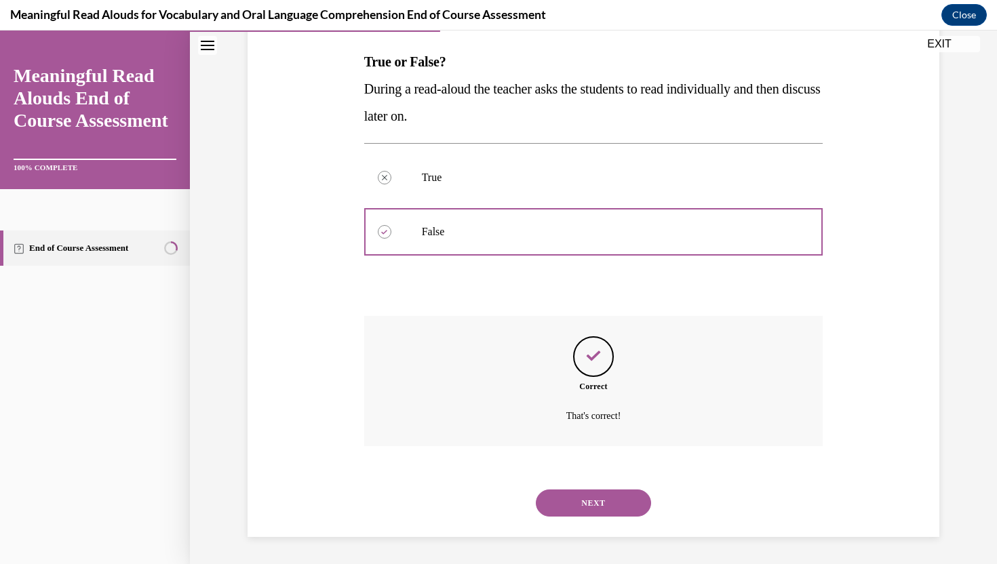
click at [584, 504] on button "NEXT" at bounding box center [593, 503] width 115 height 27
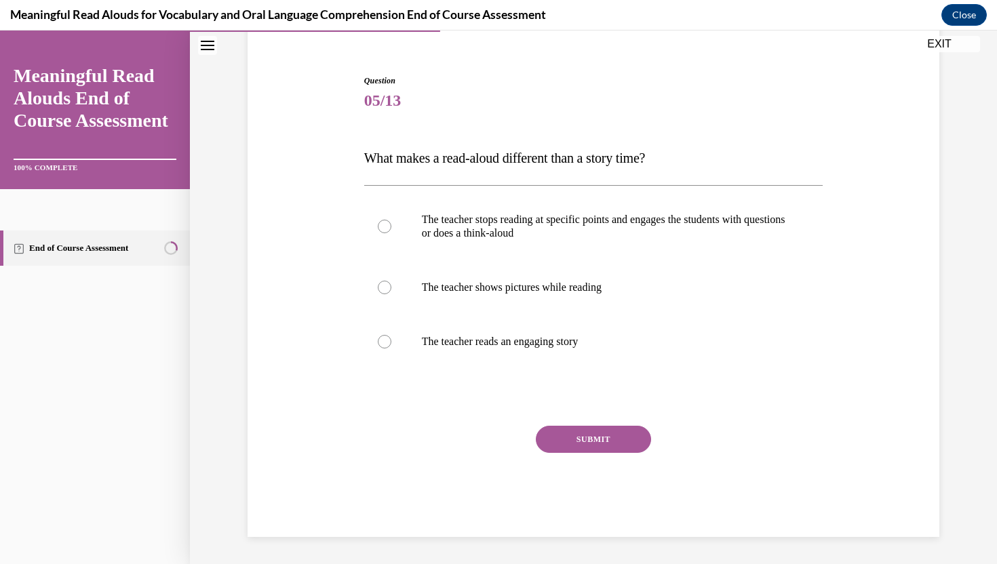
scroll to position [114, 0]
click at [558, 244] on label "The teacher stops reading at specific points and engages the students with ques…" at bounding box center [593, 227] width 459 height 68
click at [391, 233] on input "The teacher stops reading at specific points and engages the students with ques…" at bounding box center [385, 227] width 14 height 14
radio input "true"
click at [580, 439] on button "SUBMIT" at bounding box center [593, 439] width 115 height 27
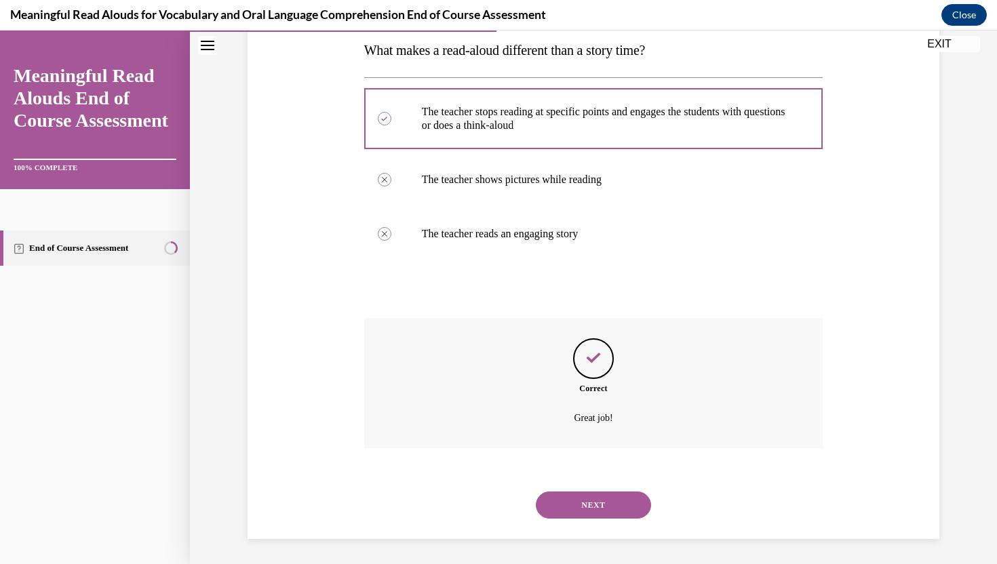
scroll to position [224, 0]
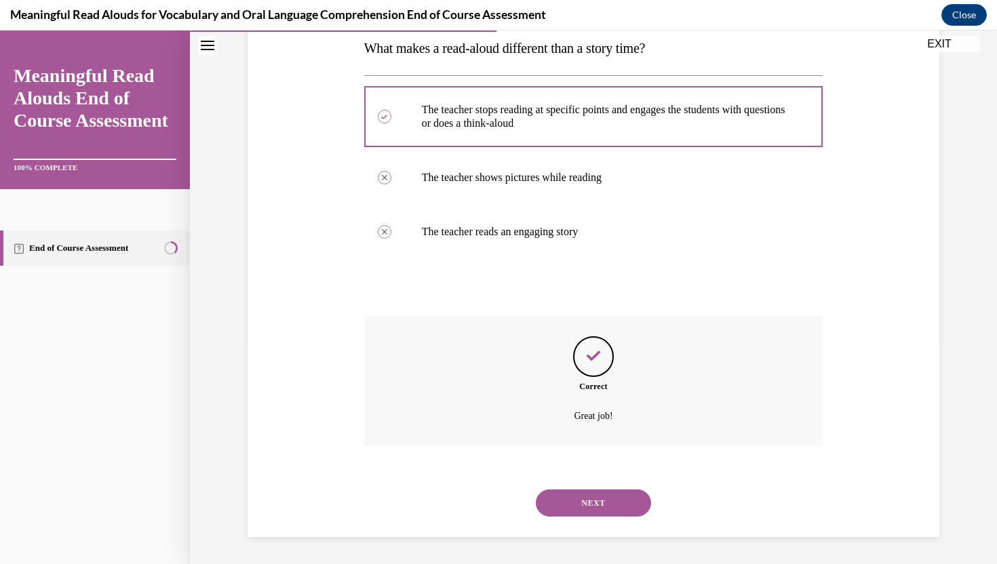
click at [589, 492] on button "NEXT" at bounding box center [593, 503] width 115 height 27
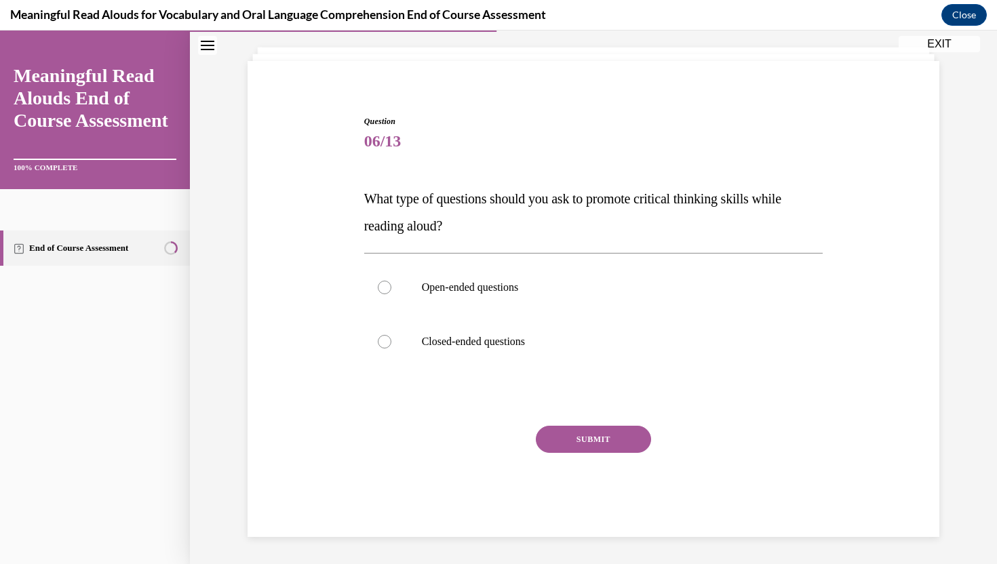
scroll to position [73, 0]
click at [558, 310] on label "Open-ended questions" at bounding box center [593, 287] width 459 height 54
click at [391, 294] on input "Open-ended questions" at bounding box center [385, 288] width 14 height 14
radio input "true"
click at [588, 437] on button "SUBMIT" at bounding box center [593, 439] width 115 height 27
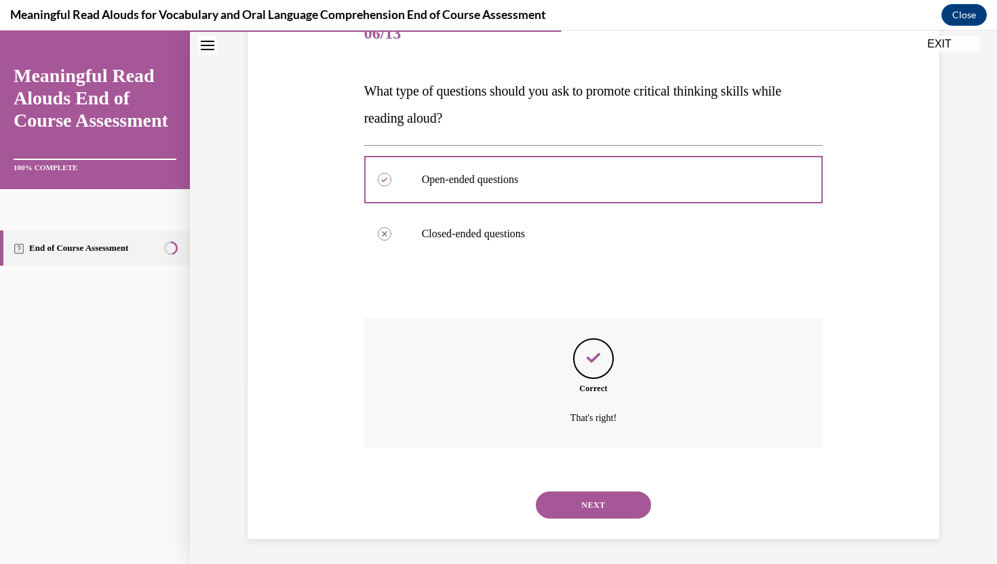
scroll to position [183, 0]
click at [603, 504] on button "NEXT" at bounding box center [593, 503] width 115 height 27
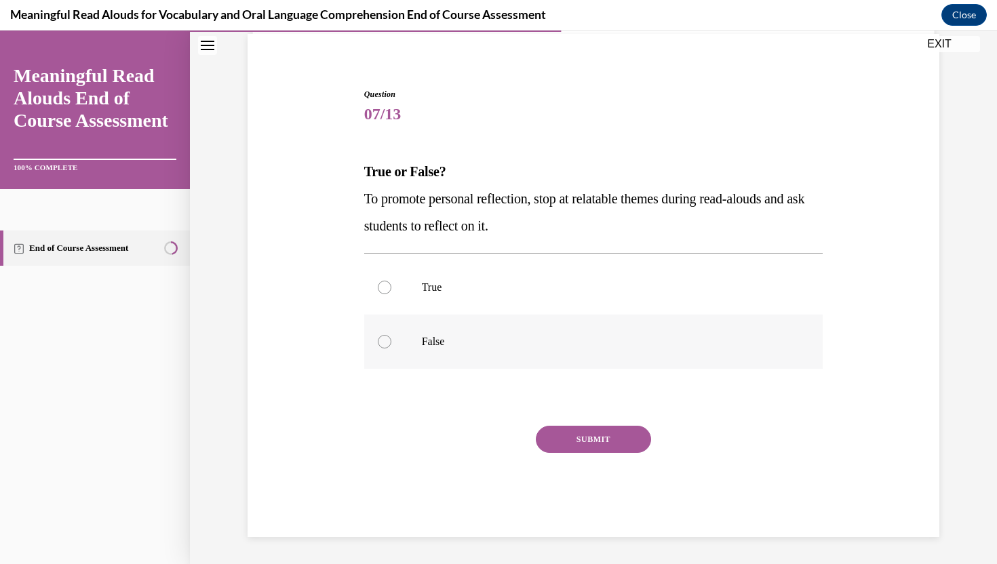
click at [599, 318] on label "False" at bounding box center [593, 342] width 459 height 54
click at [391, 335] on input "False" at bounding box center [385, 342] width 14 height 14
radio input "true"
click at [585, 294] on label "True" at bounding box center [593, 287] width 459 height 54
click at [391, 294] on input "True" at bounding box center [385, 288] width 14 height 14
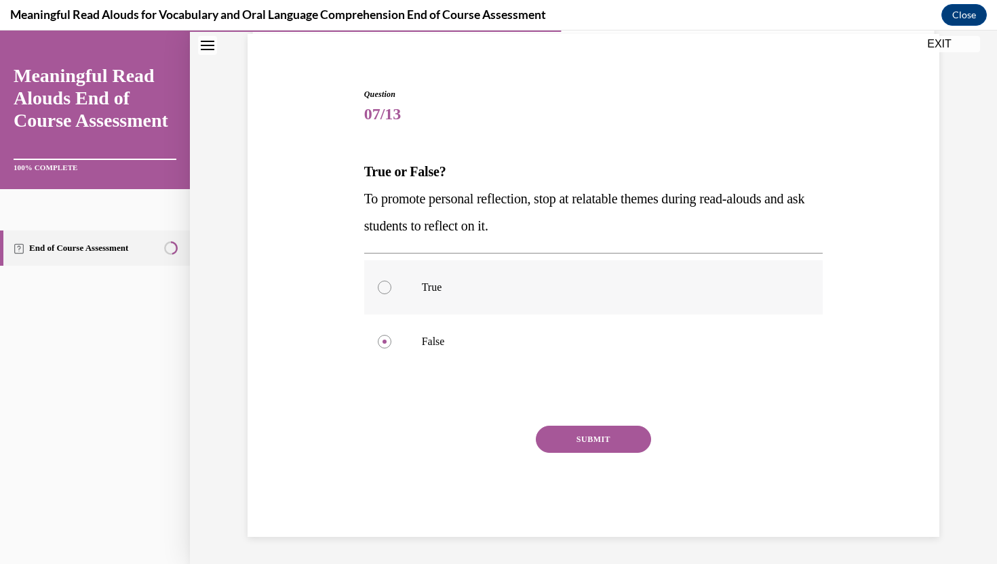
radio input "true"
click at [612, 447] on button "SUBMIT" at bounding box center [593, 439] width 115 height 27
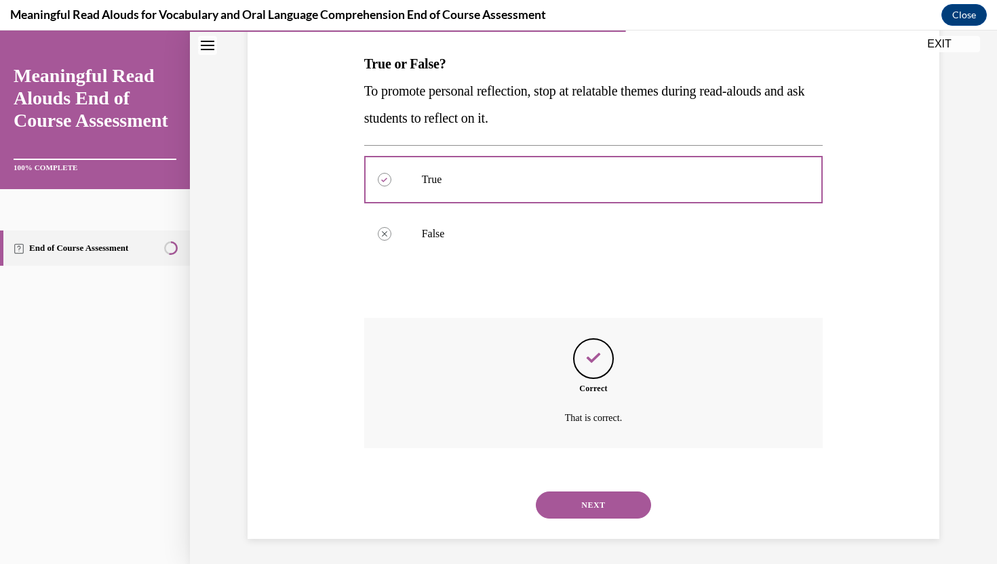
scroll to position [210, 0]
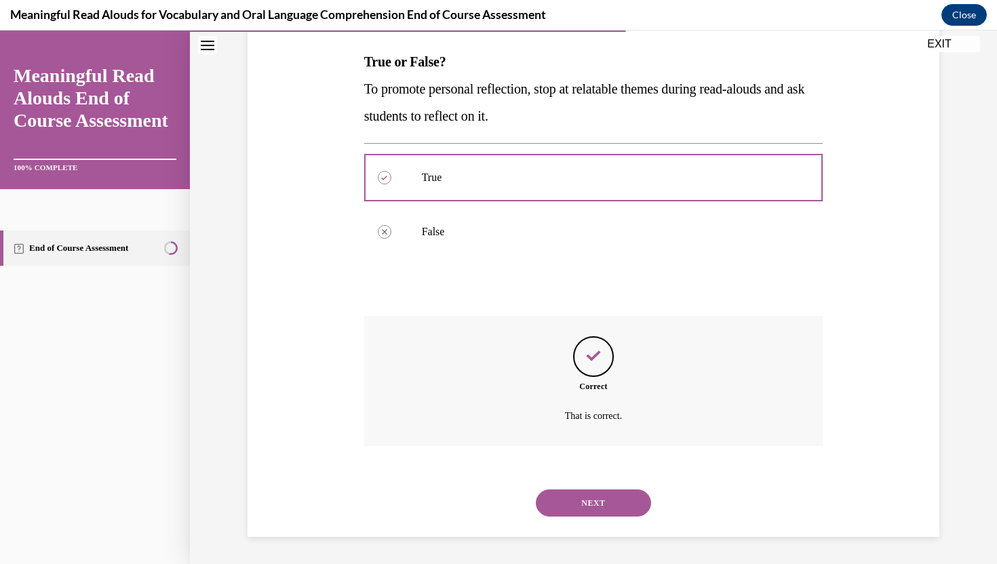
click at [585, 498] on button "NEXT" at bounding box center [593, 503] width 115 height 27
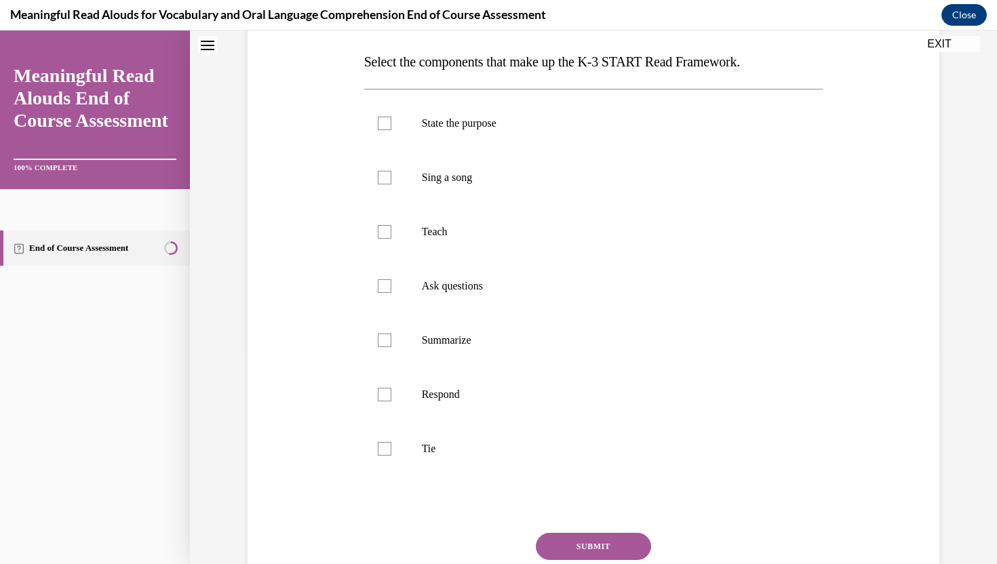
scroll to position [0, 0]
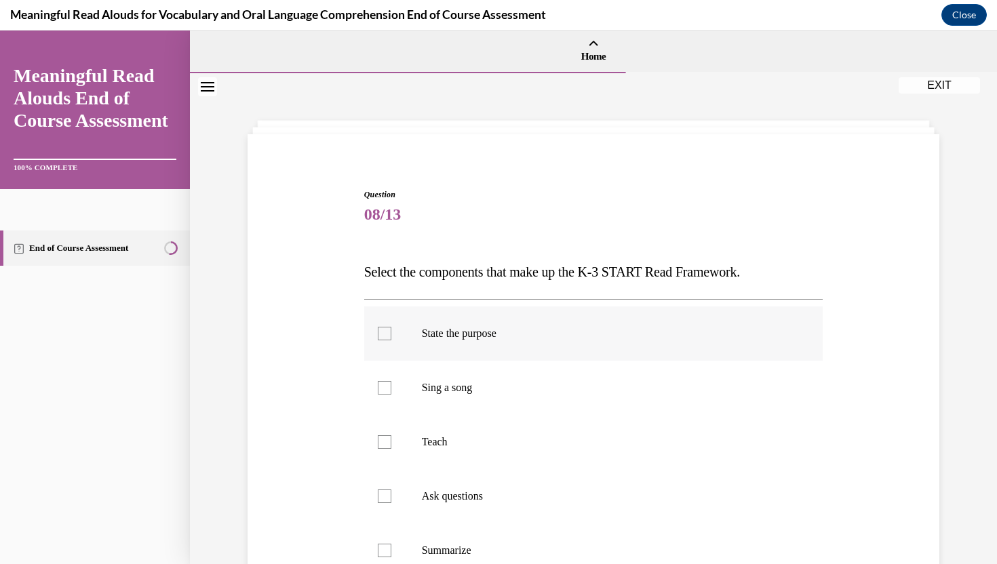
click at [564, 340] on label "State the purpose" at bounding box center [593, 334] width 459 height 54
click at [391, 340] on input "State the purpose" at bounding box center [385, 334] width 14 height 14
checkbox input "true"
click at [547, 433] on label "Teach" at bounding box center [593, 442] width 459 height 54
click at [391, 435] on input "Teach" at bounding box center [385, 442] width 14 height 14
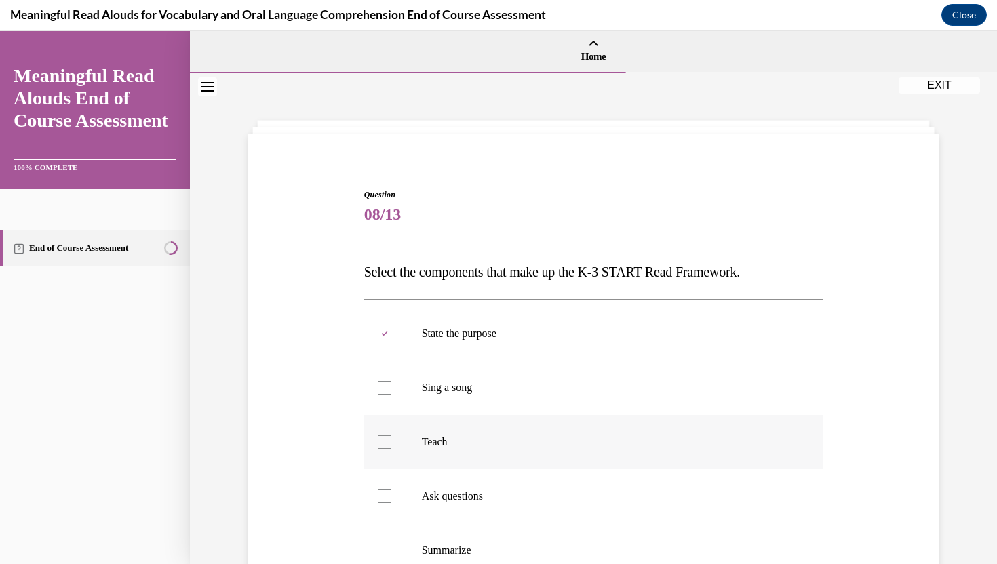
checkbox input "true"
click at [535, 488] on label "Ask questions" at bounding box center [593, 496] width 459 height 54
click at [391, 490] on input "Ask questions" at bounding box center [385, 497] width 14 height 14
checkbox input "true"
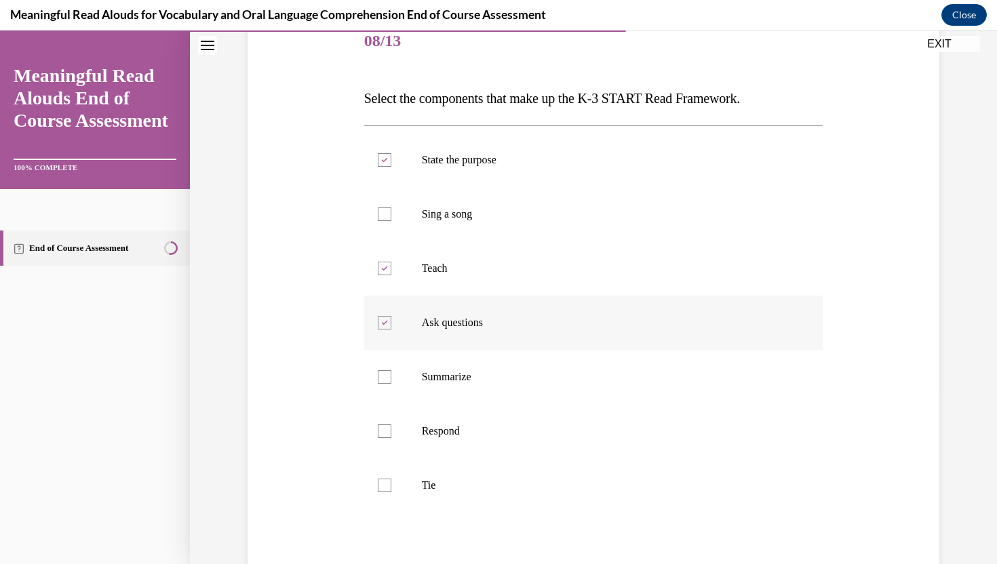
scroll to position [176, 0]
click at [517, 435] on p "Respond" at bounding box center [606, 429] width 368 height 14
click at [391, 435] on input "Respond" at bounding box center [385, 429] width 14 height 14
checkbox input "true"
click at [524, 484] on p "Tie" at bounding box center [606, 484] width 368 height 14
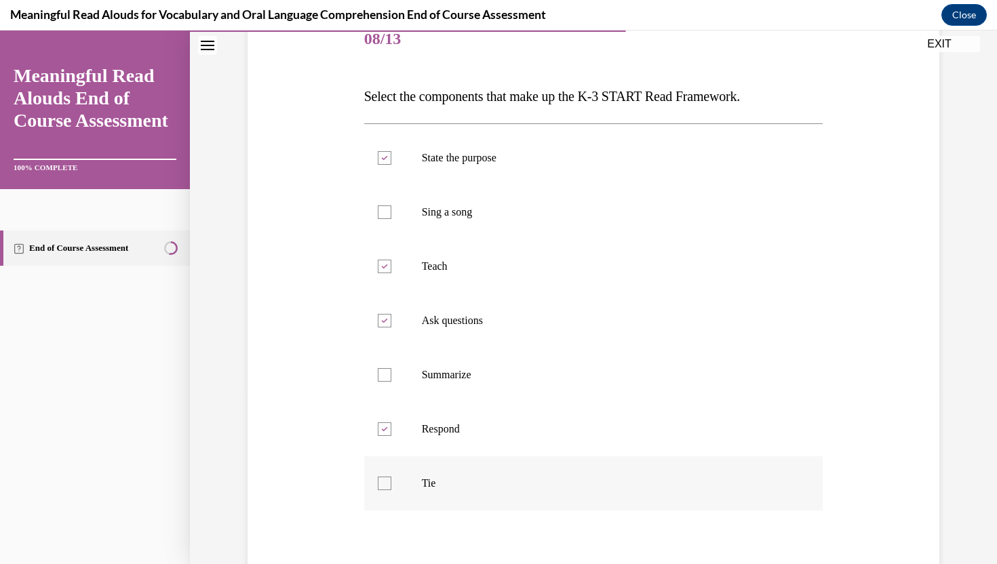
click at [391, 484] on input "Tie" at bounding box center [385, 484] width 14 height 14
checkbox input "true"
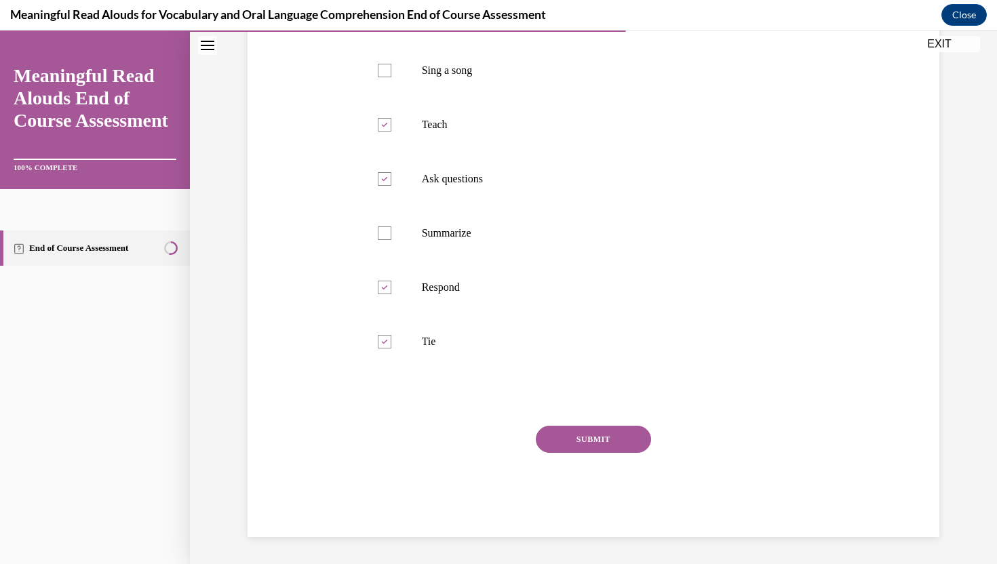
click at [559, 449] on button "SUBMIT" at bounding box center [593, 439] width 115 height 27
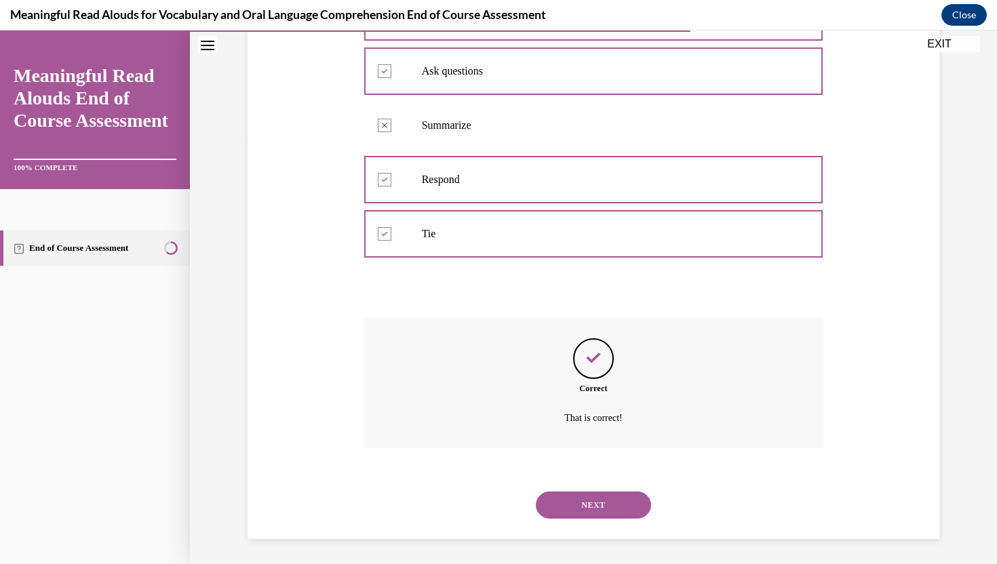
scroll to position [427, 0]
click at [577, 496] on button "NEXT" at bounding box center [593, 503] width 115 height 27
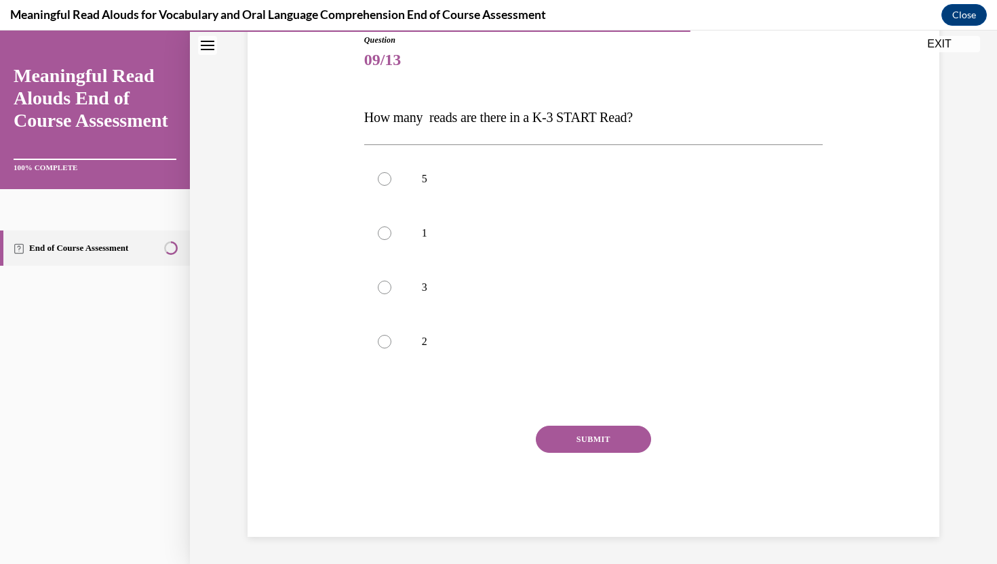
scroll to position [151, 0]
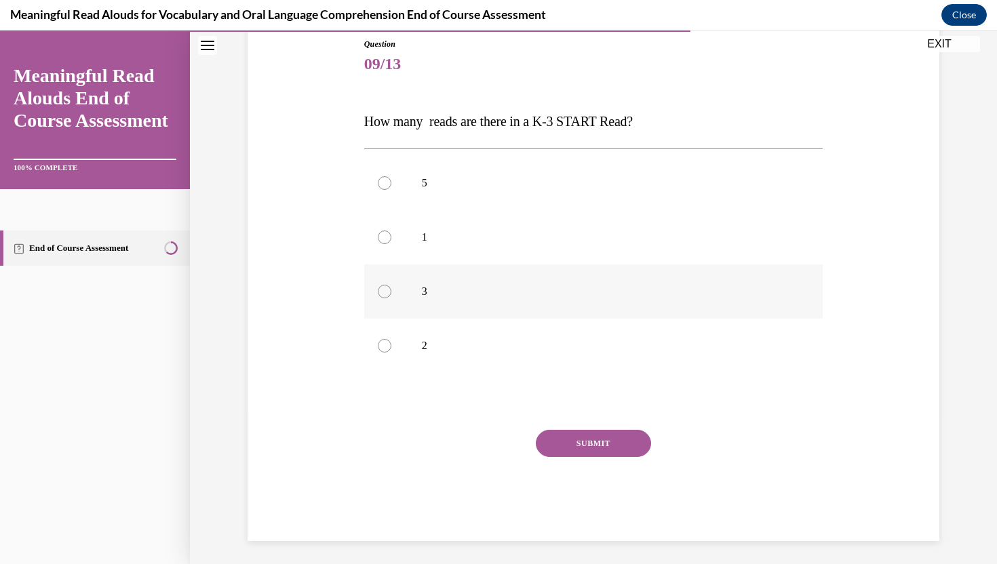
click at [498, 285] on p "3" at bounding box center [606, 292] width 368 height 14
click at [391, 285] on input "3" at bounding box center [385, 292] width 14 height 14
radio input "true"
click at [572, 434] on button "SUBMIT" at bounding box center [593, 443] width 115 height 27
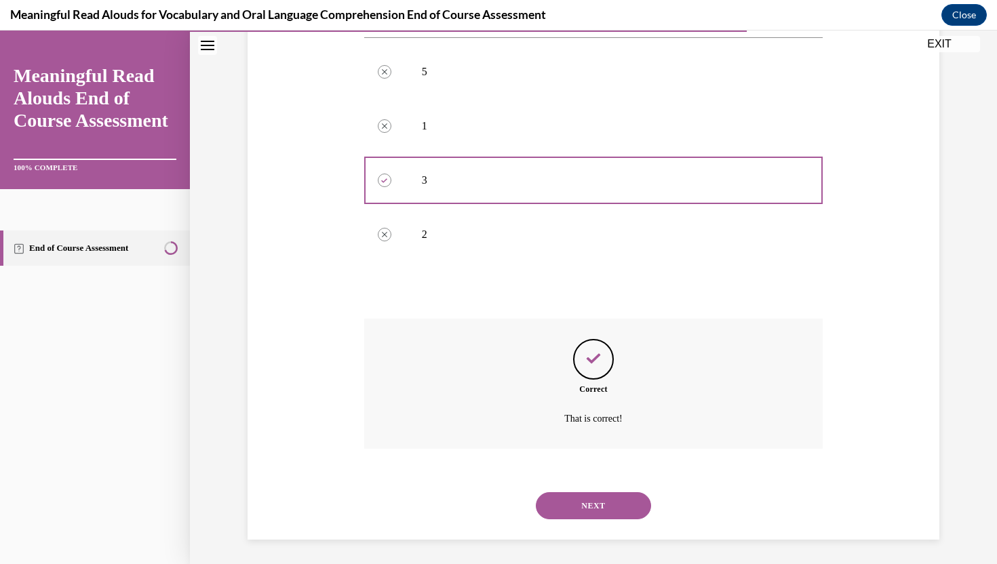
scroll to position [264, 0]
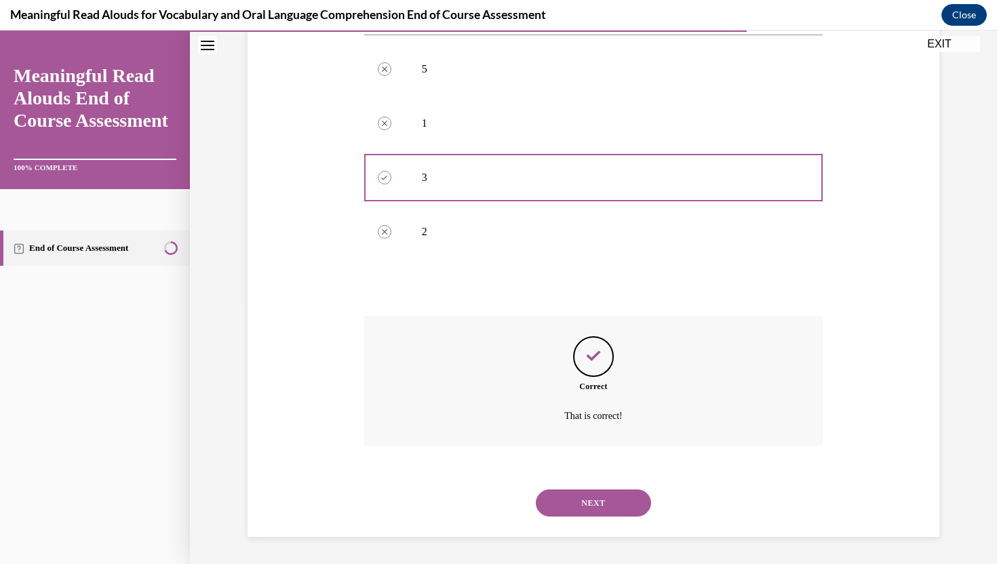
click at [605, 503] on button "NEXT" at bounding box center [593, 503] width 115 height 27
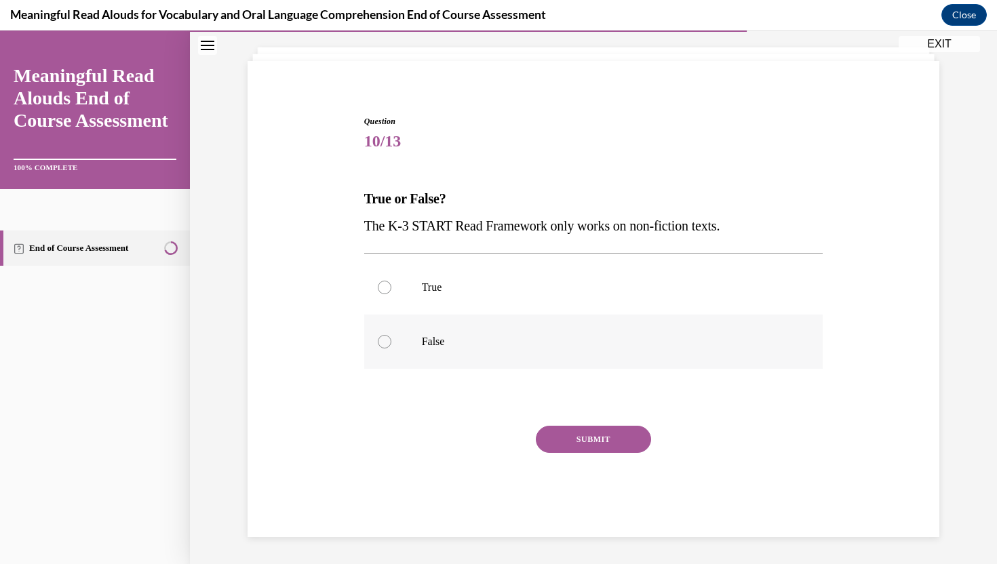
click at [548, 340] on p "False" at bounding box center [606, 342] width 368 height 14
click at [391, 340] on input "False" at bounding box center [385, 342] width 14 height 14
radio input "true"
click at [598, 432] on button "SUBMIT" at bounding box center [593, 439] width 115 height 27
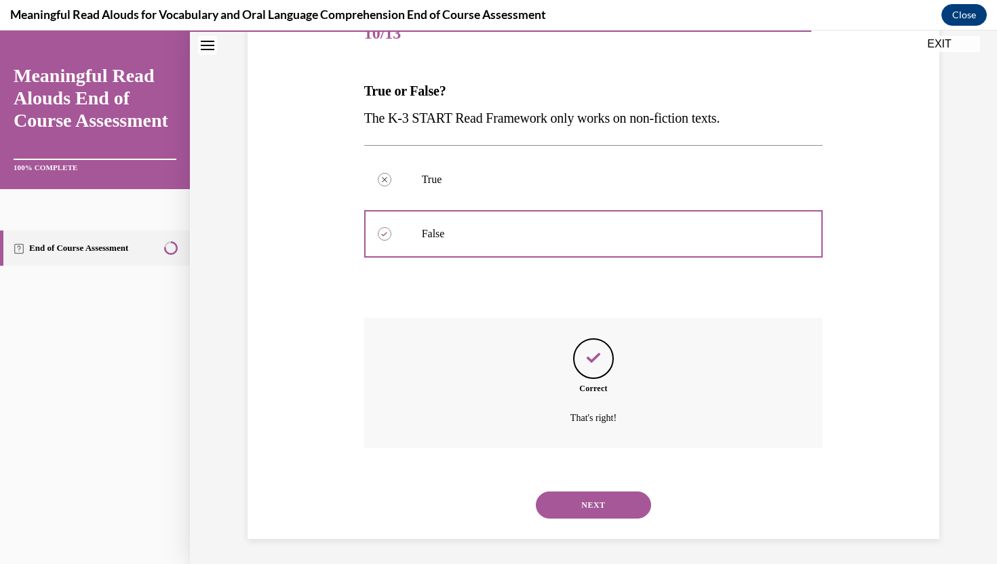
scroll to position [183, 0]
click at [605, 498] on button "NEXT" at bounding box center [593, 503] width 115 height 27
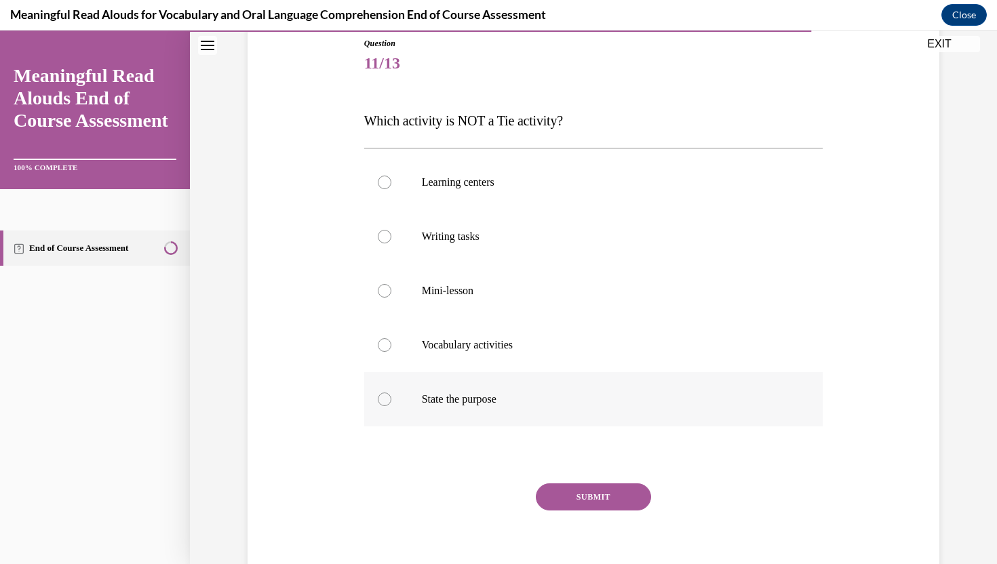
click at [555, 404] on p "State the purpose" at bounding box center [606, 400] width 368 height 14
click at [391, 404] on input "State the purpose" at bounding box center [385, 400] width 14 height 14
radio input "true"
click at [595, 495] on button "SUBMIT" at bounding box center [593, 496] width 115 height 27
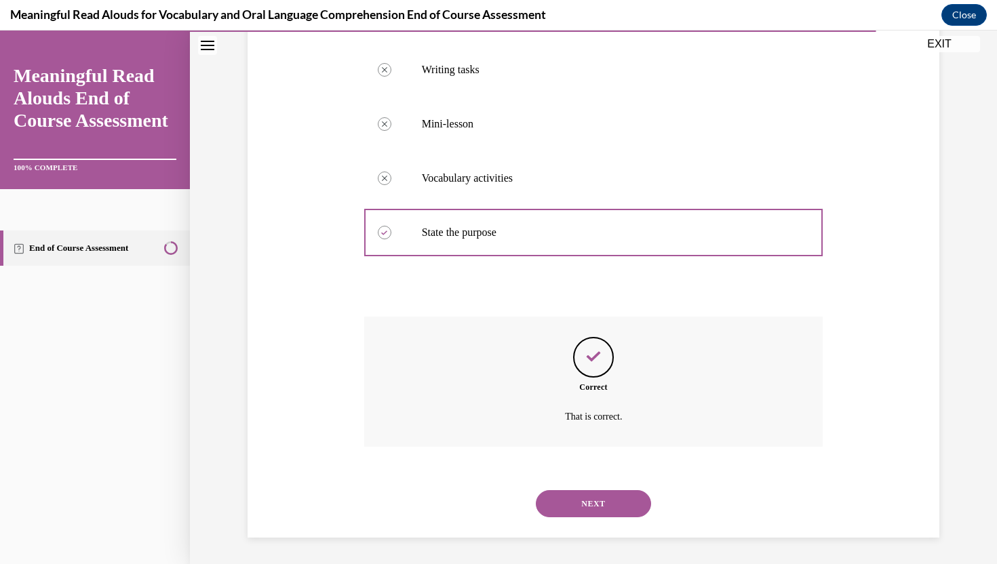
scroll to position [319, 0]
click at [582, 506] on button "NEXT" at bounding box center [593, 503] width 115 height 27
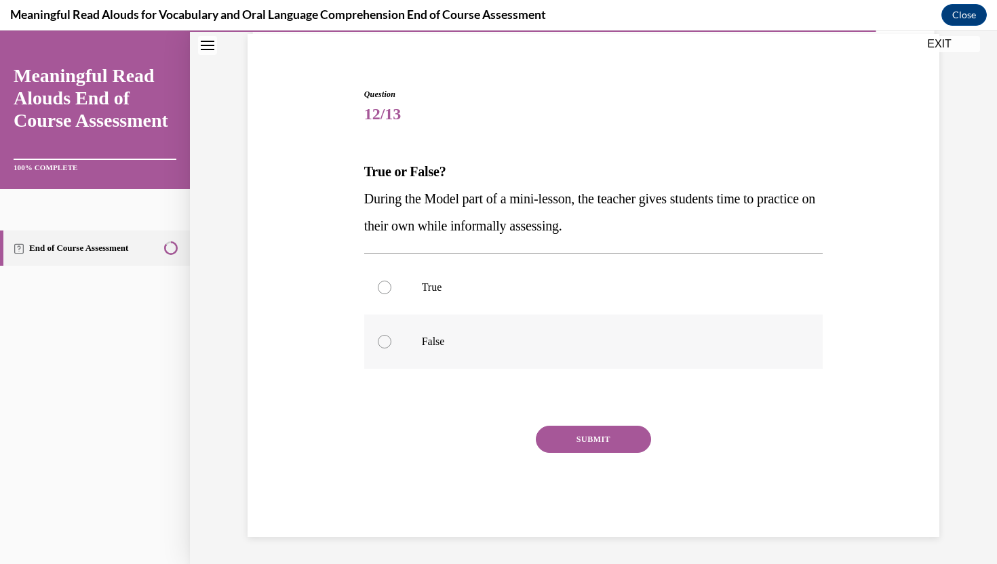
click at [530, 344] on p "False" at bounding box center [606, 342] width 368 height 14
click at [391, 344] on input "False" at bounding box center [385, 342] width 14 height 14
radio input "true"
click at [558, 309] on label "True" at bounding box center [593, 287] width 459 height 54
click at [391, 294] on input "True" at bounding box center [385, 288] width 14 height 14
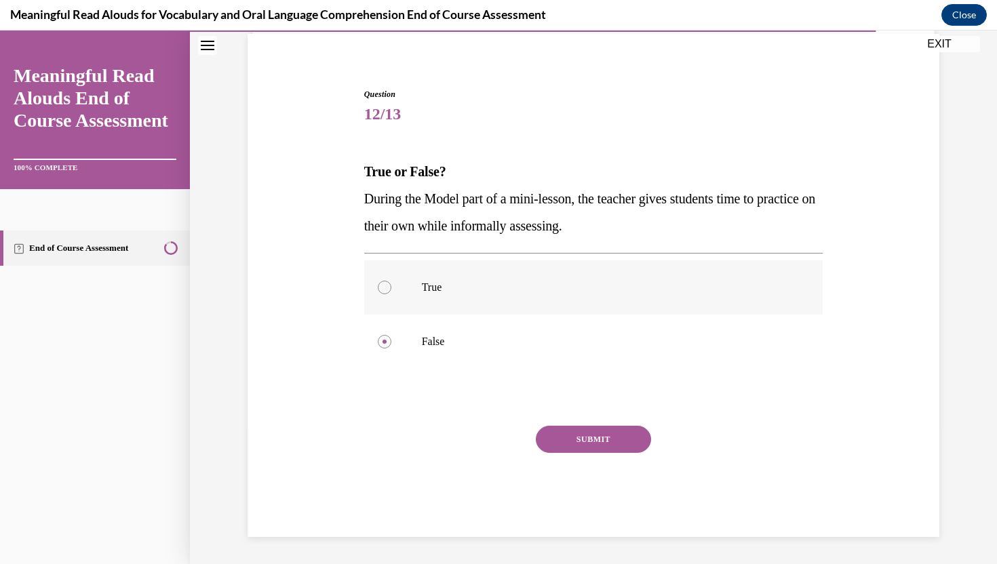
radio input "true"
click at [564, 350] on label "False" at bounding box center [593, 342] width 459 height 54
click at [391, 349] on input "False" at bounding box center [385, 342] width 14 height 14
radio input "true"
click at [601, 432] on button "SUBMIT" at bounding box center [593, 439] width 115 height 27
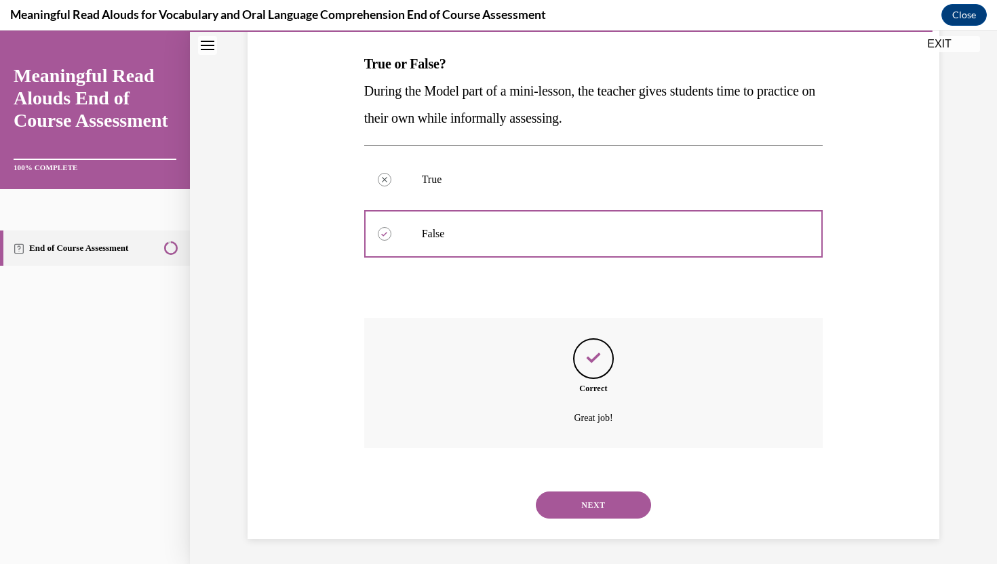
scroll to position [210, 0]
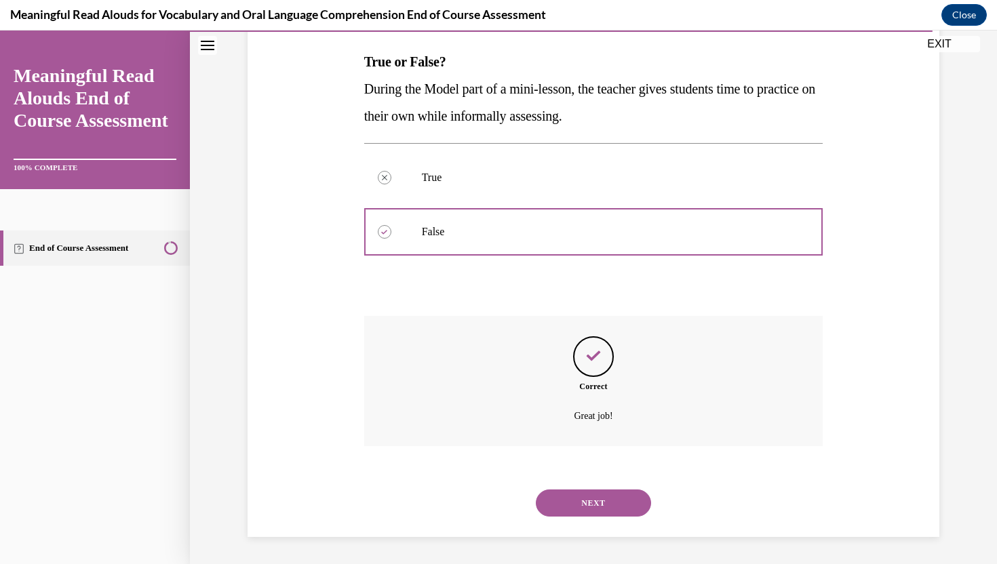
click at [598, 495] on button "NEXT" at bounding box center [593, 503] width 115 height 27
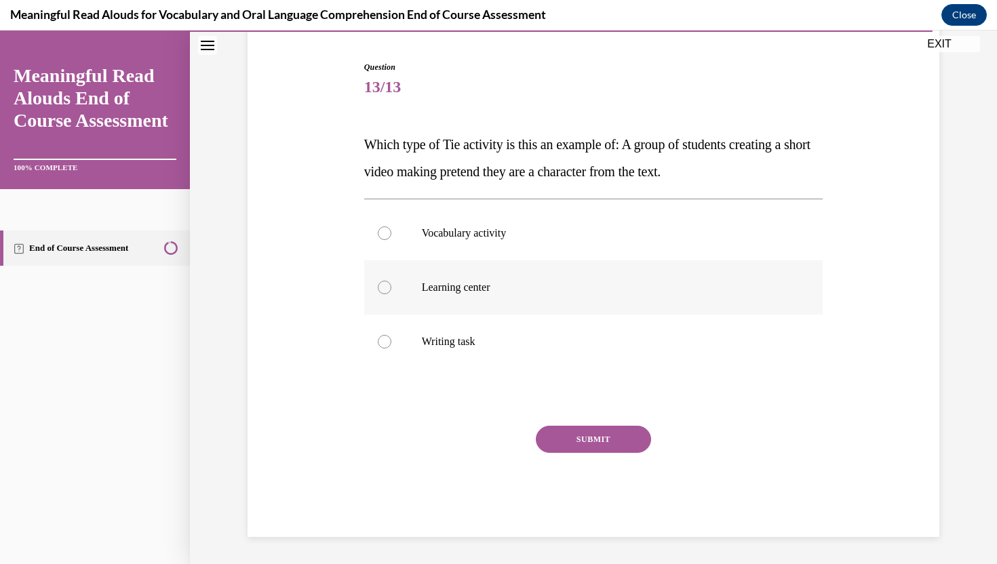
click at [578, 303] on label "Learning center" at bounding box center [593, 287] width 459 height 54
click at [391, 294] on input "Learning center" at bounding box center [385, 288] width 14 height 14
radio input "true"
click at [610, 433] on button "SUBMIT" at bounding box center [593, 439] width 115 height 27
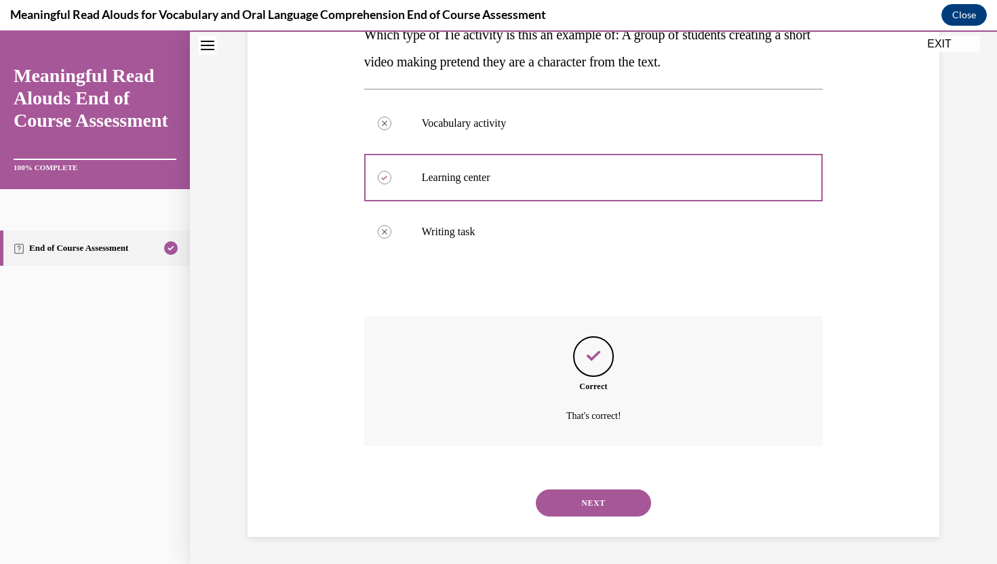
click at [610, 502] on button "NEXT" at bounding box center [593, 503] width 115 height 27
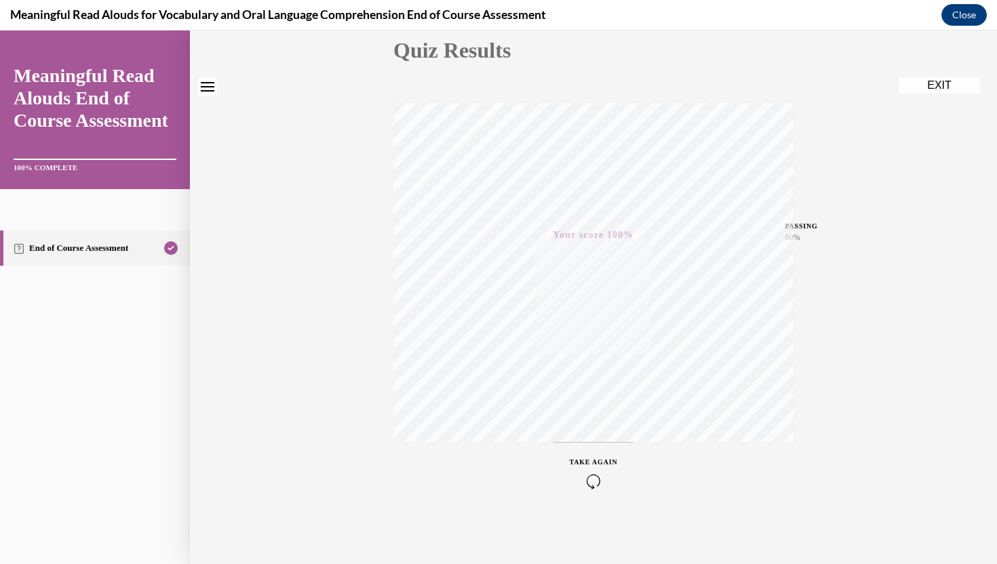
scroll to position [0, 0]
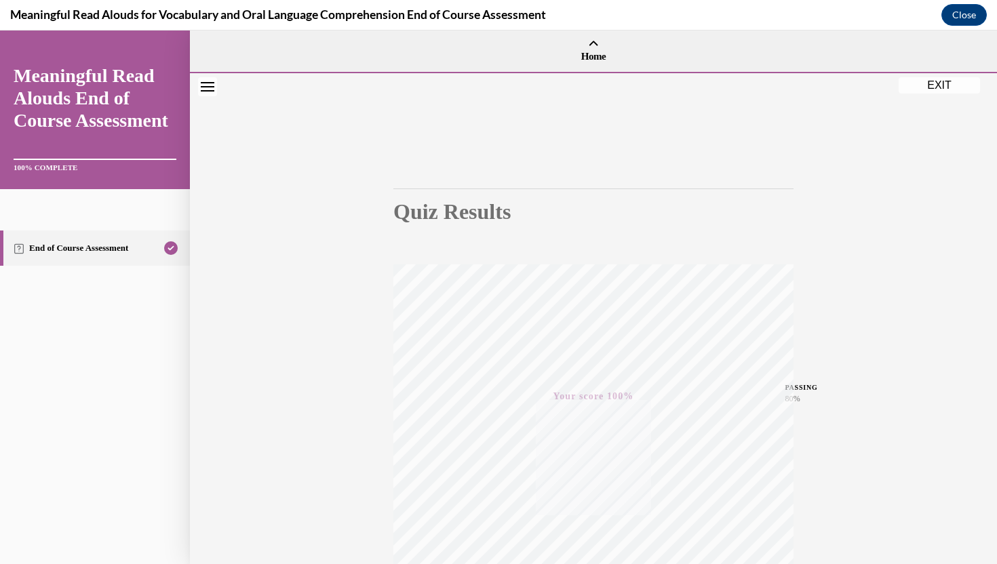
click at [944, 90] on button "EXIT" at bounding box center [938, 85] width 81 height 16
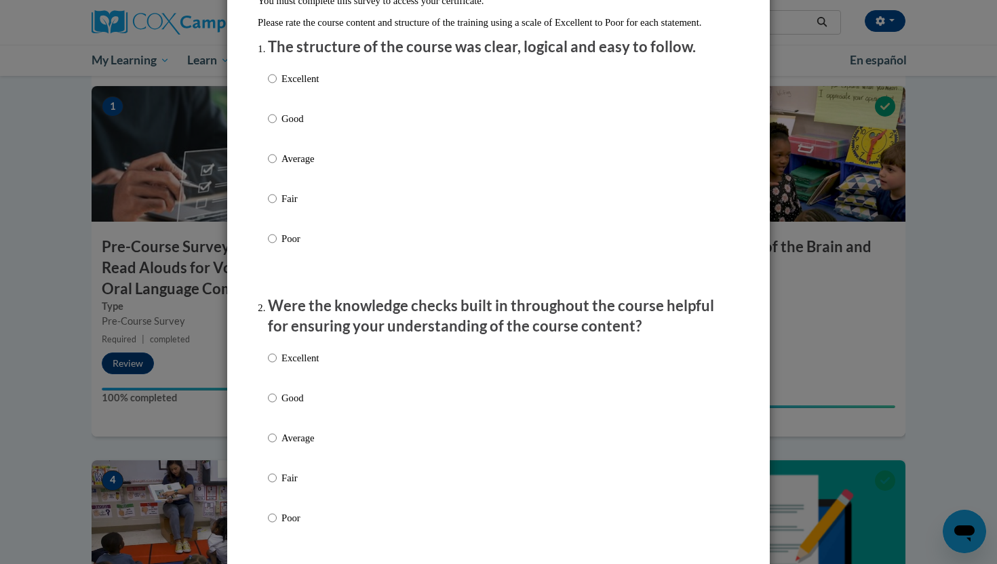
scroll to position [81, 0]
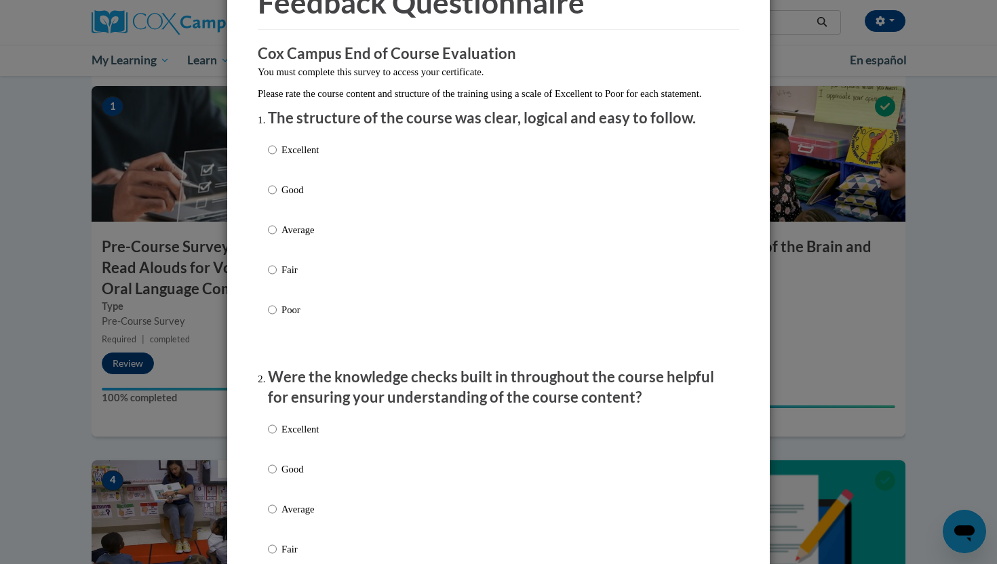
click at [306, 157] on p "Excellent" at bounding box center [299, 149] width 37 height 15
click at [277, 157] on input "Excellent" at bounding box center [272, 149] width 9 height 15
radio input "true"
click at [319, 437] on p "Excellent" at bounding box center [299, 429] width 37 height 15
click at [277, 437] on input "Excellent" at bounding box center [272, 429] width 9 height 15
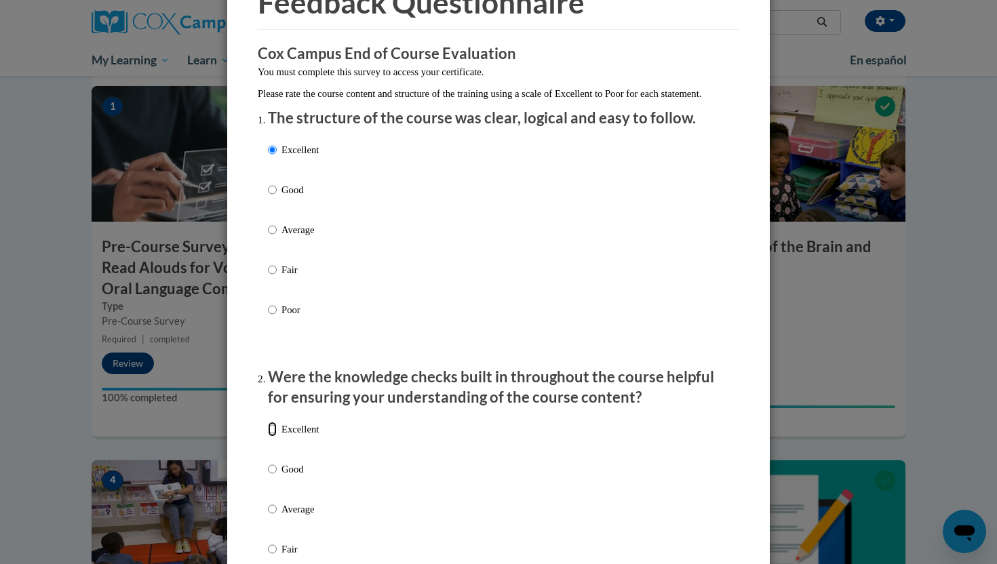
radio input "true"
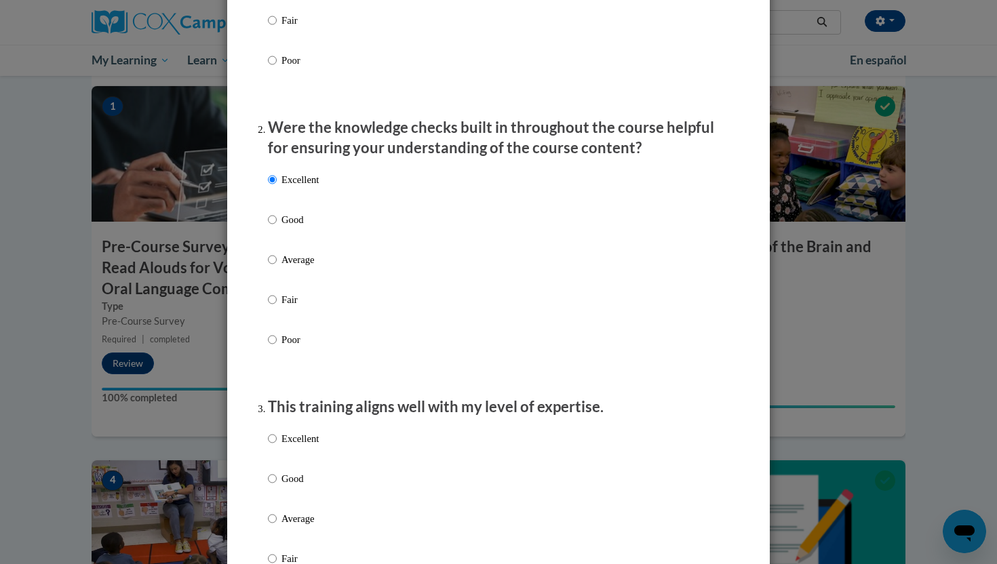
click at [307, 446] on p "Excellent" at bounding box center [299, 438] width 37 height 15
click at [277, 446] on input "Excellent" at bounding box center [272, 438] width 9 height 15
radio input "true"
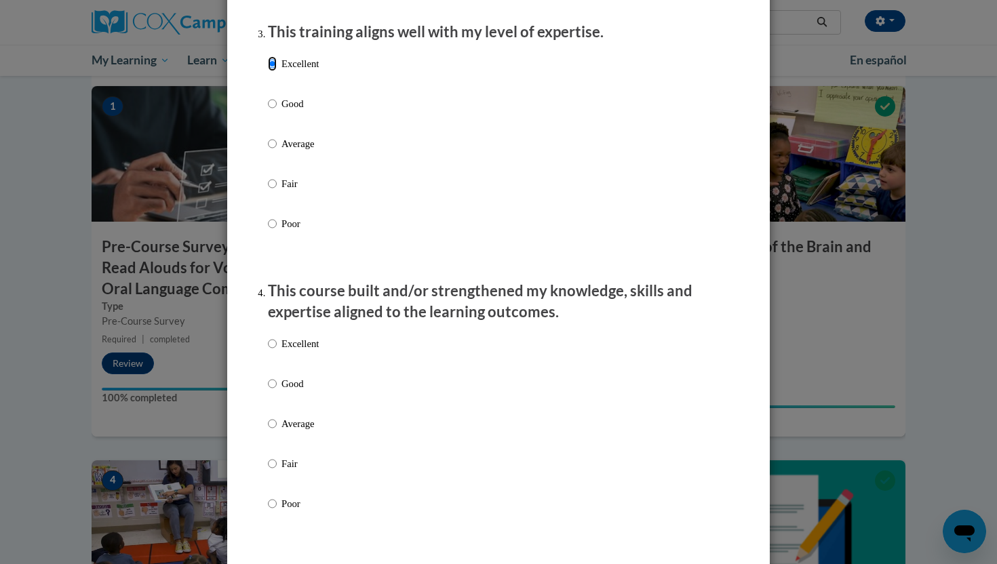
scroll to position [703, 0]
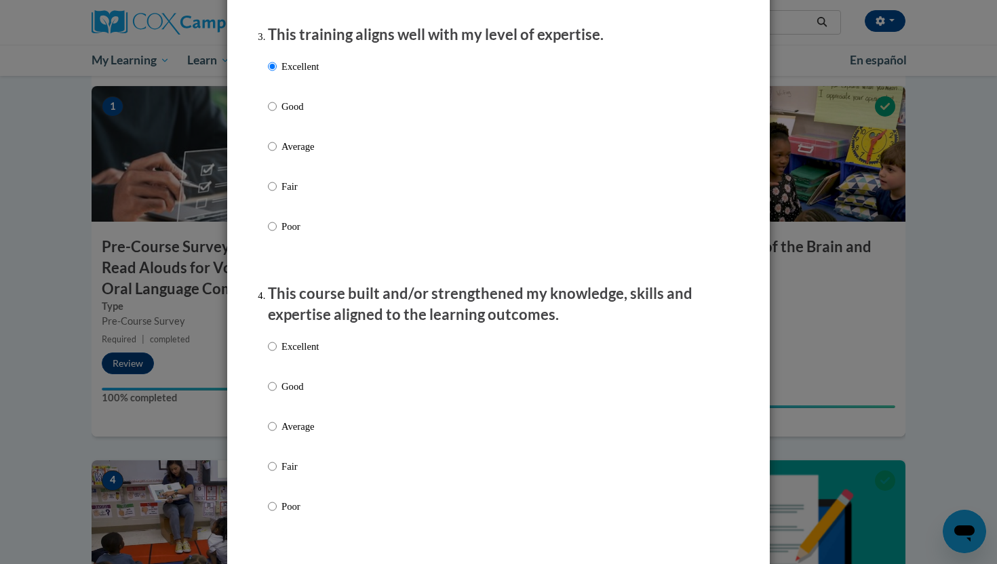
click at [292, 354] on p "Excellent" at bounding box center [299, 346] width 37 height 15
click at [277, 354] on input "Excellent" at bounding box center [272, 346] width 9 height 15
radio input "true"
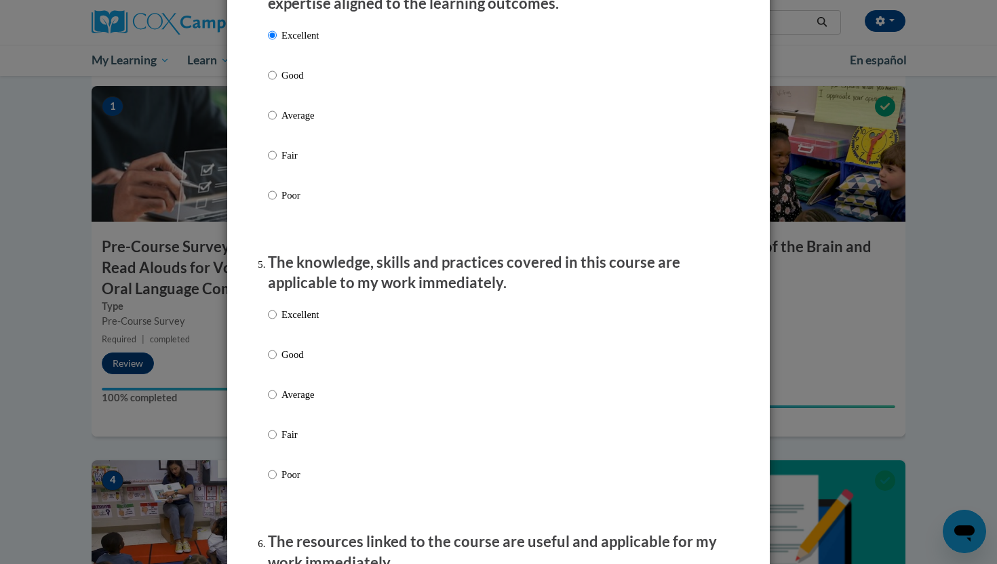
click at [285, 322] on p "Excellent" at bounding box center [299, 314] width 37 height 15
click at [277, 322] on input "Excellent" at bounding box center [272, 314] width 9 height 15
radio input "true"
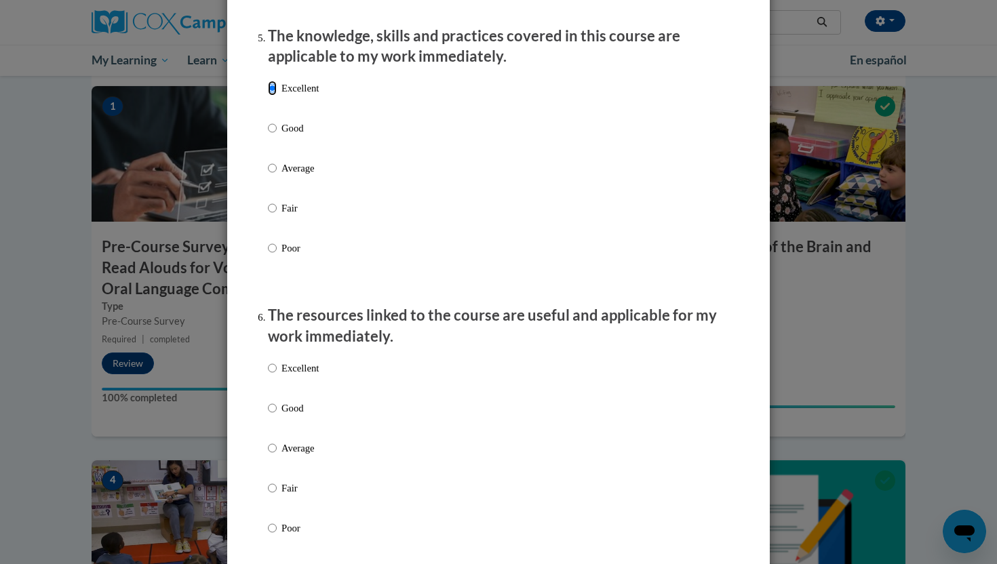
scroll to position [1244, 0]
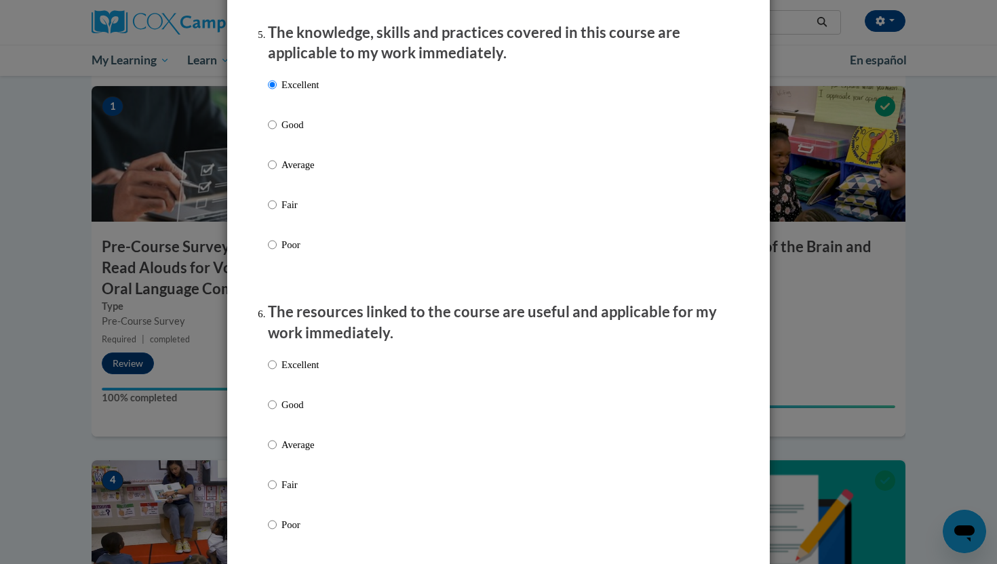
click at [294, 372] on p "Excellent" at bounding box center [299, 364] width 37 height 15
click at [277, 372] on input "Excellent" at bounding box center [272, 364] width 9 height 15
radio input "true"
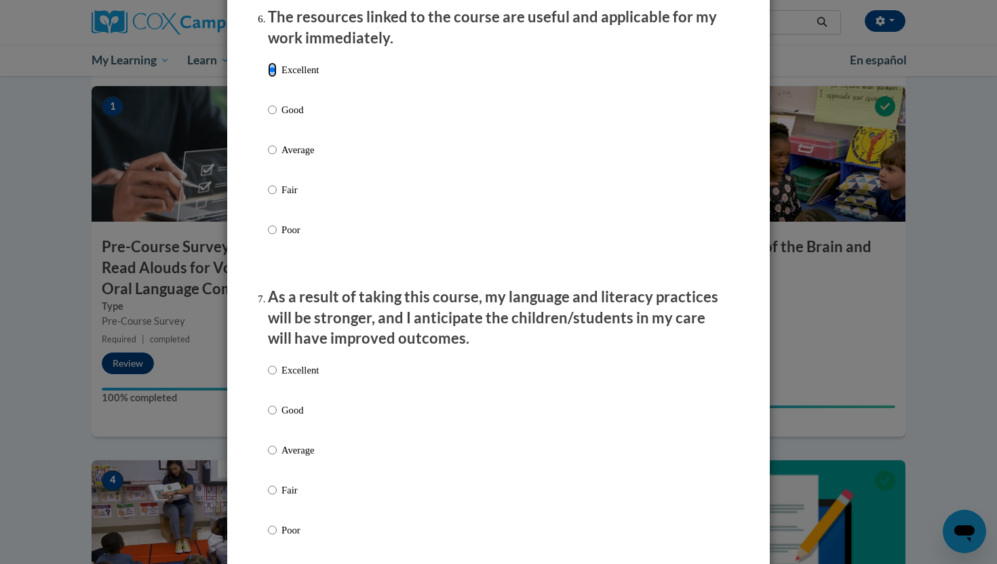
scroll to position [1596, 0]
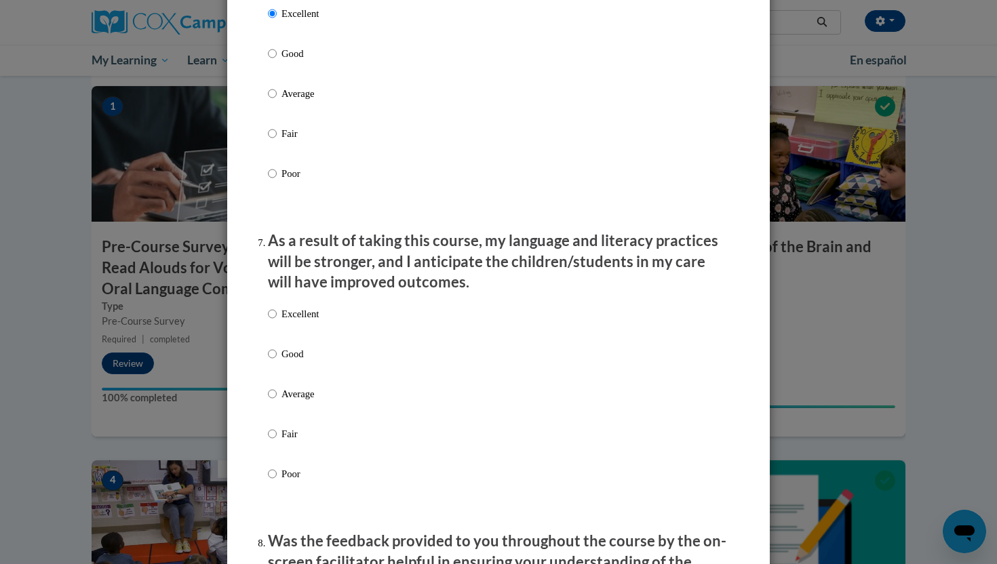
click at [288, 321] on p "Excellent" at bounding box center [299, 314] width 37 height 15
click at [277, 321] on input "Excellent" at bounding box center [272, 314] width 9 height 15
radio input "true"
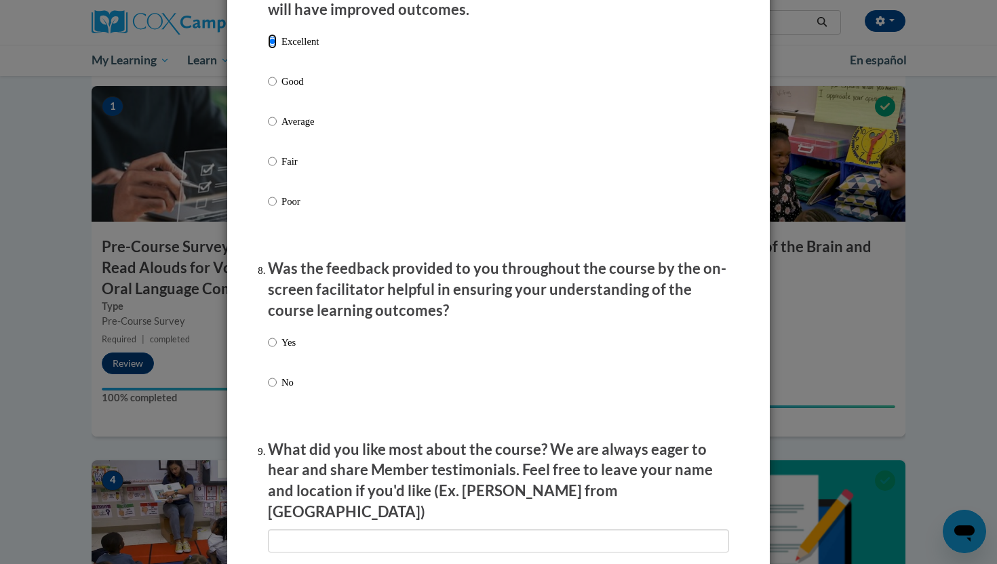
scroll to position [1886, 0]
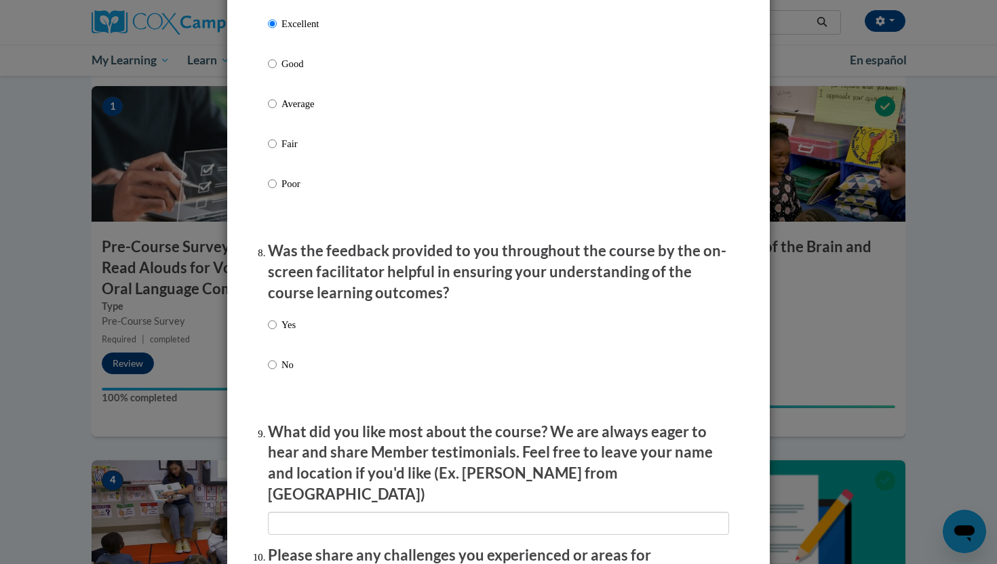
click at [289, 332] on p "Yes" at bounding box center [288, 324] width 14 height 15
click at [277, 332] on input "Yes" at bounding box center [272, 324] width 9 height 15
radio input "true"
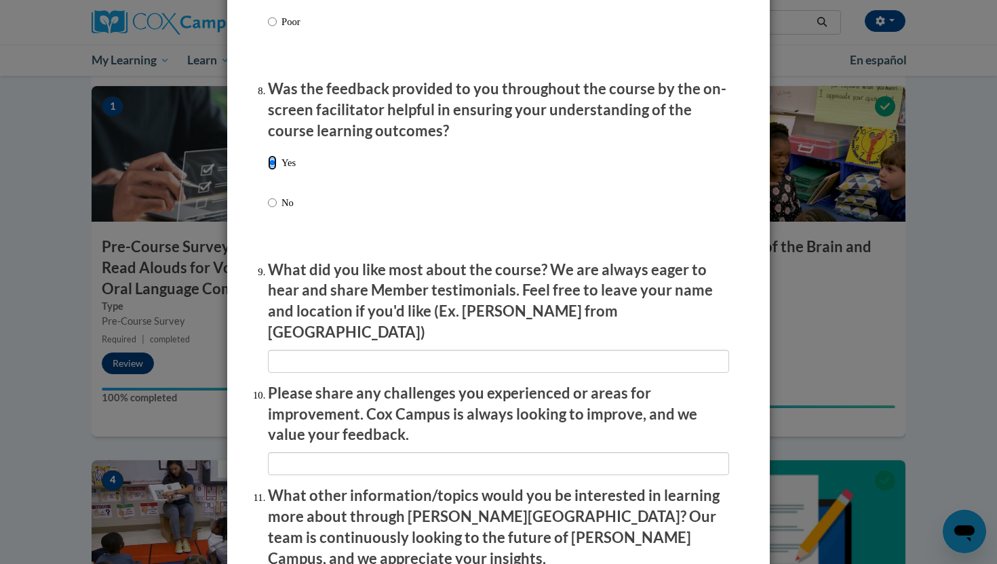
scroll to position [2257, 0]
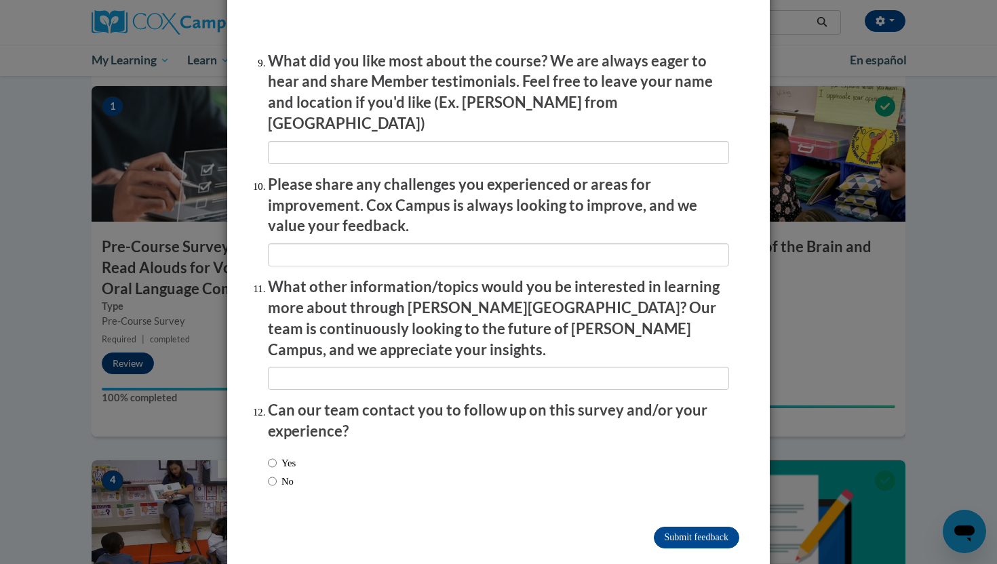
click at [281, 456] on label "Yes" at bounding box center [282, 463] width 28 height 15
click at [277, 456] on input "Yes" at bounding box center [272, 463] width 9 height 15
radio input "true"
click at [699, 527] on input "Submit feedback" at bounding box center [696, 538] width 85 height 22
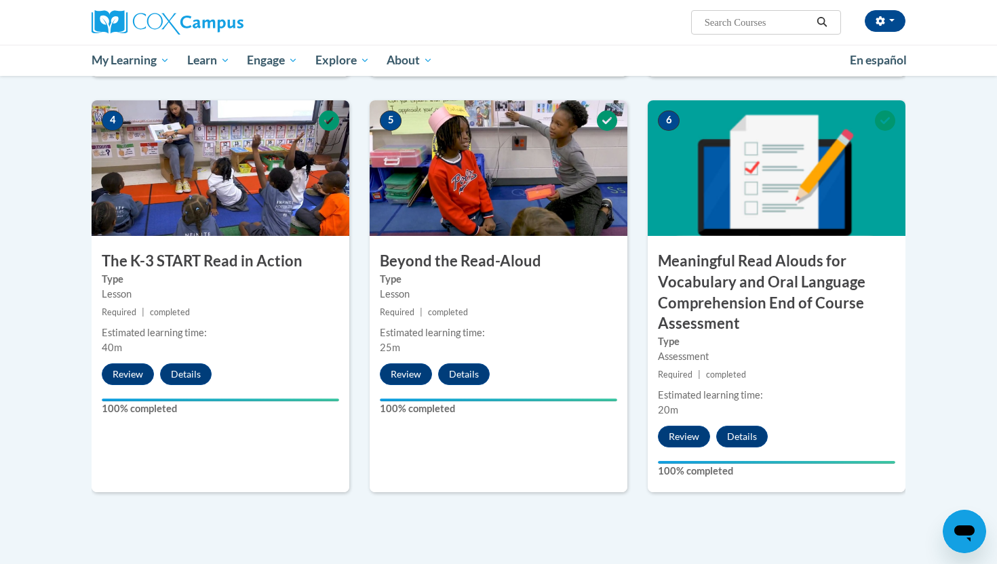
scroll to position [681, 0]
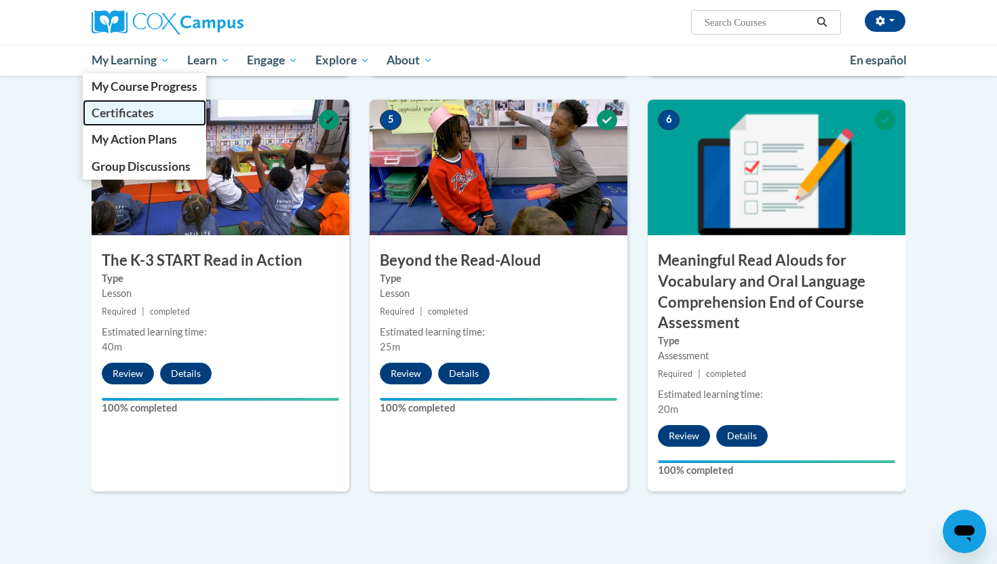
click at [130, 111] on span "Certificates" at bounding box center [123, 113] width 62 height 14
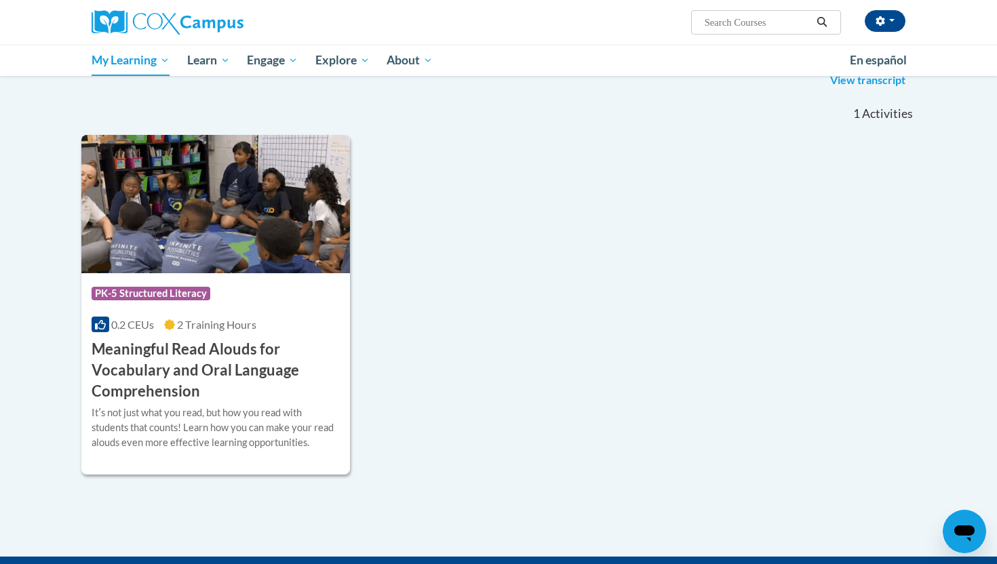
scroll to position [199, 0]
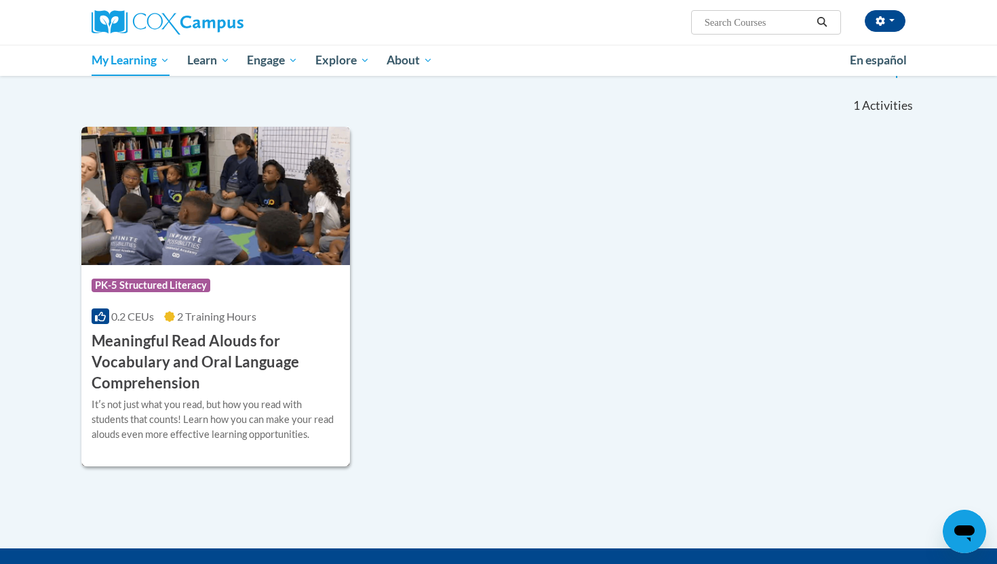
click at [274, 379] on h3 "Meaningful Read Alouds for Vocabulary and Oral Language Comprehension" at bounding box center [216, 362] width 248 height 62
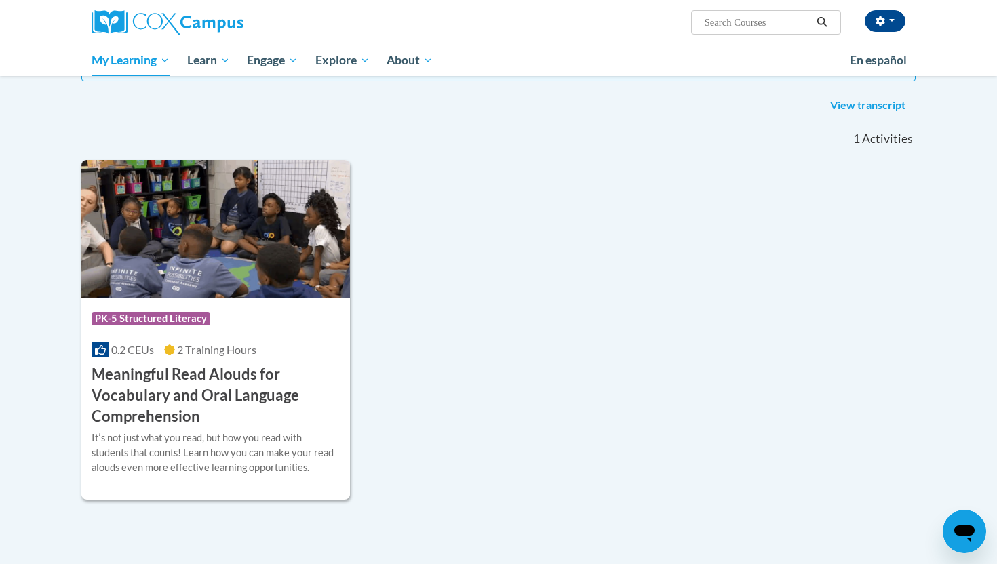
scroll to position [126, 0]
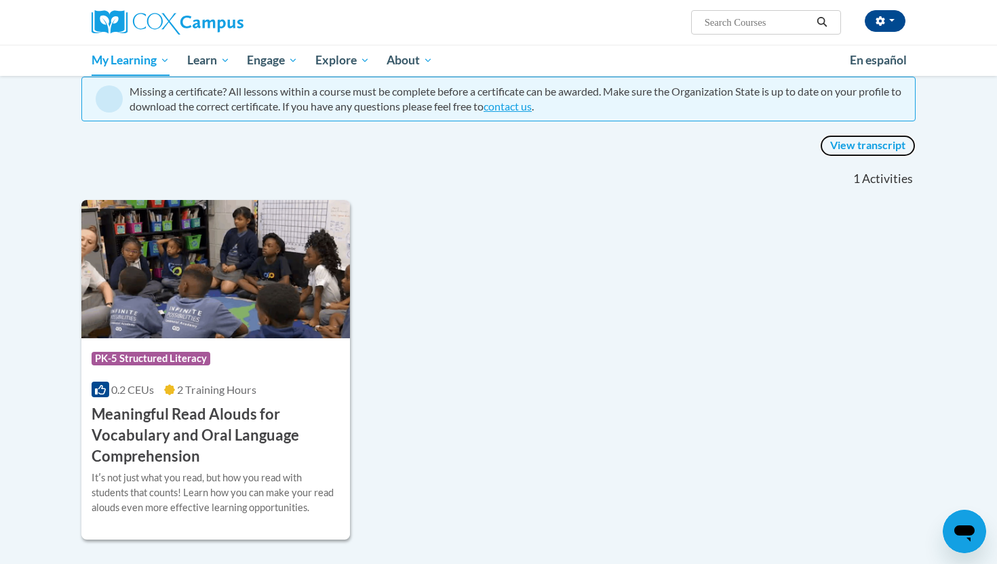
click at [868, 144] on link "View transcript" at bounding box center [868, 146] width 96 height 22
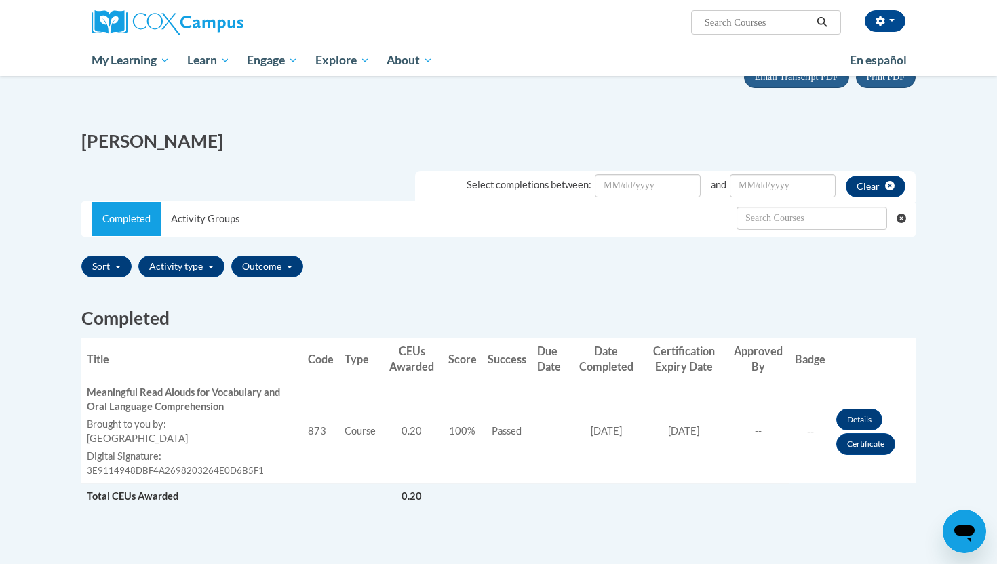
scroll to position [140, 0]
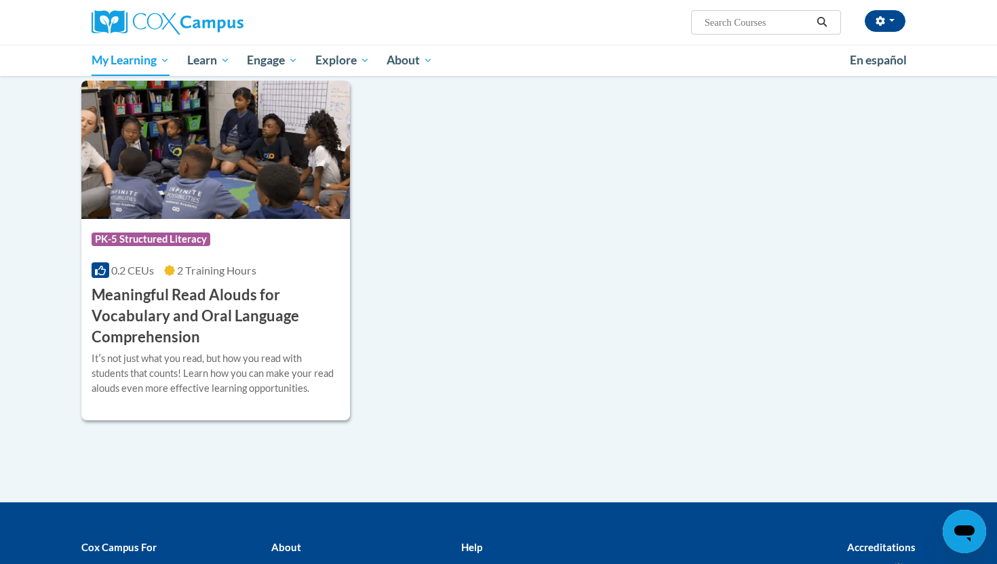
scroll to position [243, 0]
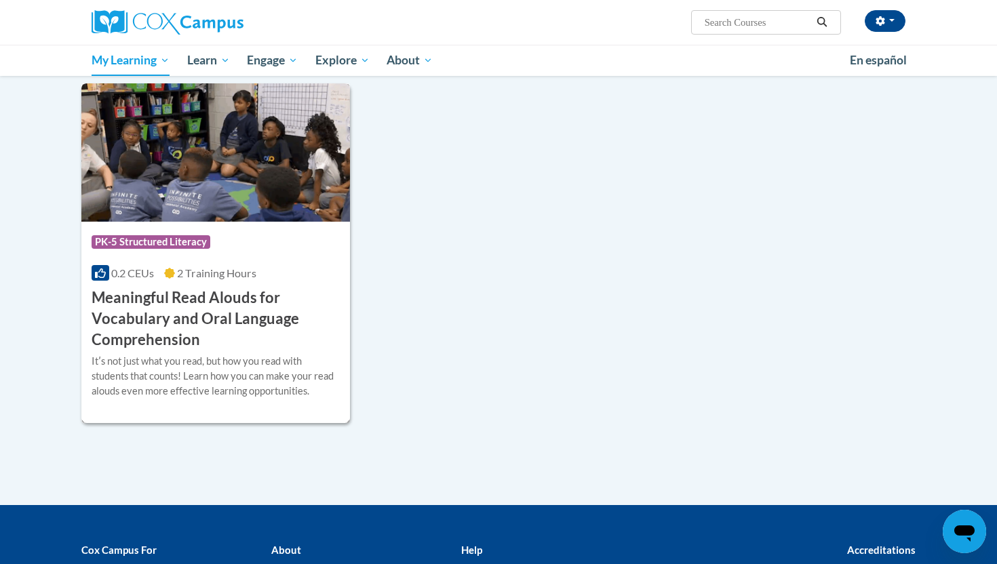
click at [174, 272] on icon at bounding box center [169, 273] width 11 height 11
